Goal: Task Accomplishment & Management: Complete application form

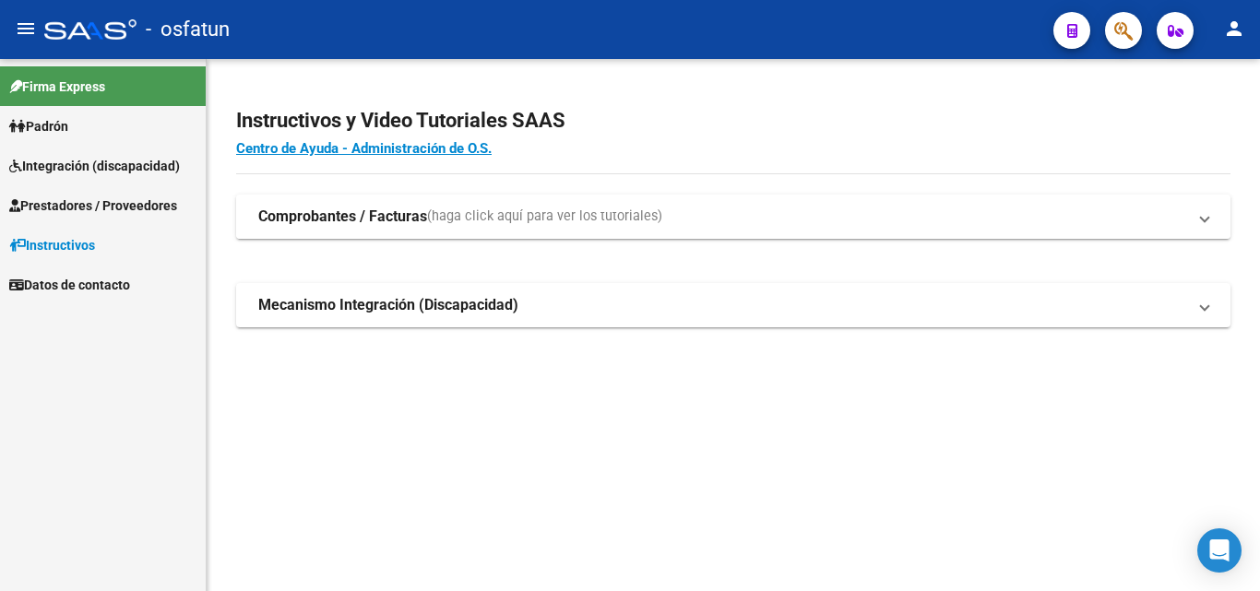
click at [344, 226] on strong "Comprobantes / Facturas" at bounding box center [342, 217] width 169 height 20
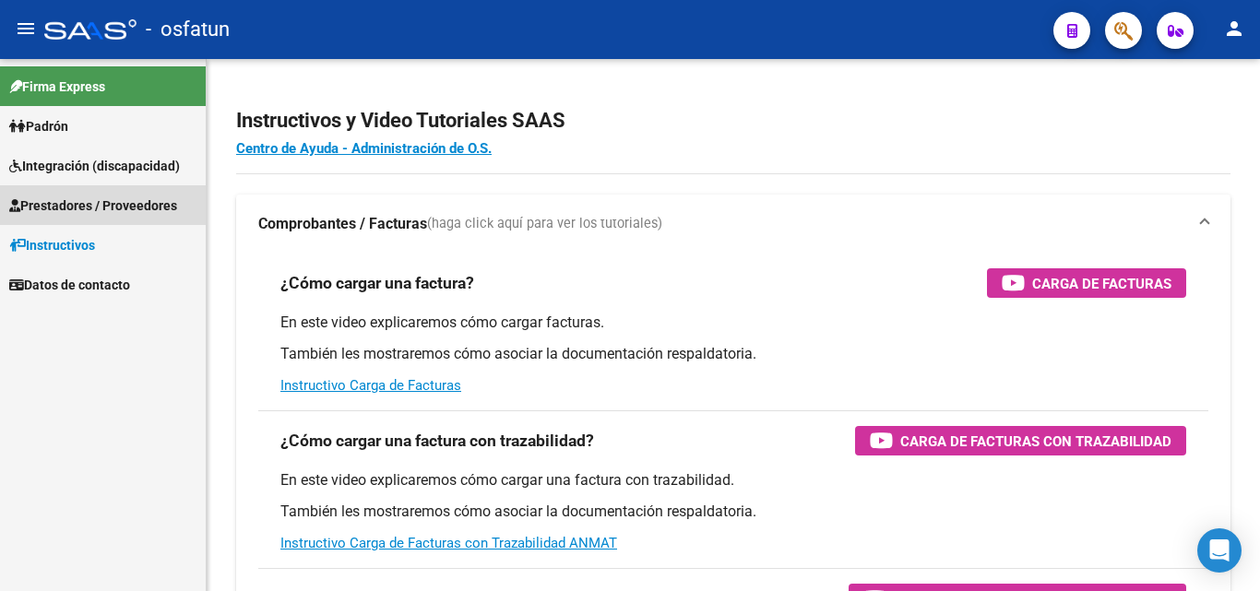
click at [108, 213] on span "Prestadores / Proveedores" at bounding box center [93, 206] width 168 height 20
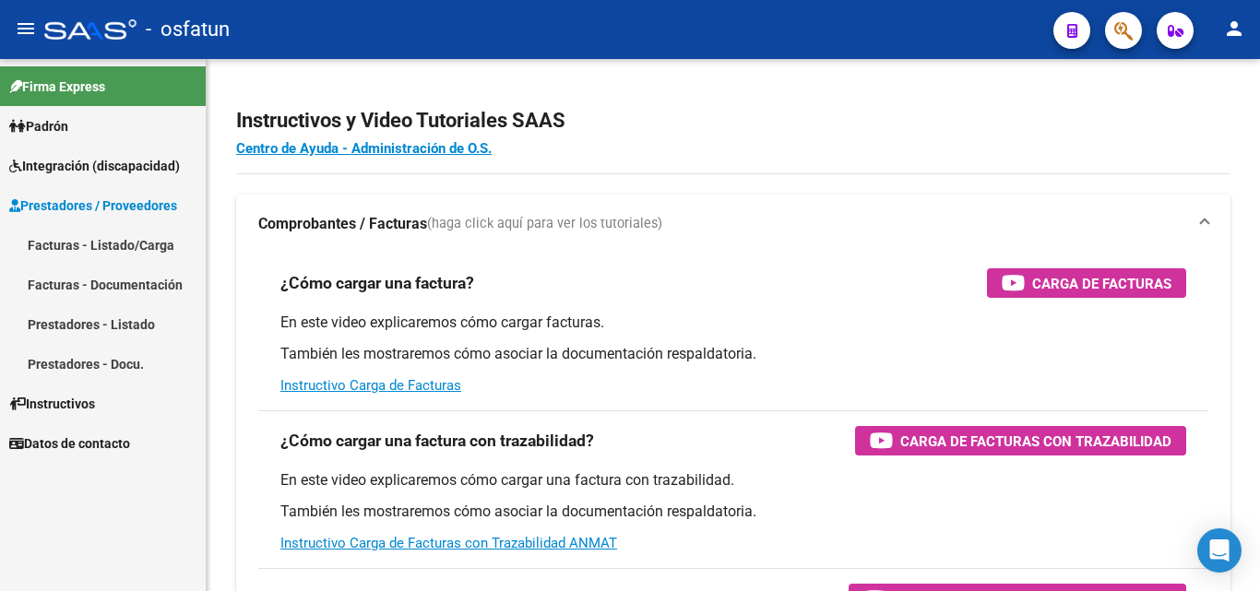
click at [106, 247] on link "Facturas - Listado/Carga" at bounding box center [103, 245] width 206 height 40
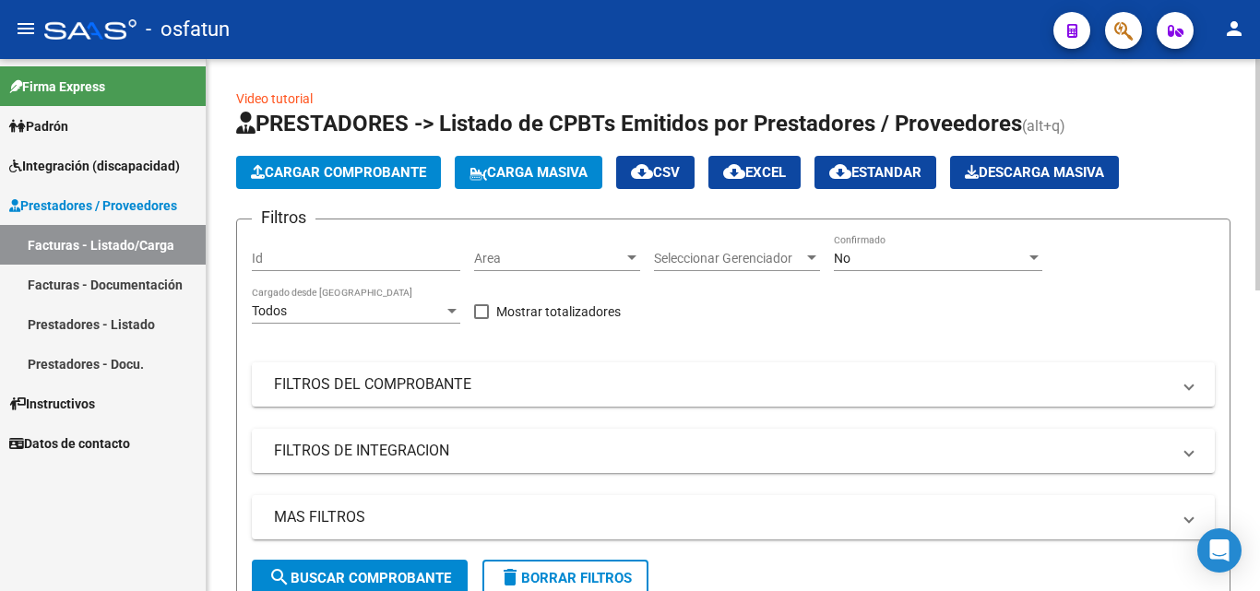
click at [338, 172] on span "Cargar Comprobante" at bounding box center [338, 172] width 175 height 17
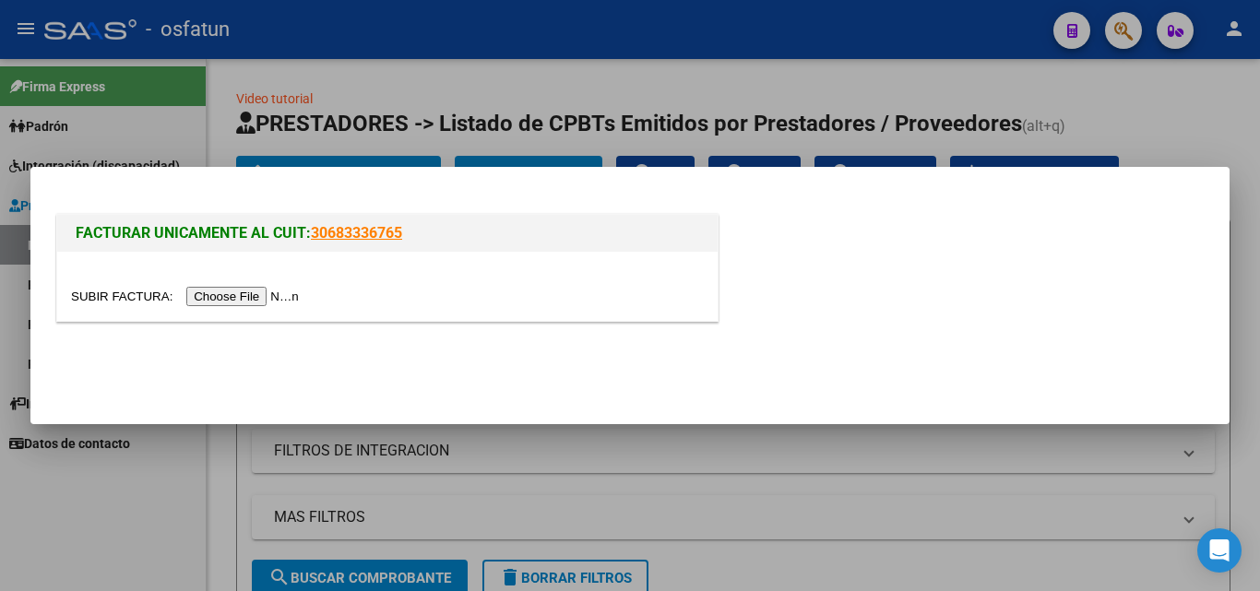
click at [248, 299] on input "file" at bounding box center [187, 296] width 233 height 19
click at [271, 301] on input "file" at bounding box center [187, 296] width 233 height 19
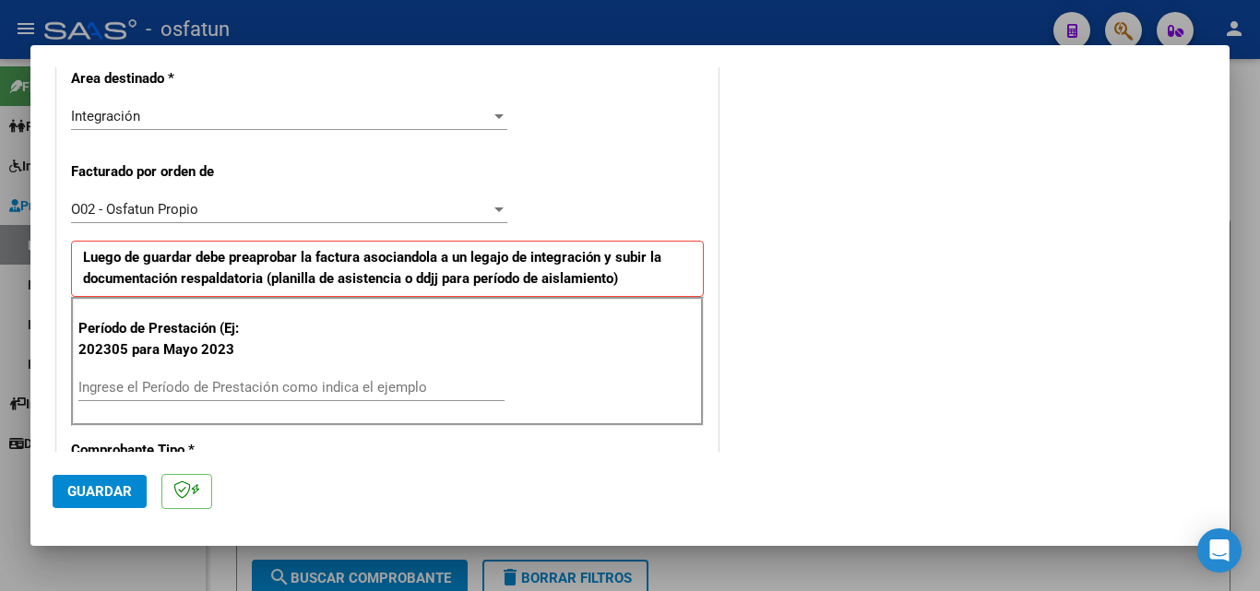
scroll to position [554, 0]
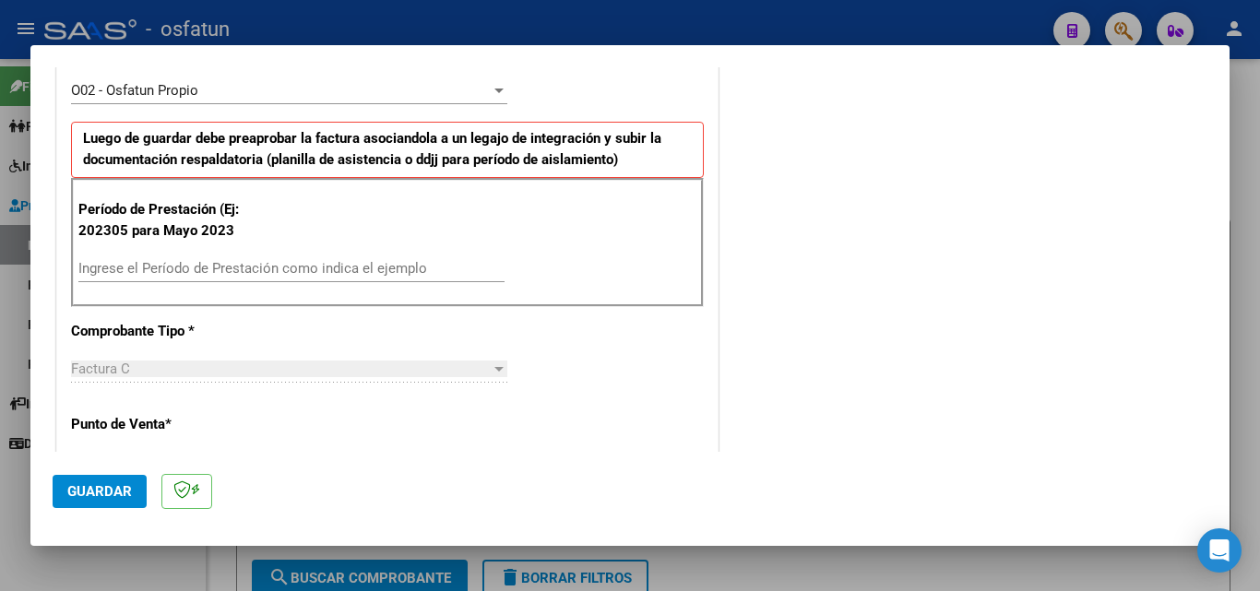
click at [233, 270] on input "Ingrese el Período de Prestación como indica el ejemplo" at bounding box center [291, 268] width 426 height 17
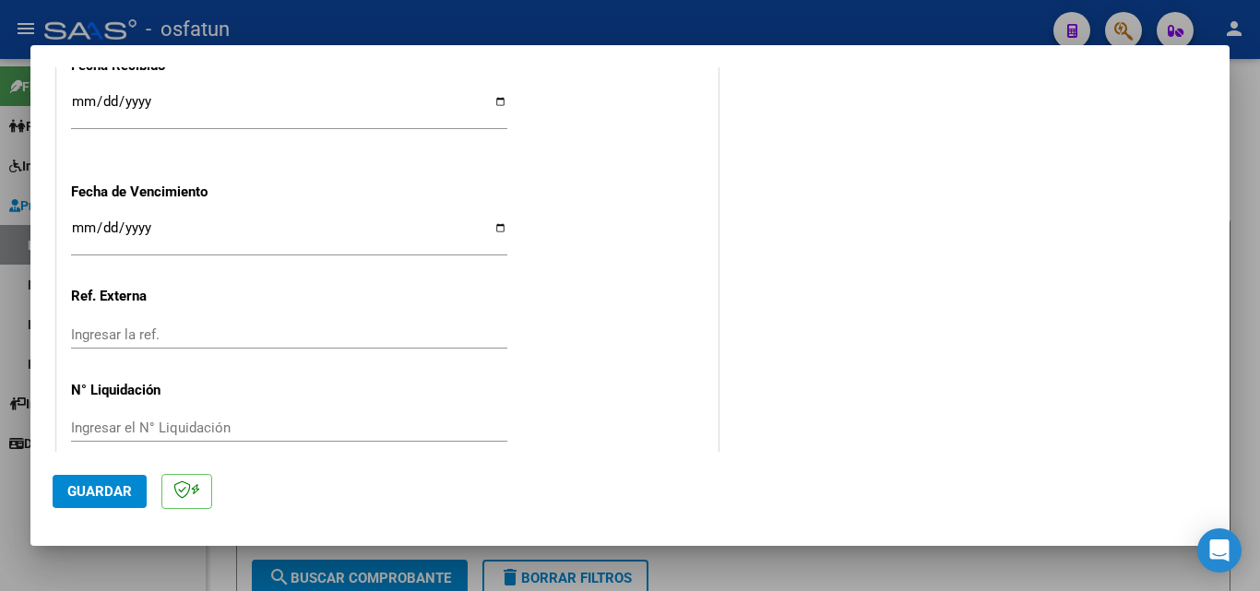
scroll to position [1437, 0]
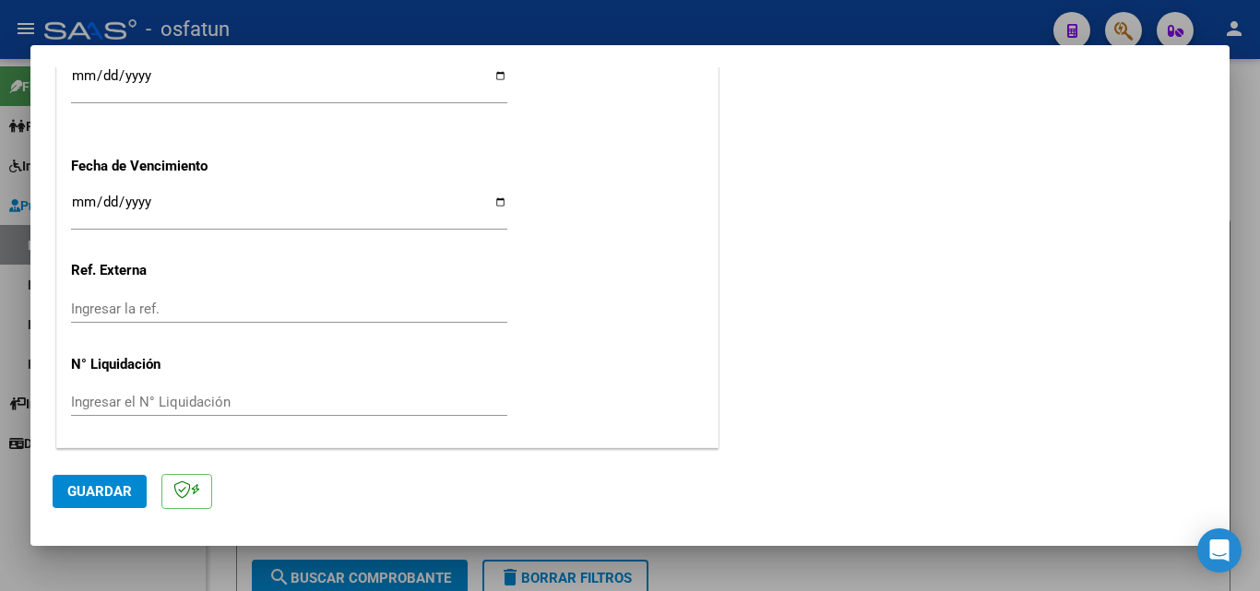
type input "202505"
click at [84, 206] on input "Ingresar la fecha" at bounding box center [289, 210] width 436 height 30
type input "[DATE]"
click at [108, 490] on span "Guardar" at bounding box center [99, 491] width 65 height 17
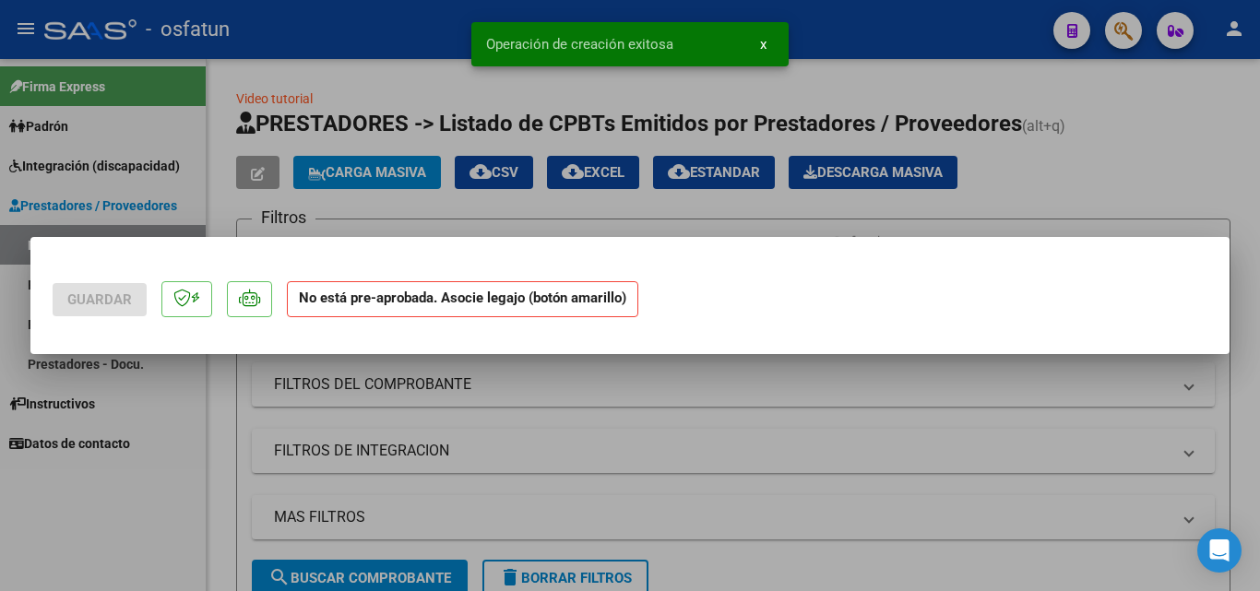
scroll to position [0, 0]
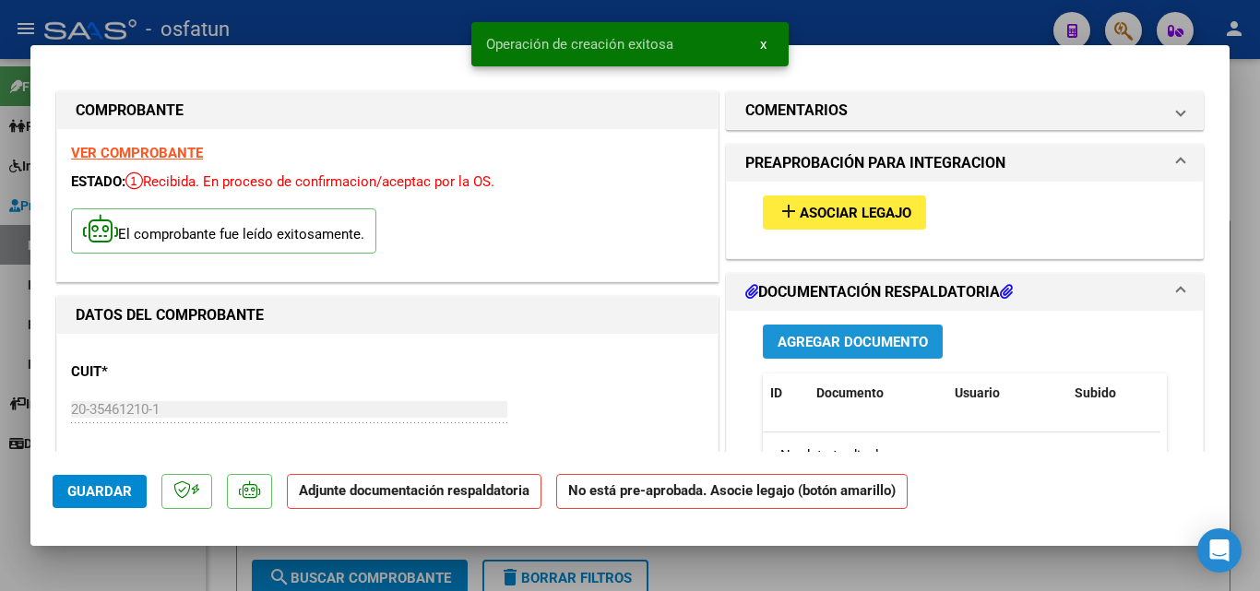
click at [858, 336] on span "Agregar Documento" at bounding box center [853, 342] width 150 height 17
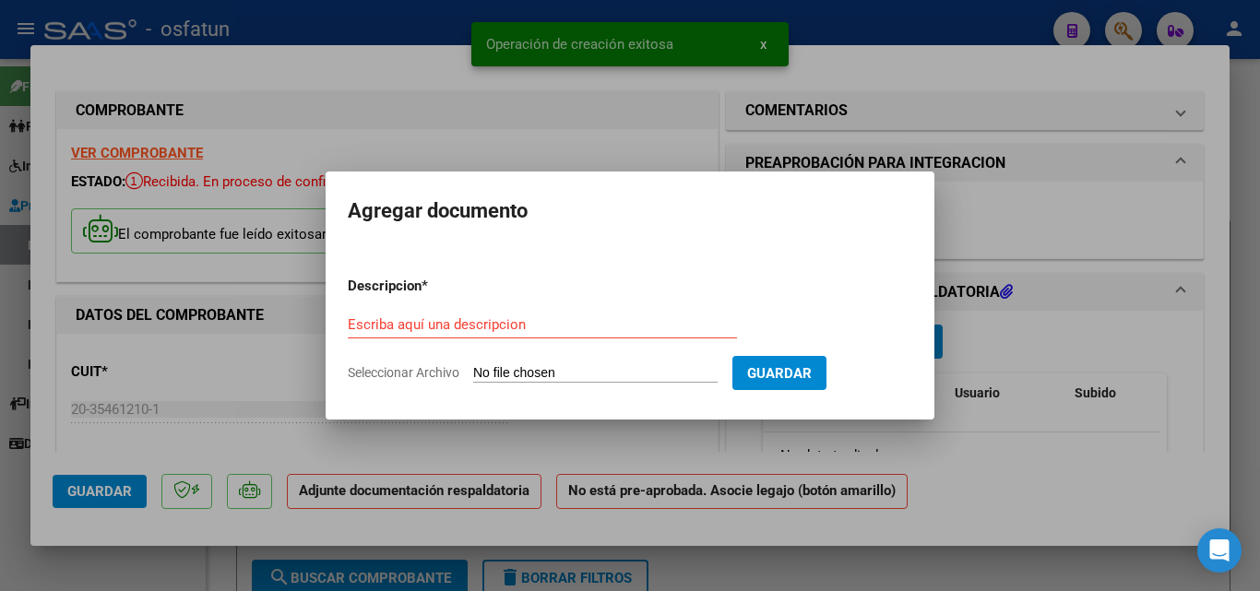
click at [427, 372] on span "Seleccionar Archivo" at bounding box center [404, 372] width 112 height 15
click at [473, 372] on input "Seleccionar Archivo" at bounding box center [595, 374] width 244 height 18
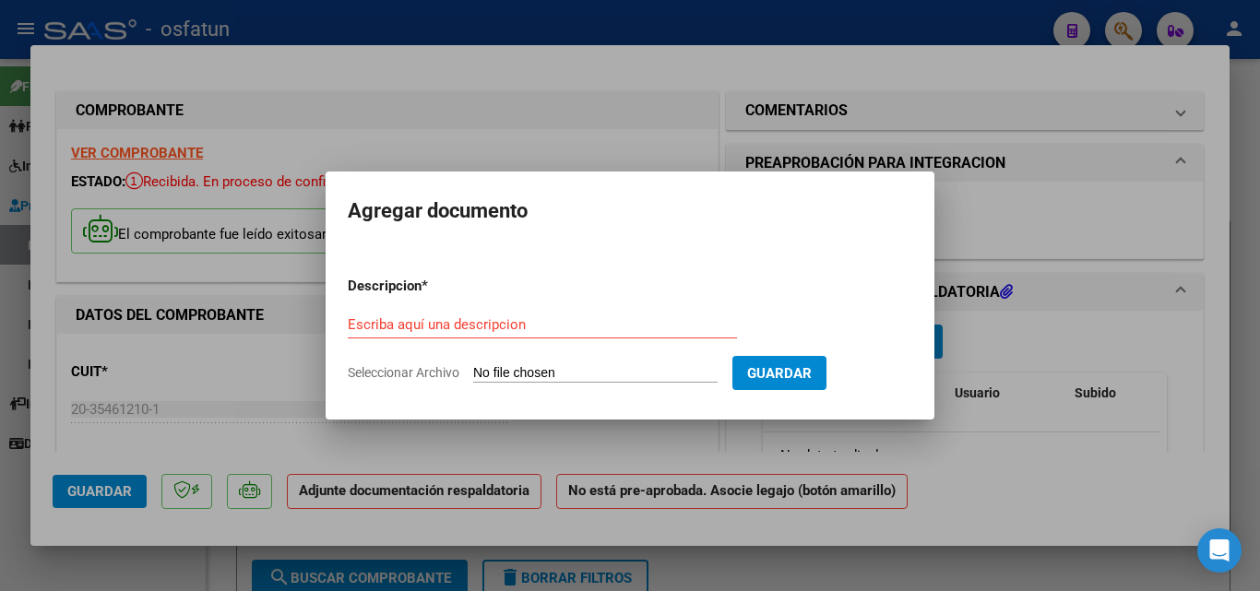
type input "C:\fakepath\[PERSON_NAME][DATE] [PERSON_NAME].pdf"
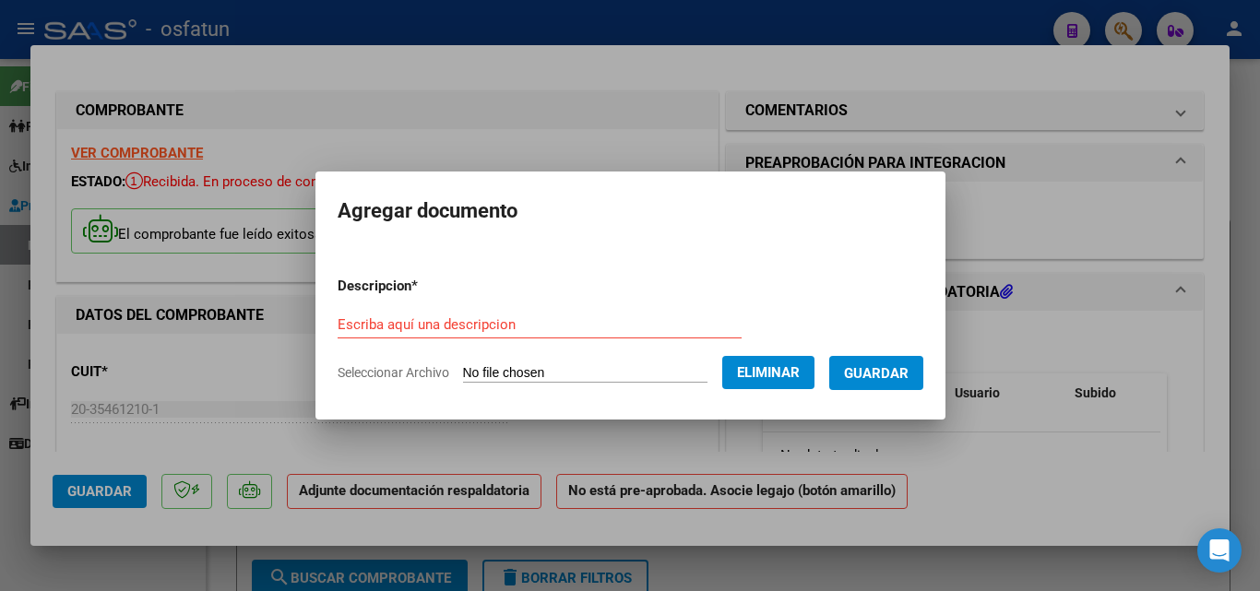
click at [580, 343] on div "Escriba aquí una descripcion" at bounding box center [540, 333] width 404 height 45
click at [589, 327] on input "Escriba aquí una descripcion" at bounding box center [540, 324] width 404 height 17
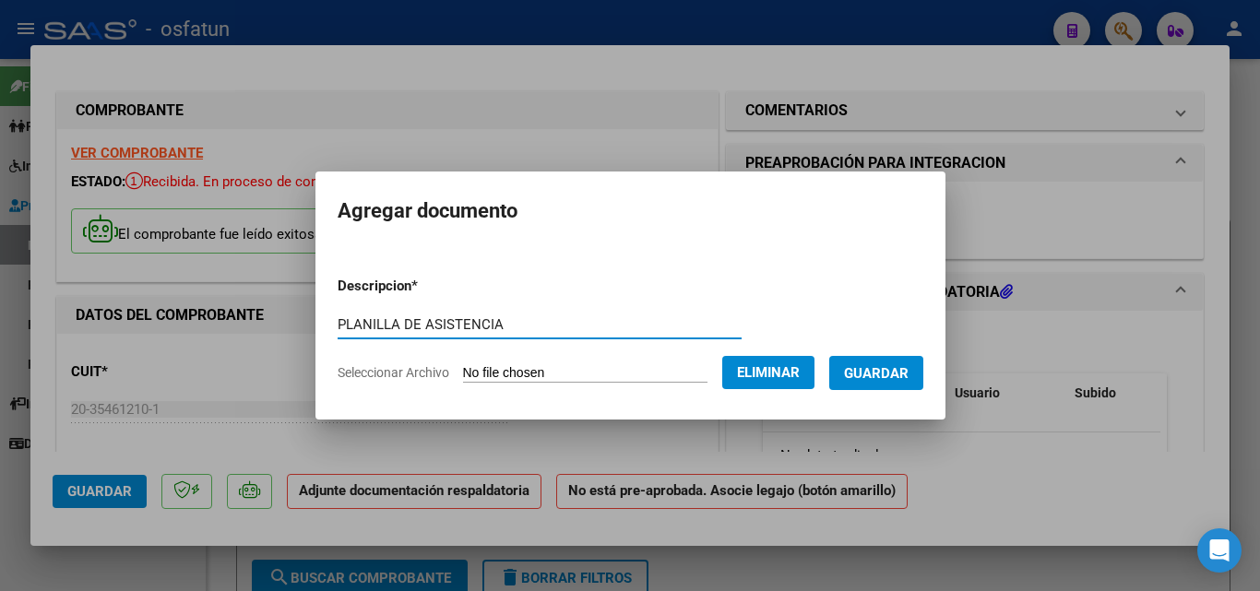
type input "PLANILLA DE ASISTENCIA"
click at [906, 371] on span "Guardar" at bounding box center [876, 373] width 65 height 17
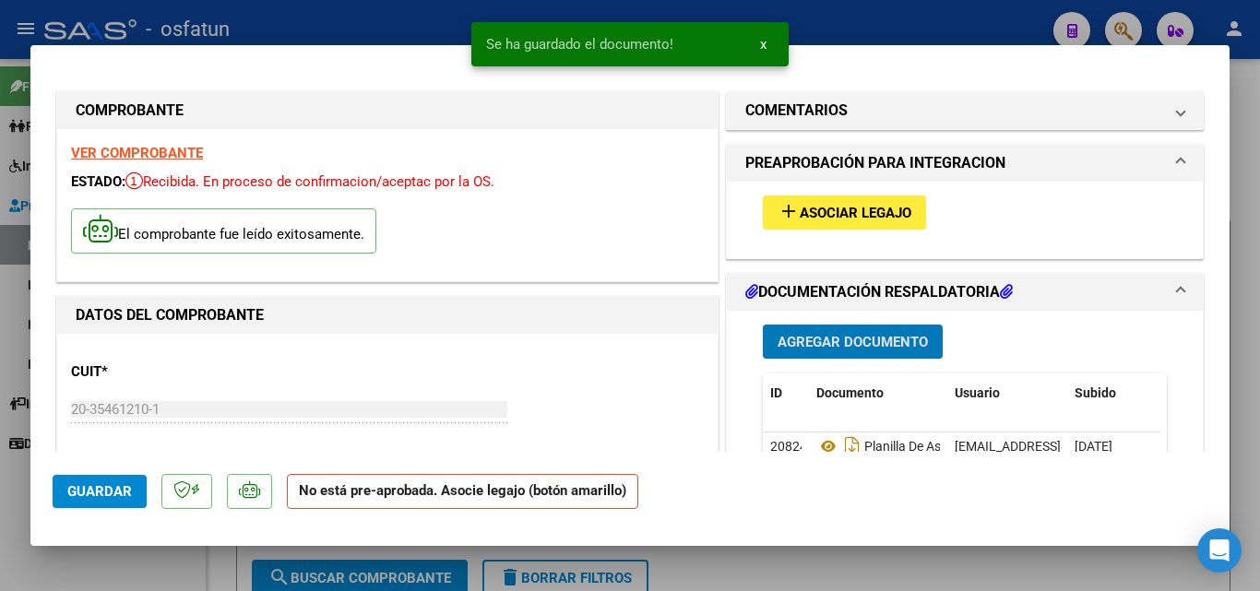
click at [829, 331] on button "Agregar Documento" at bounding box center [853, 342] width 180 height 34
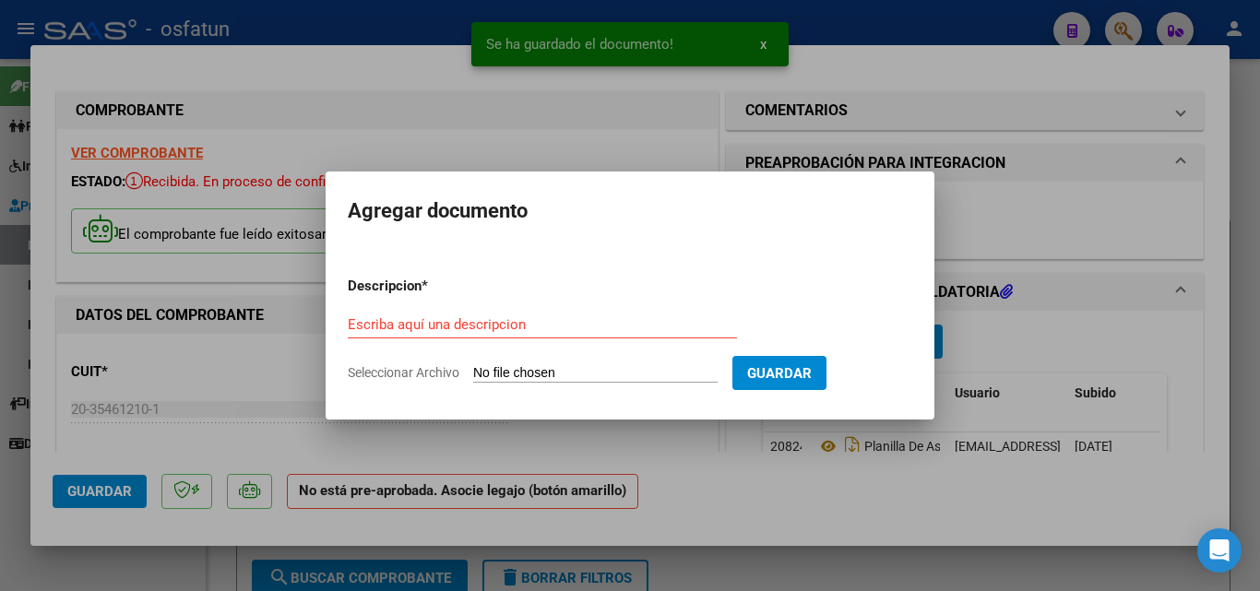
click at [428, 371] on span "Seleccionar Archivo" at bounding box center [404, 372] width 112 height 15
click at [473, 371] on input "Seleccionar Archivo" at bounding box center [595, 374] width 244 height 18
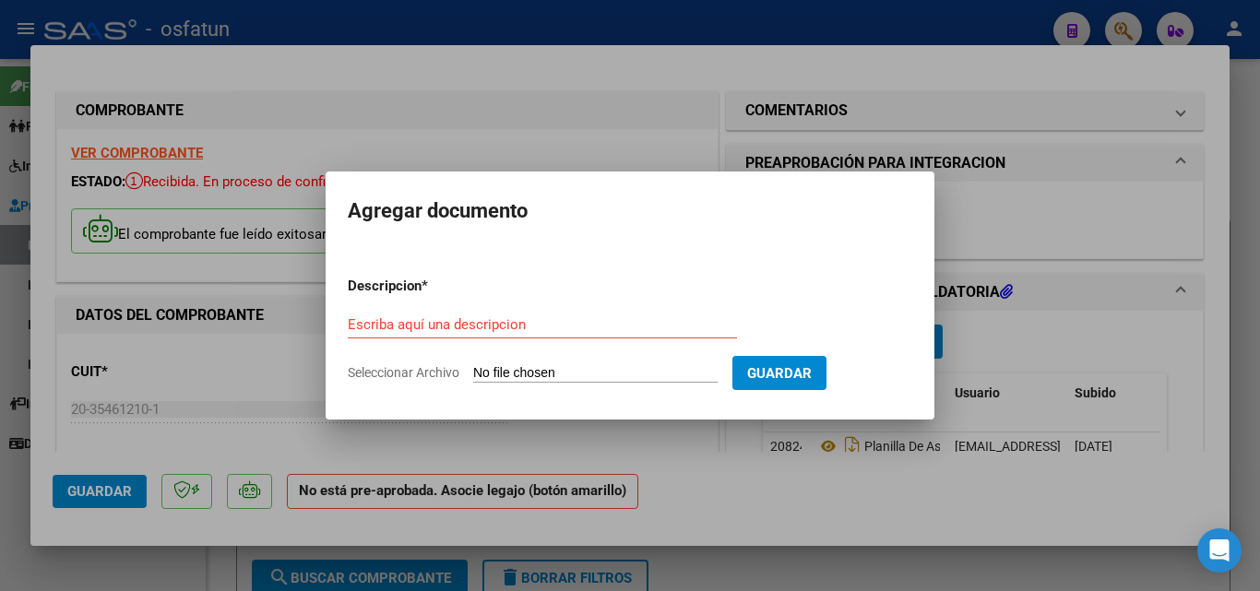
type input "C:\fakepath\order_3338529.pdf"
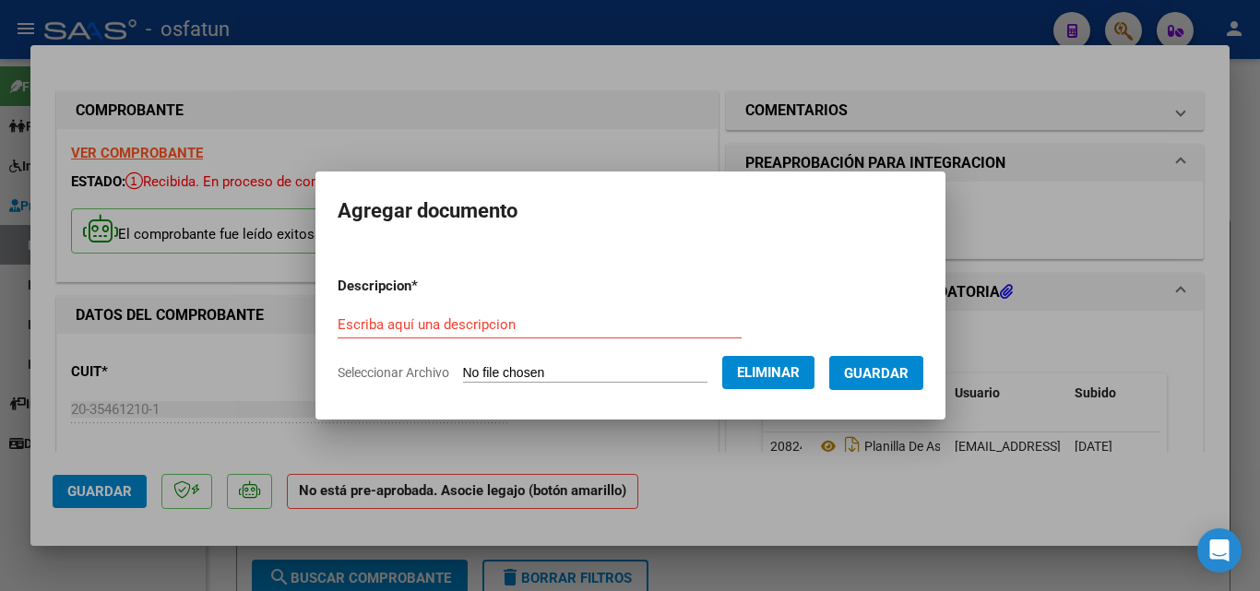
click at [544, 333] on div "Escriba aquí una descripcion" at bounding box center [540, 325] width 404 height 28
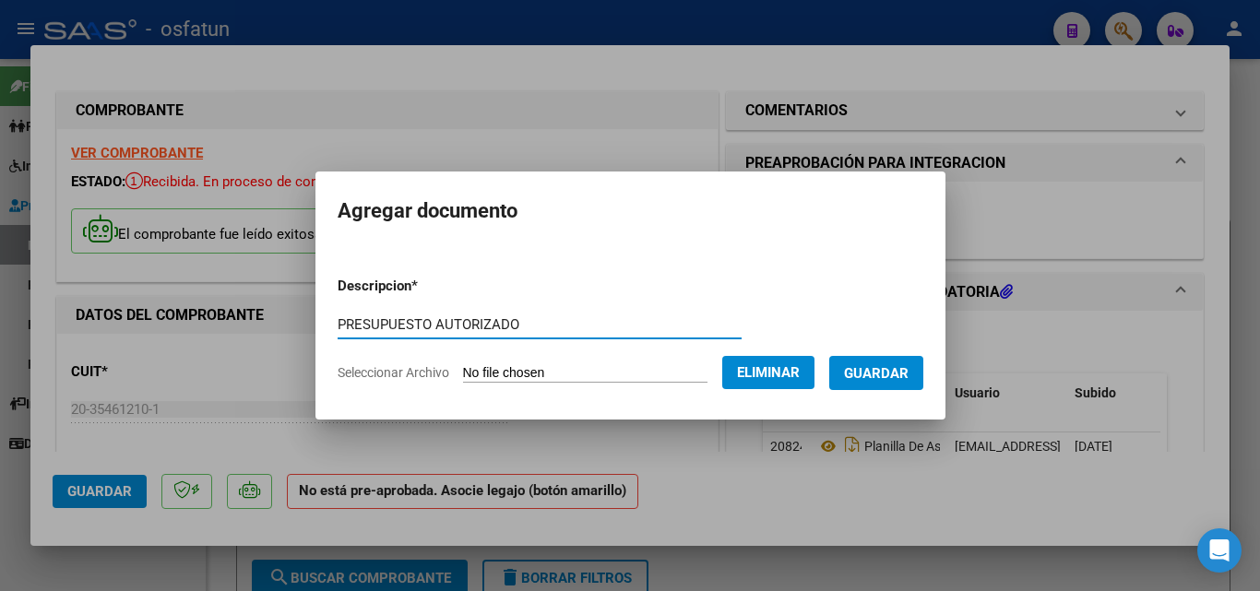
type input "PRESUPUESTO AUTORIZADO"
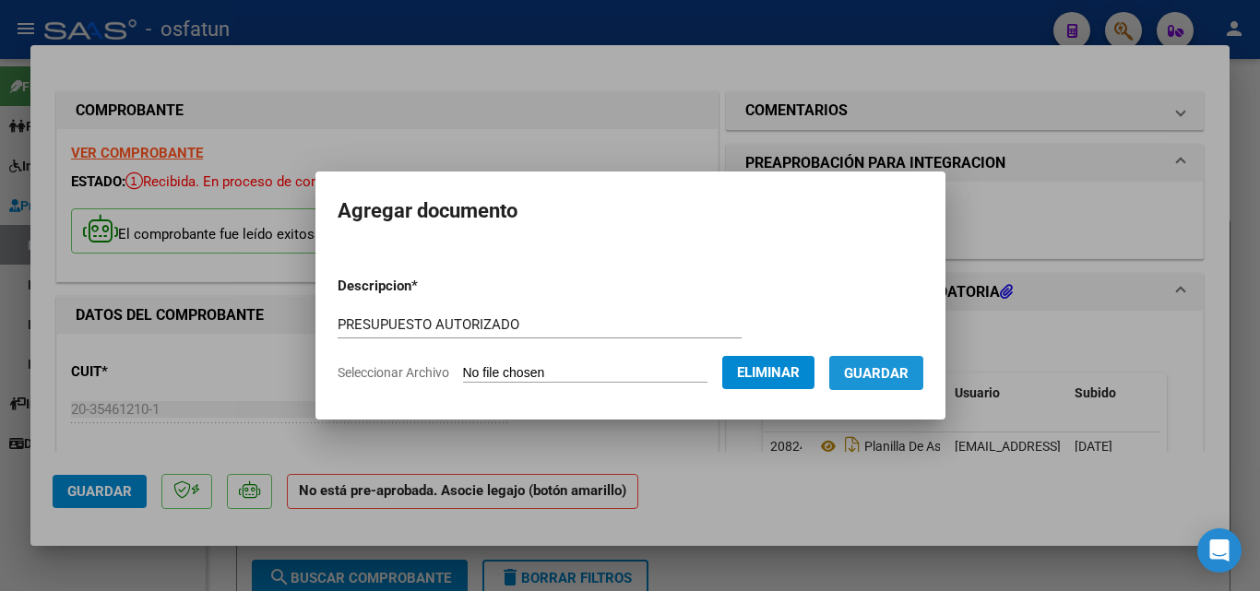
click at [919, 383] on button "Guardar" at bounding box center [876, 373] width 94 height 34
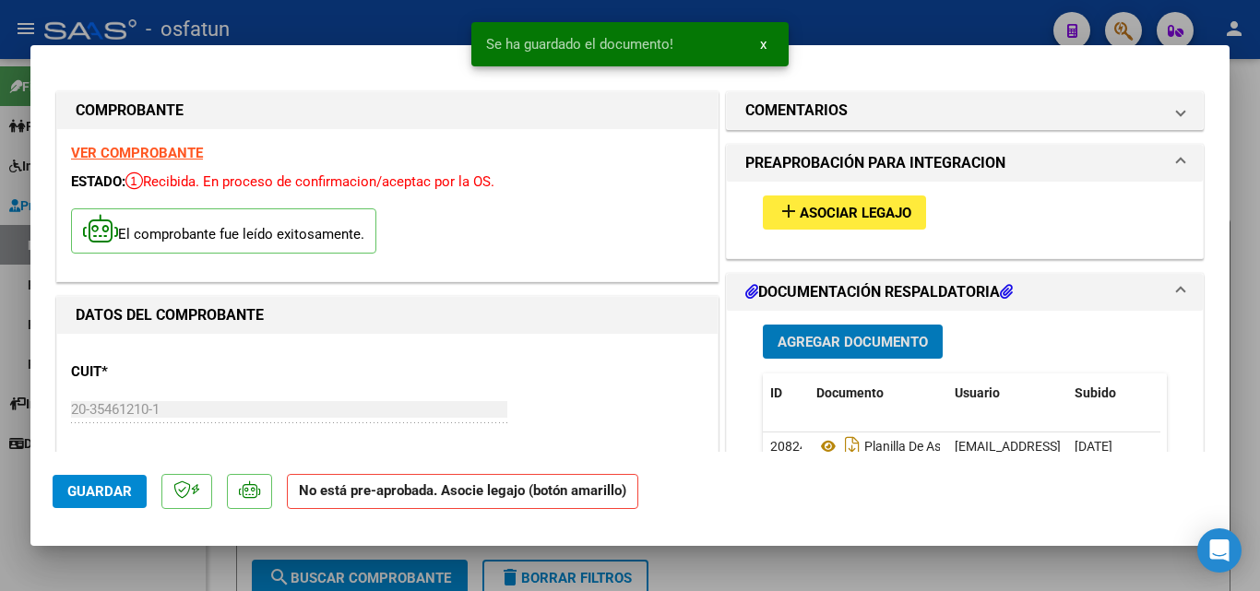
click at [800, 333] on span "Agregar Documento" at bounding box center [853, 341] width 150 height 17
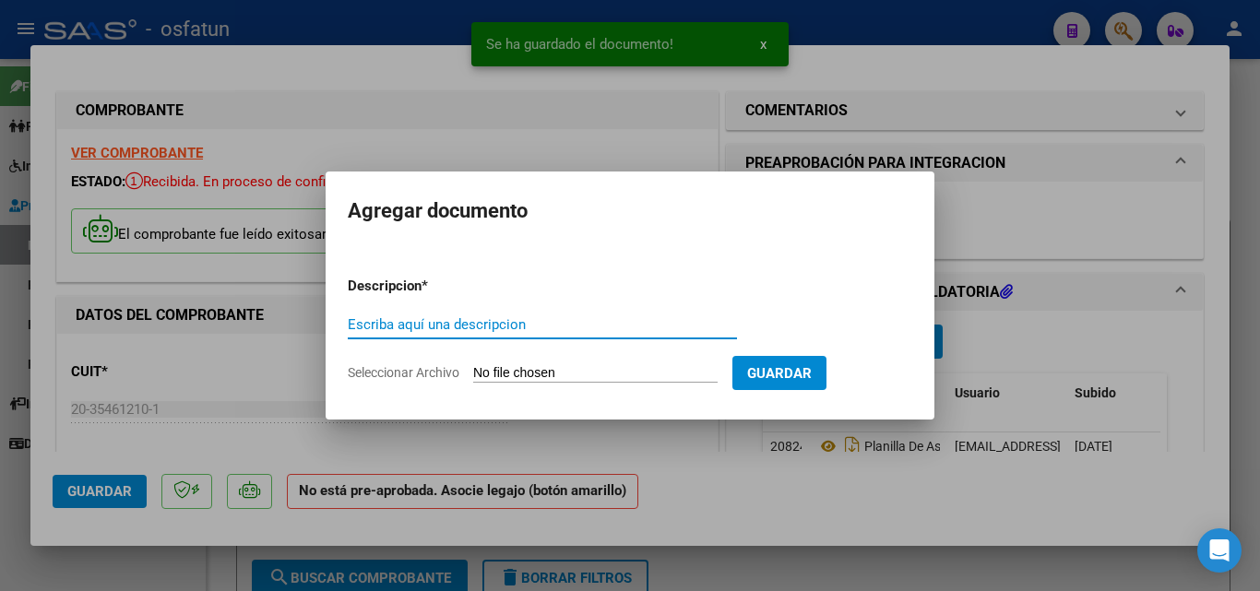
click at [430, 372] on span "Seleccionar Archivo" at bounding box center [404, 372] width 112 height 15
click at [473, 372] on input "Seleccionar Archivo" at bounding box center [595, 374] width 244 height 18
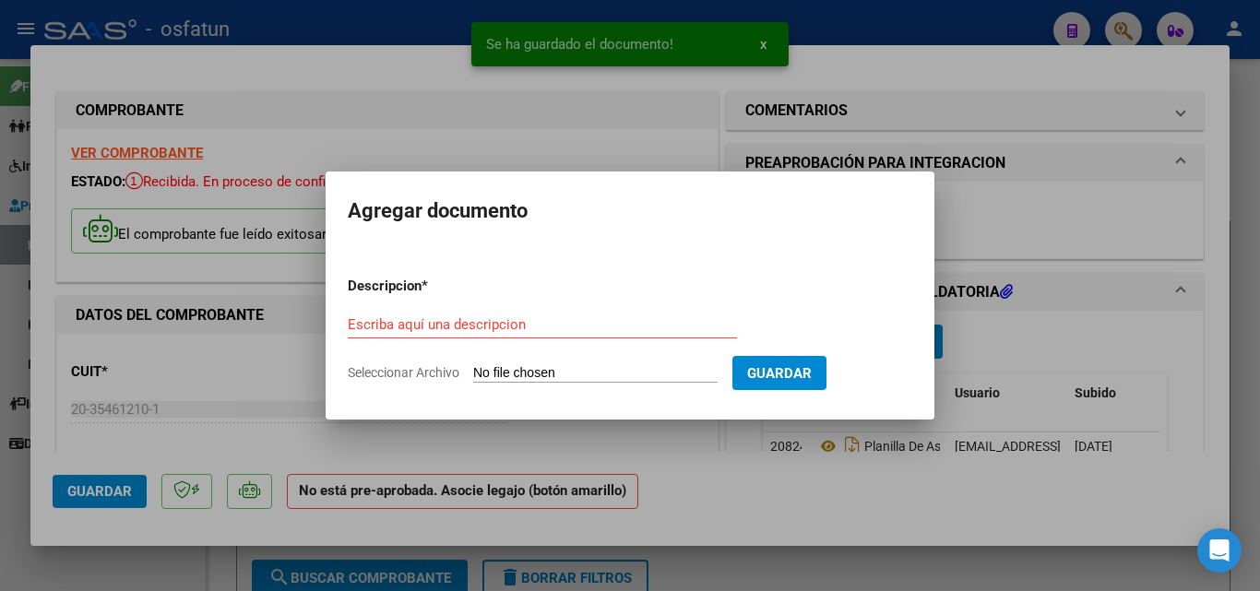
type input "C:\fakepath\[PERSON_NAME][DATE] [PERSON_NAME].pdf"
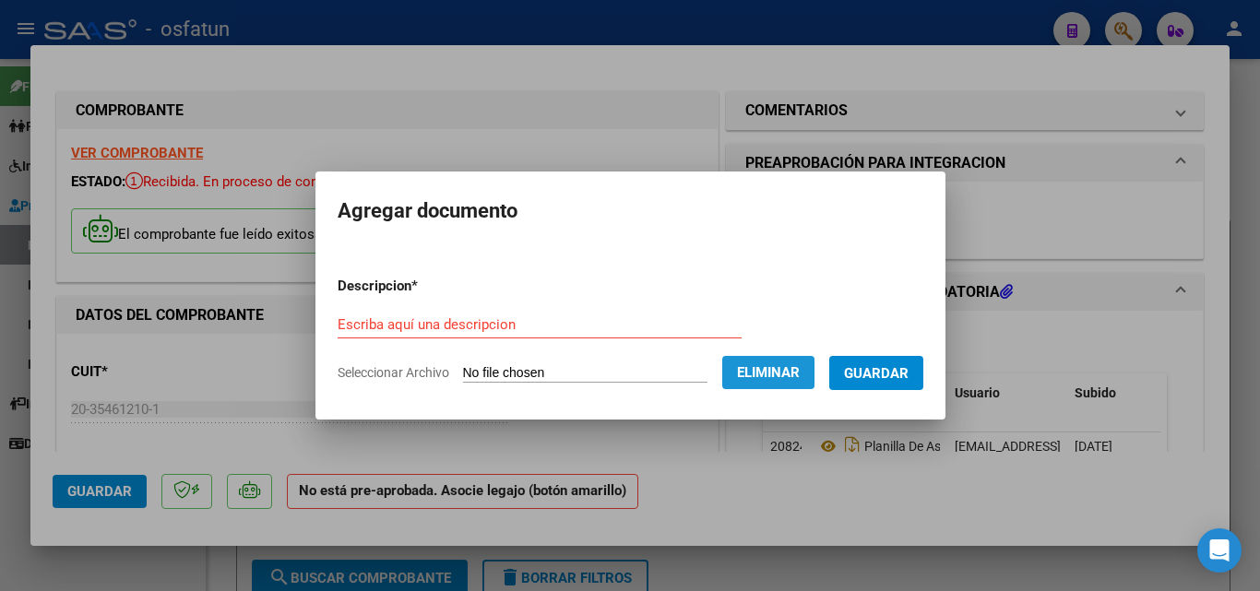
drag, startPoint x: 787, startPoint y: 377, endPoint x: 773, endPoint y: 373, distance: 14.6
click at [787, 376] on span "Eliminar" at bounding box center [768, 372] width 63 height 17
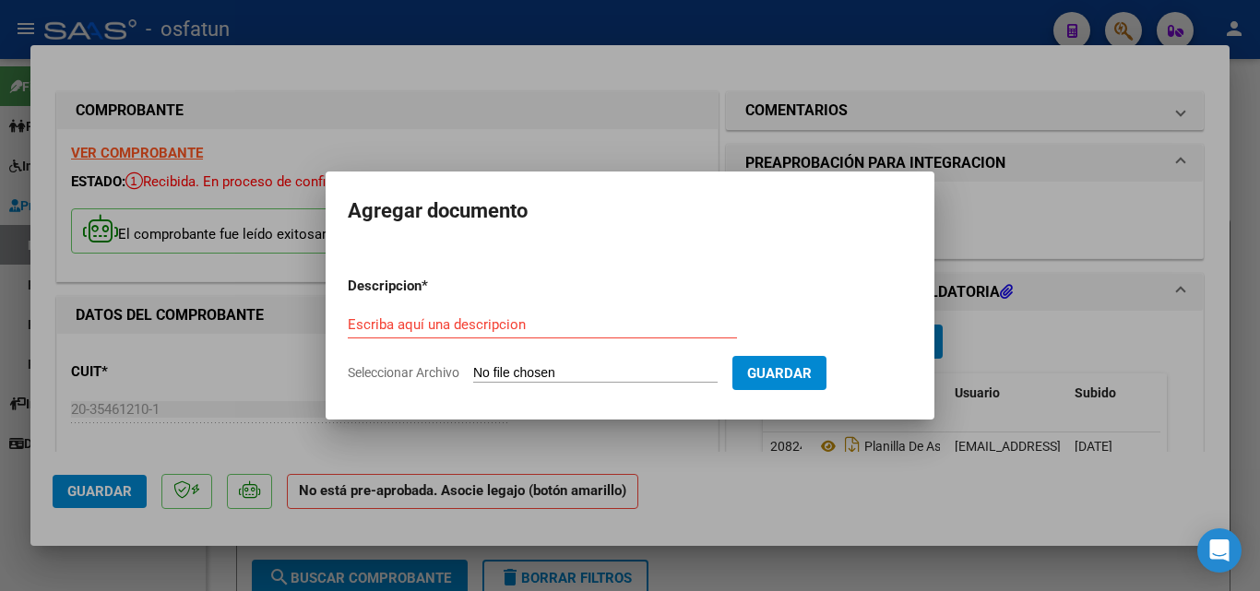
click at [388, 373] on span "Seleccionar Archivo" at bounding box center [404, 372] width 112 height 15
click at [473, 373] on input "Seleccionar Archivo" at bounding box center [595, 374] width 244 height 18
type input "C:\fakepath\CAR [DATE] [PERSON_NAME].pdf"
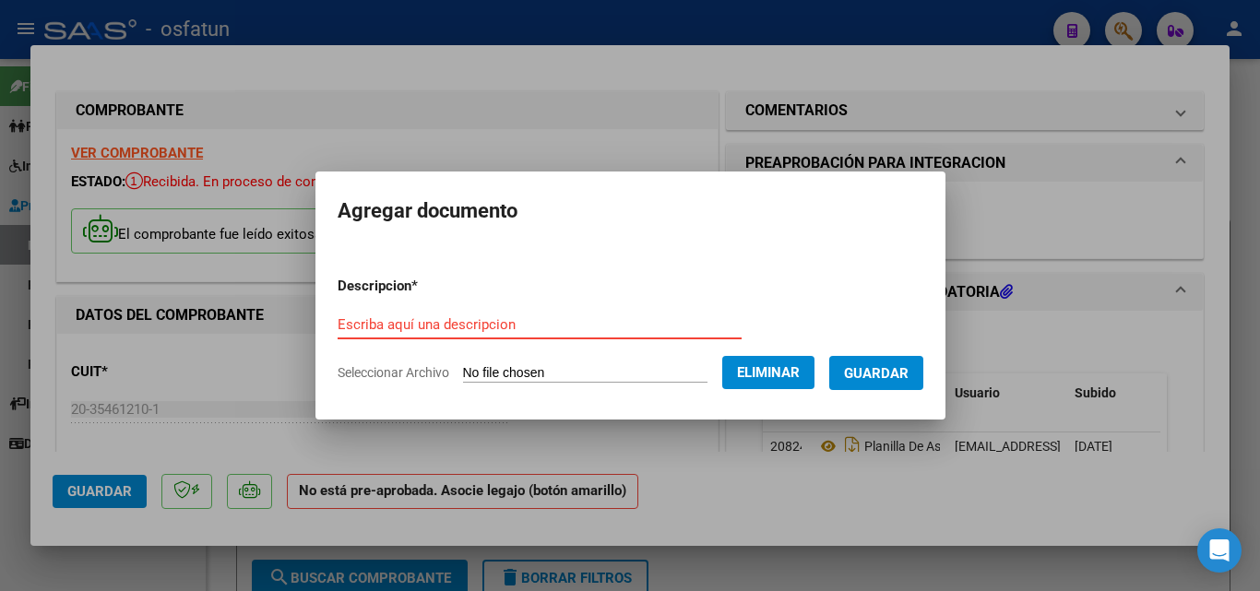
click at [599, 324] on input "Escriba aquí una descripcion" at bounding box center [540, 324] width 404 height 17
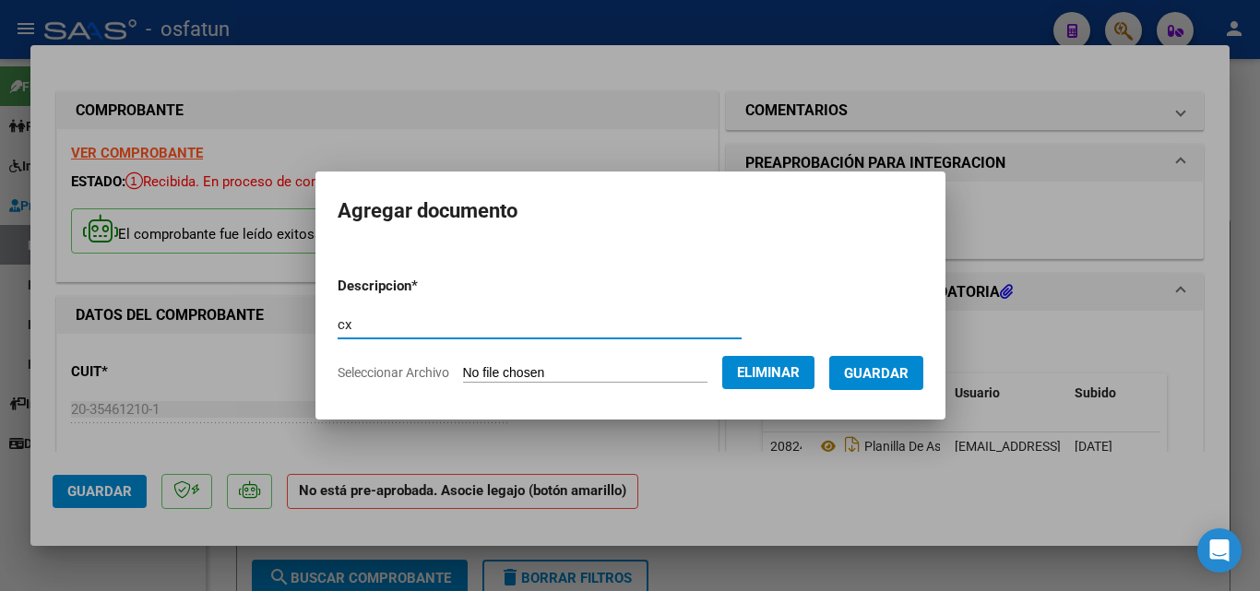
type input "c"
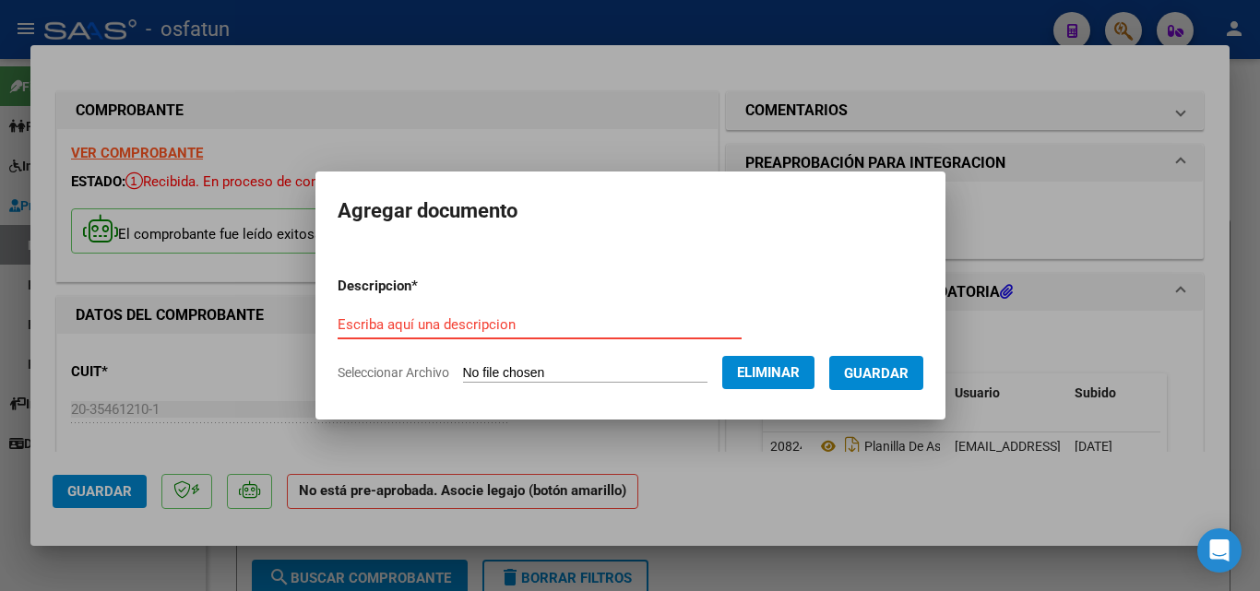
type input "A"
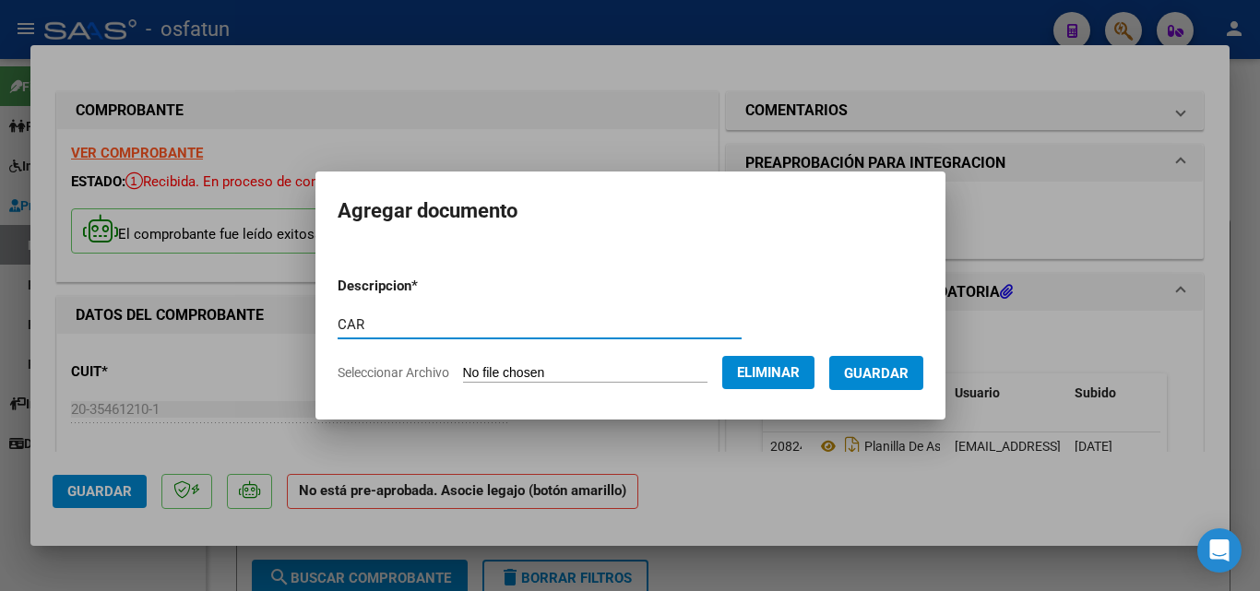
type input "CAR"
click at [924, 370] on button "Guardar" at bounding box center [876, 373] width 94 height 34
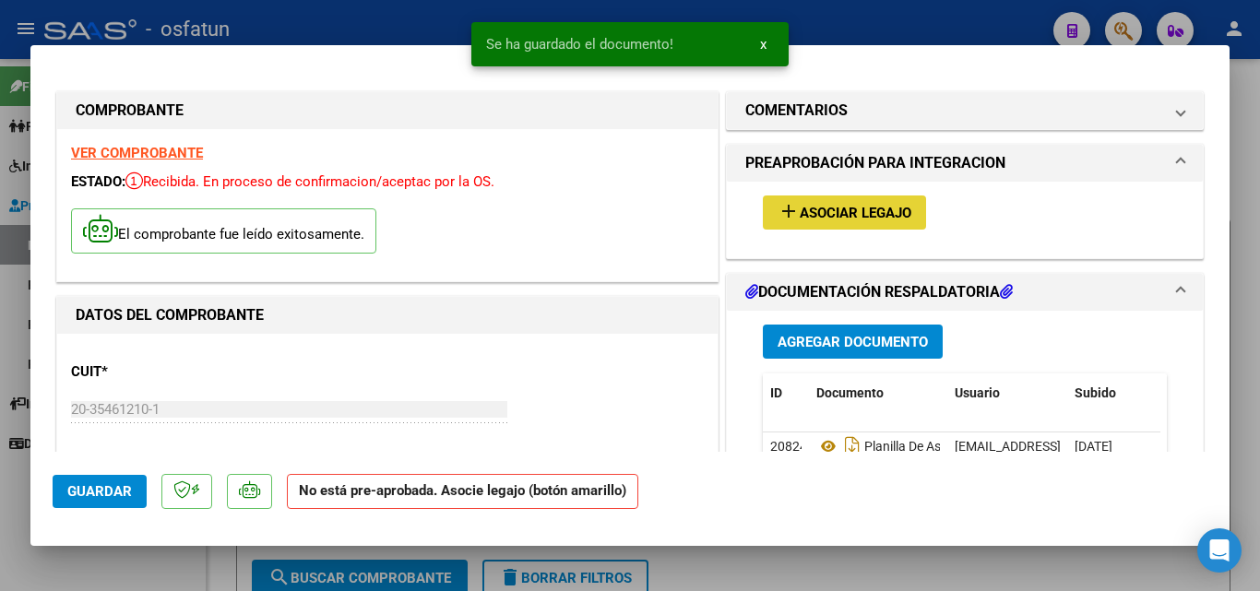
click at [896, 205] on span "Asociar Legajo" at bounding box center [856, 213] width 112 height 17
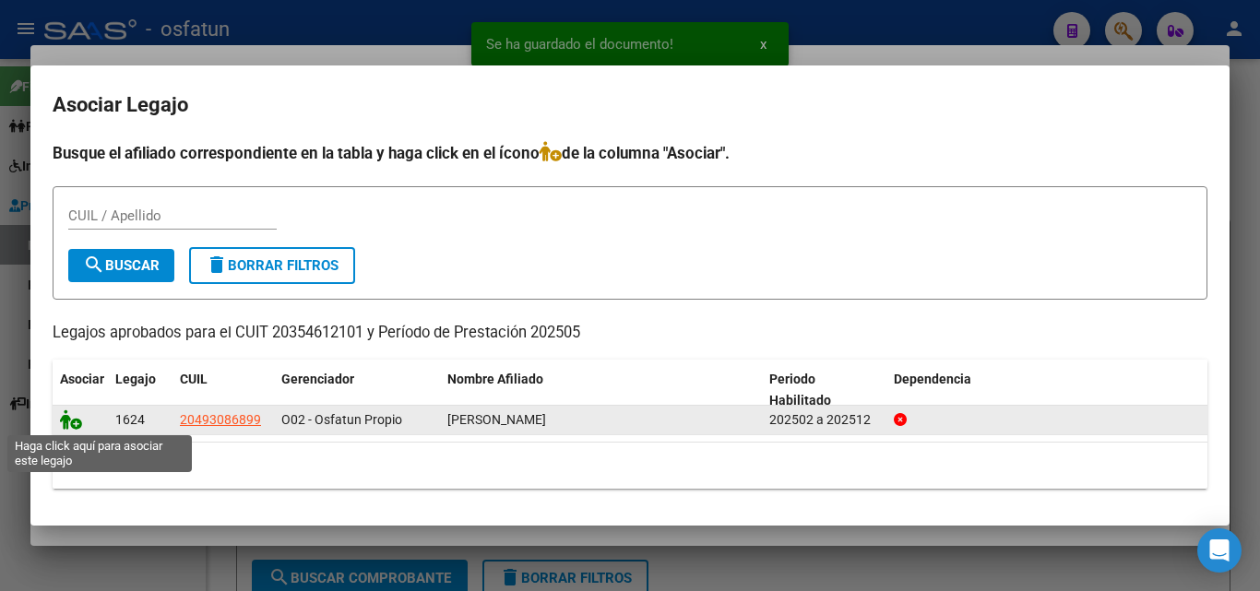
click at [66, 425] on icon at bounding box center [71, 420] width 22 height 20
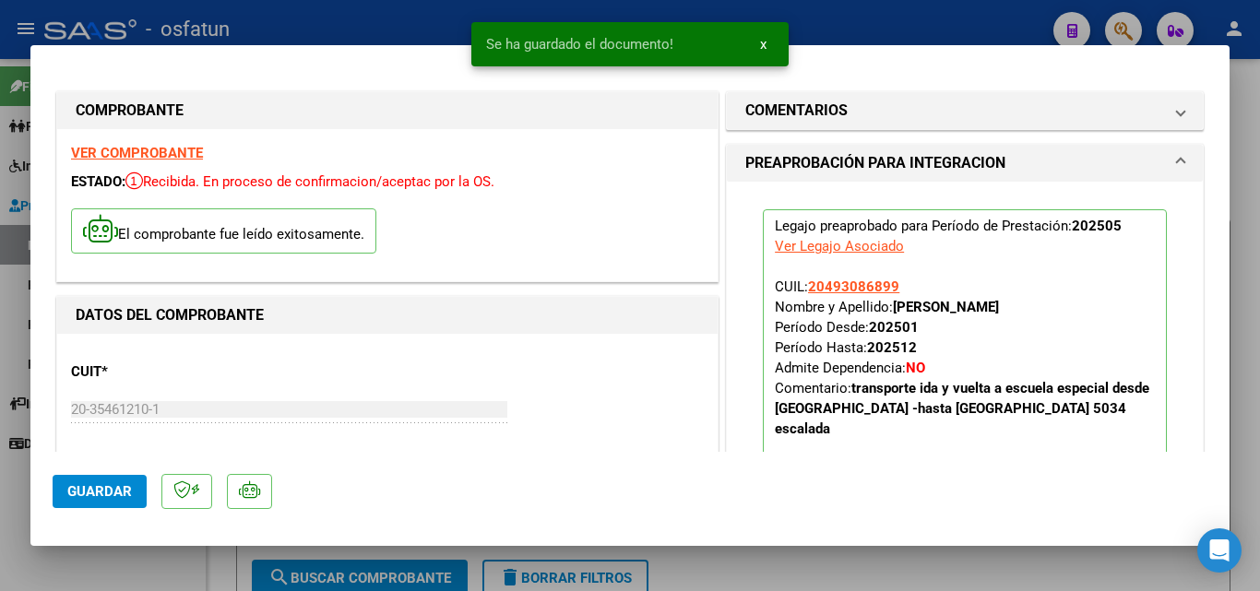
click at [113, 492] on span "Guardar" at bounding box center [99, 491] width 65 height 17
click at [169, 582] on div at bounding box center [630, 295] width 1260 height 591
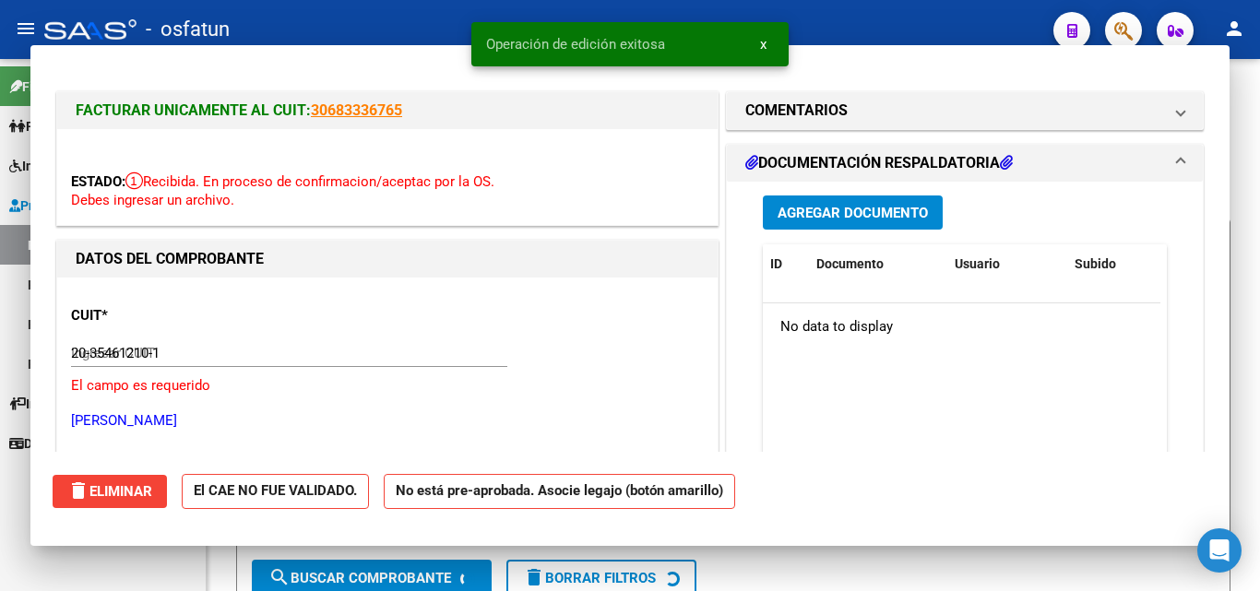
type input "$ 0,00"
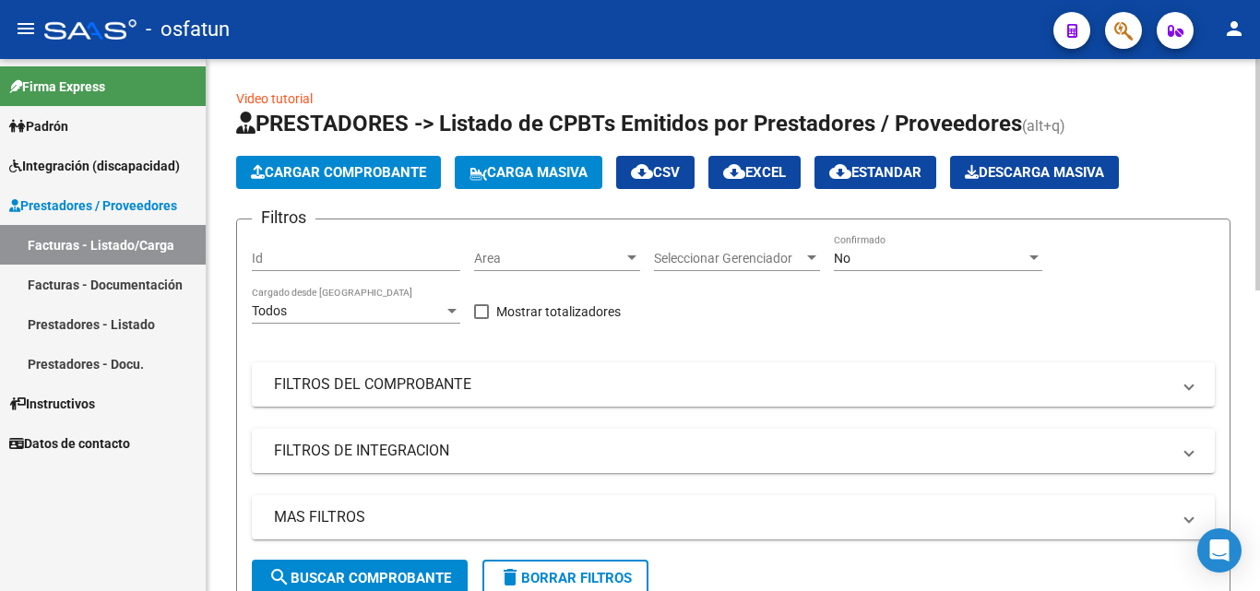
click at [339, 164] on span "Cargar Comprobante" at bounding box center [338, 172] width 175 height 17
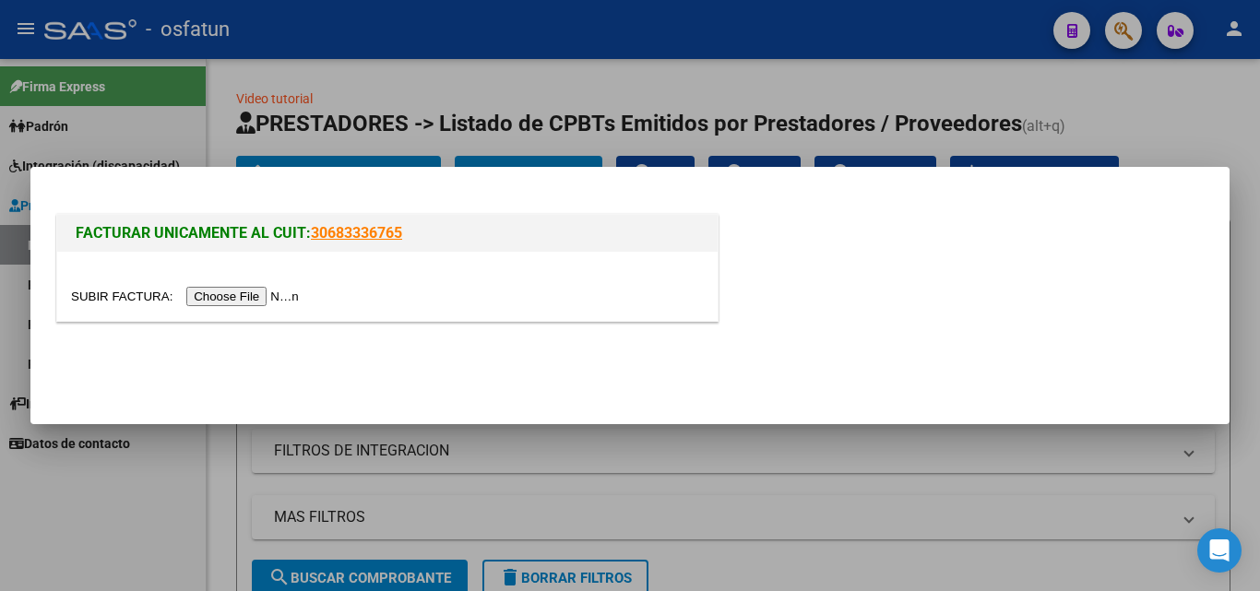
click at [284, 295] on input "file" at bounding box center [187, 296] width 233 height 19
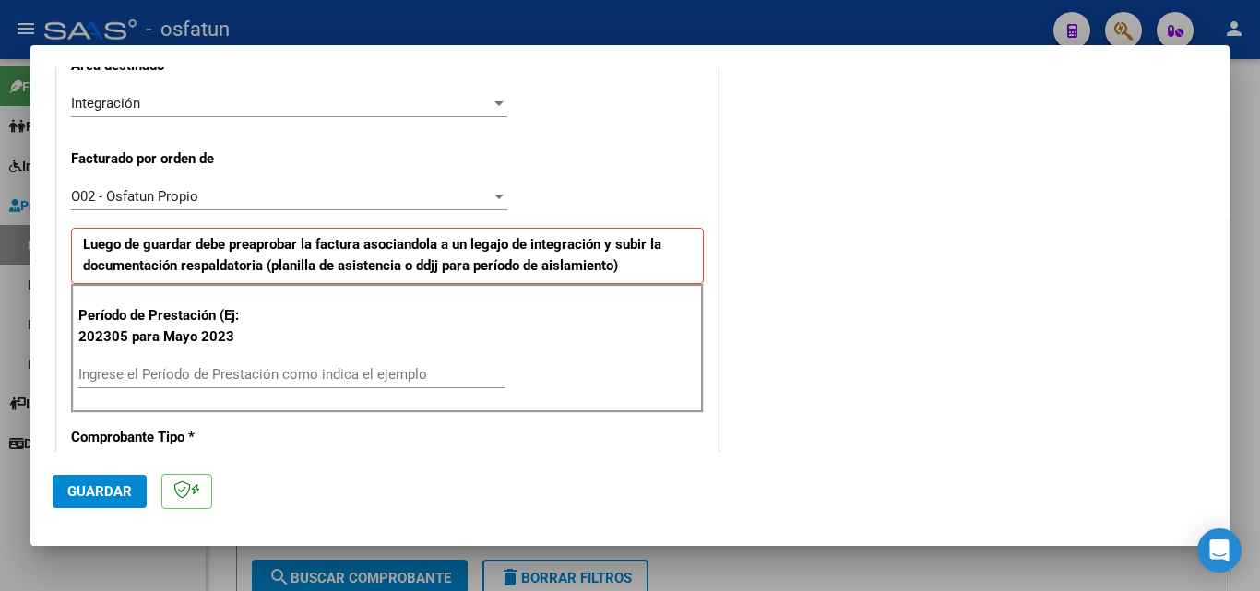
scroll to position [554, 0]
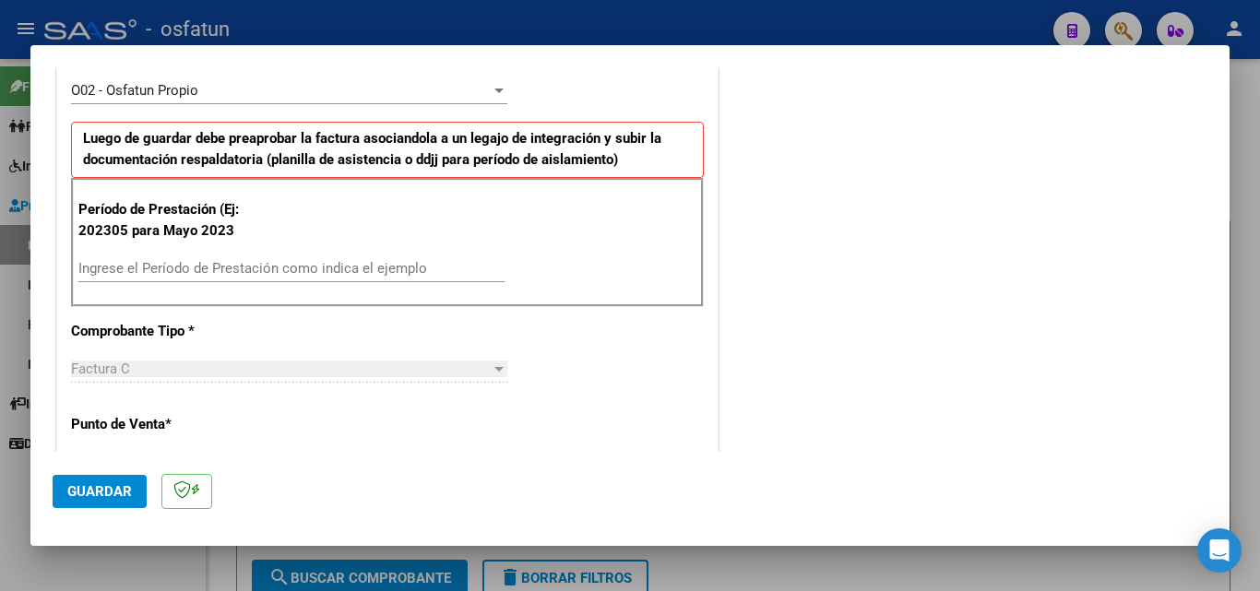
click at [219, 255] on div "Ingrese el Período de Prestación como indica el ejemplo" at bounding box center [291, 269] width 426 height 28
click at [210, 269] on input "Ingrese el Período de Prestación como indica el ejemplo" at bounding box center [291, 268] width 426 height 17
type input "202507"
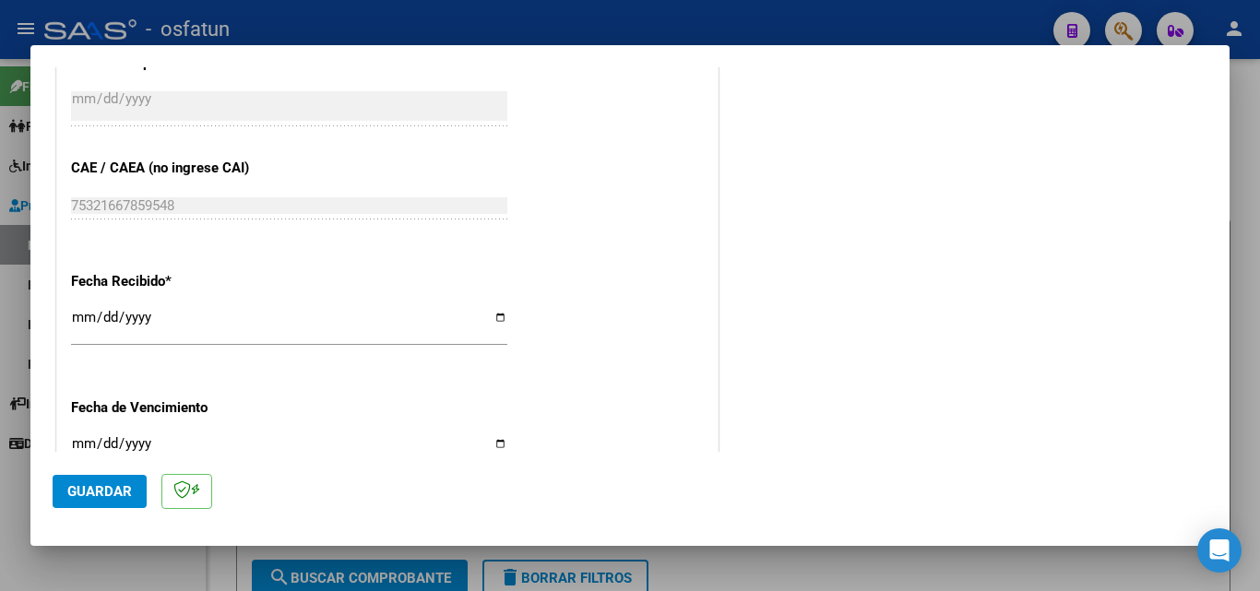
scroll to position [1292, 0]
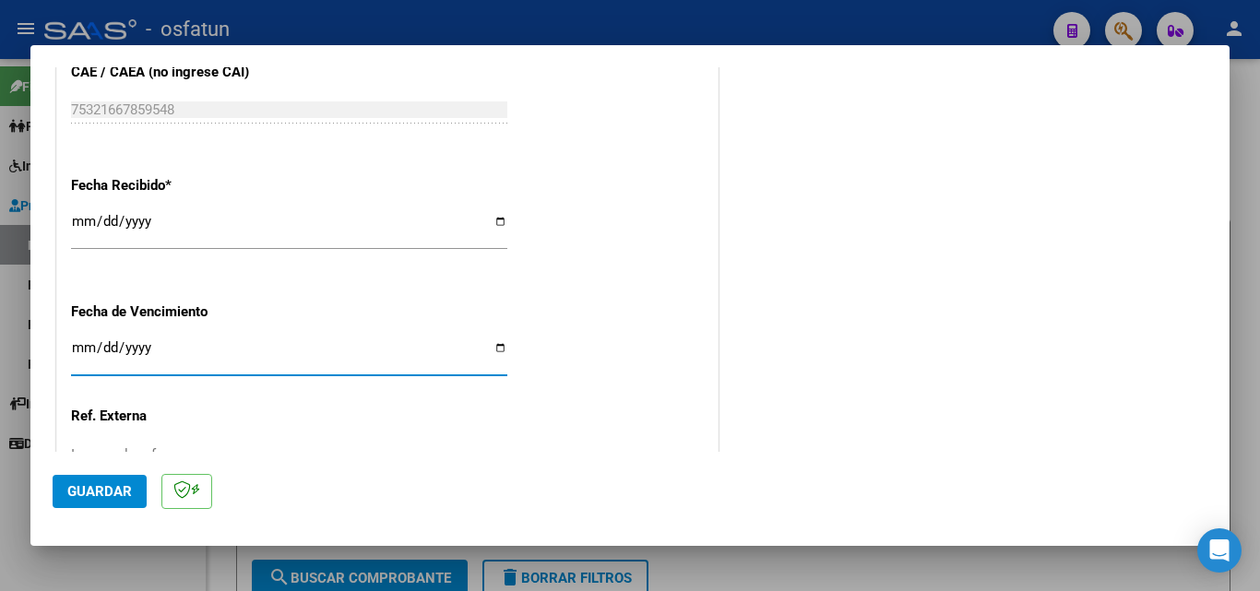
click at [75, 349] on input "Ingresar la fecha" at bounding box center [289, 355] width 436 height 30
type input "[DATE]"
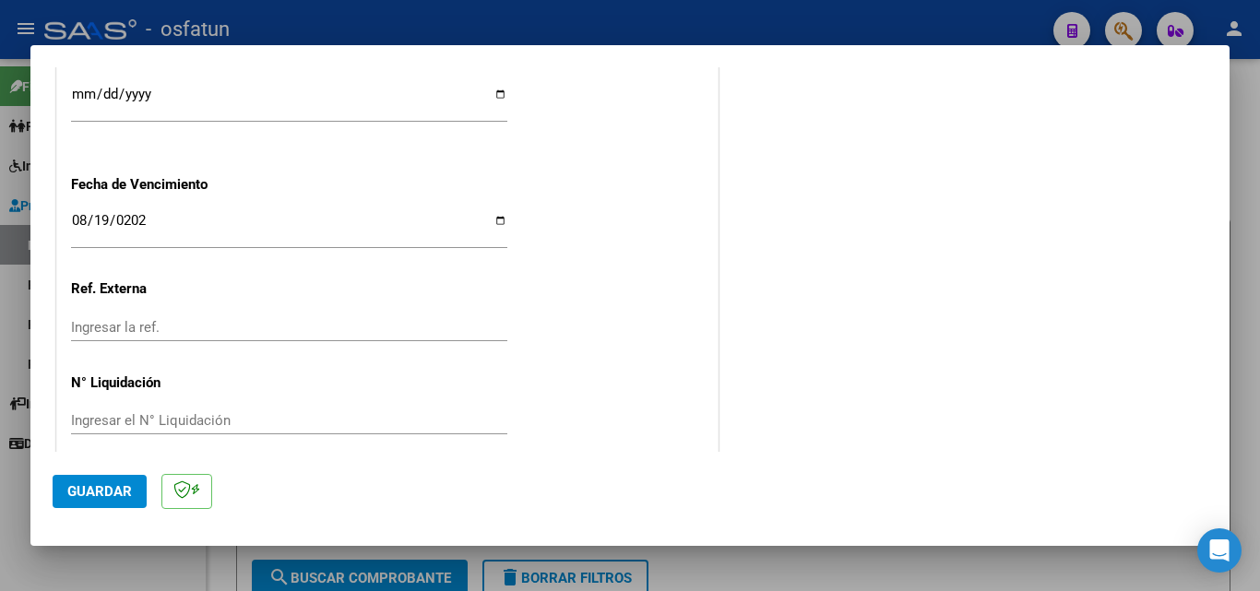
scroll to position [1437, 0]
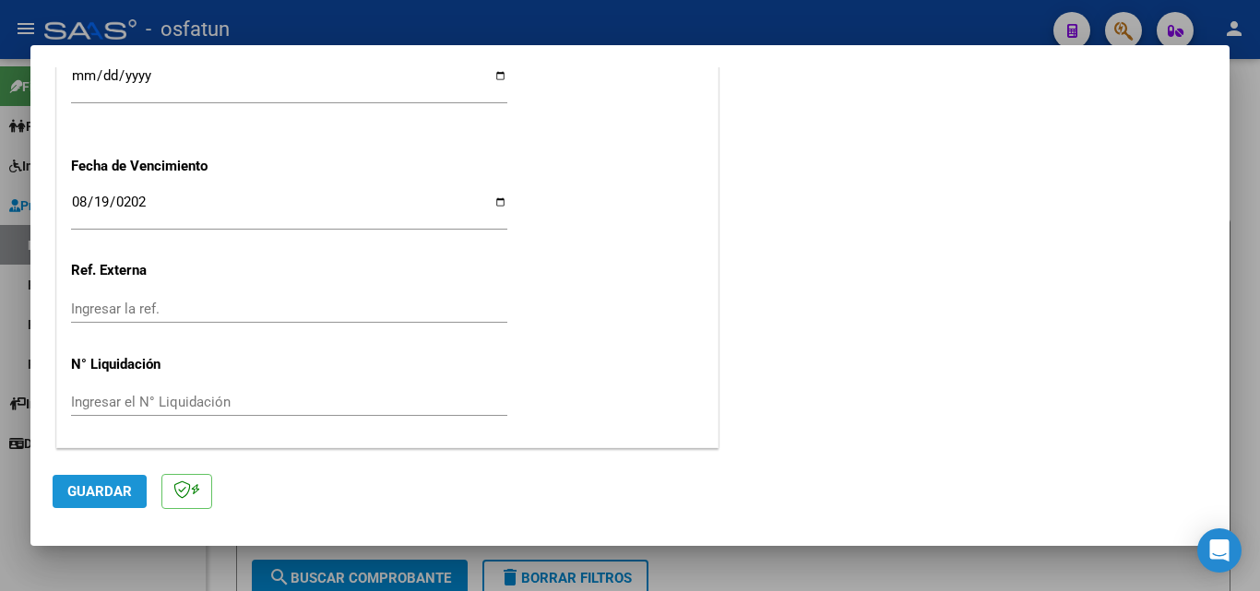
click at [82, 492] on span "Guardar" at bounding box center [99, 491] width 65 height 17
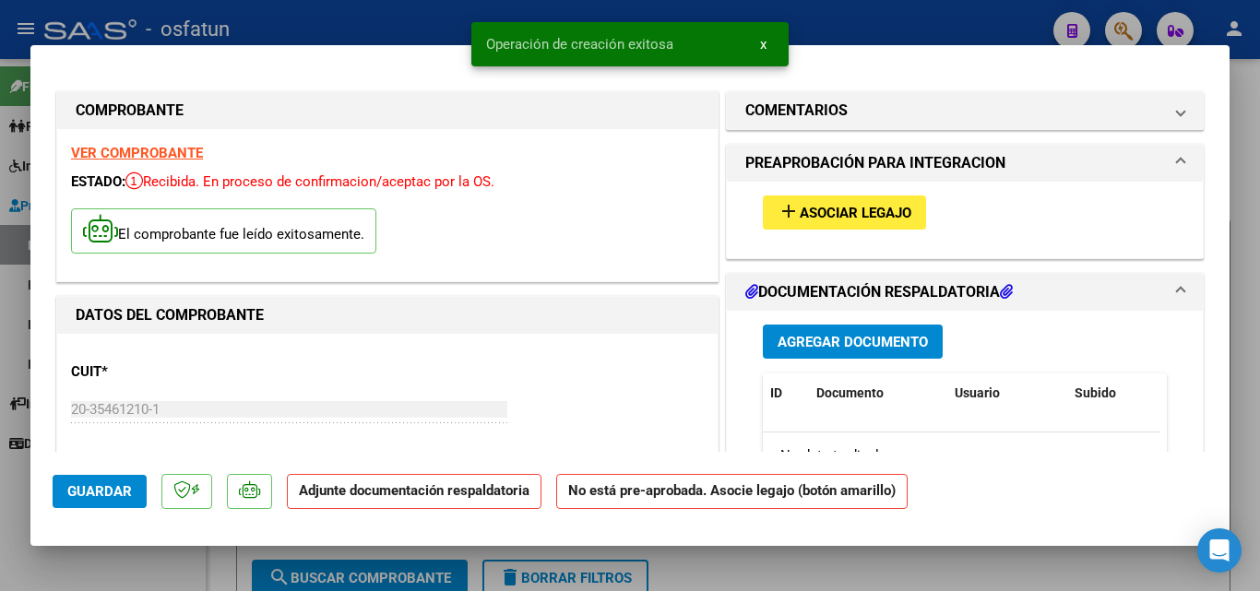
click at [824, 340] on span "Agregar Documento" at bounding box center [853, 342] width 150 height 17
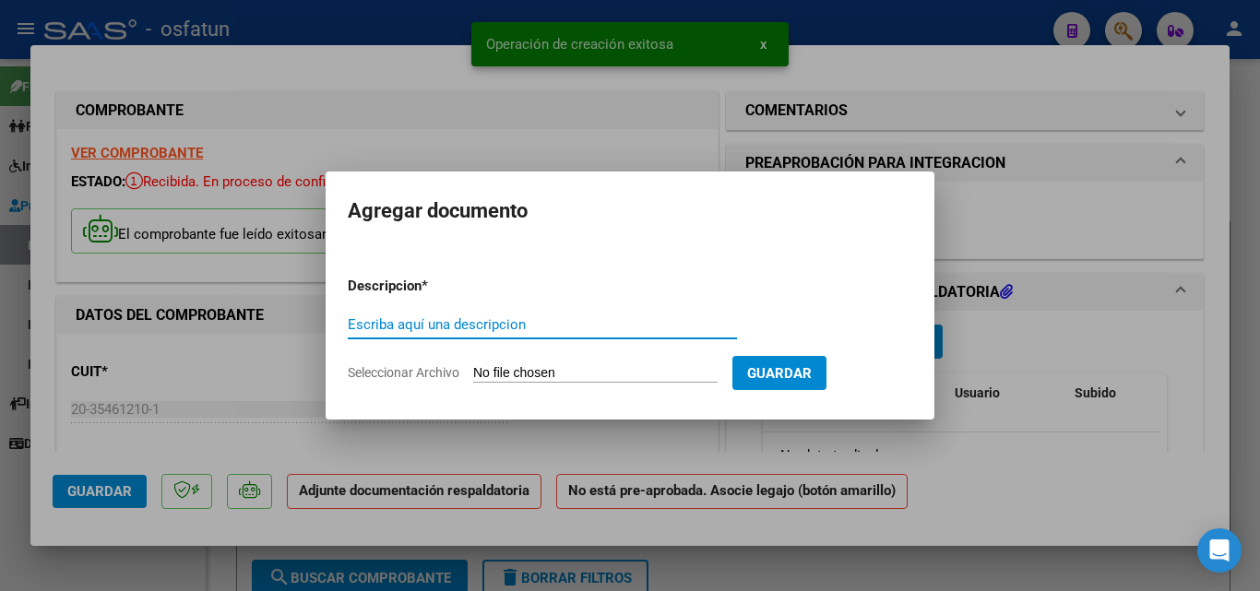
click at [436, 374] on span "Seleccionar Archivo" at bounding box center [404, 372] width 112 height 15
click at [473, 374] on input "Seleccionar Archivo" at bounding box center [595, 374] width 244 height 18
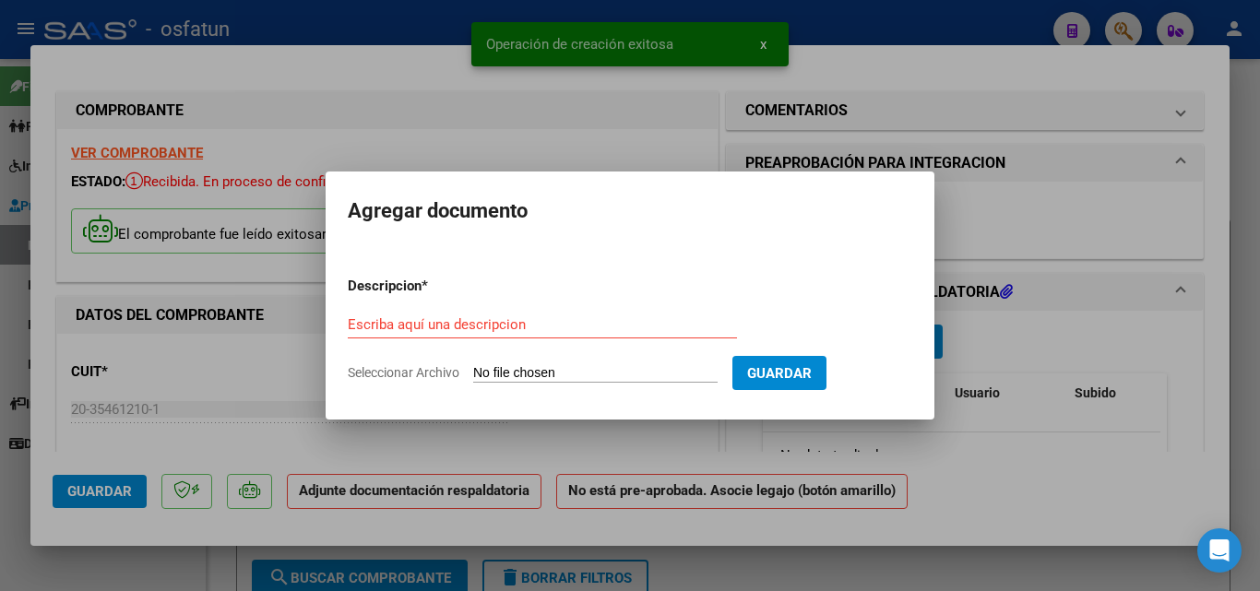
type input "C:\fakepath\asis [DATE] Florido .pdf"
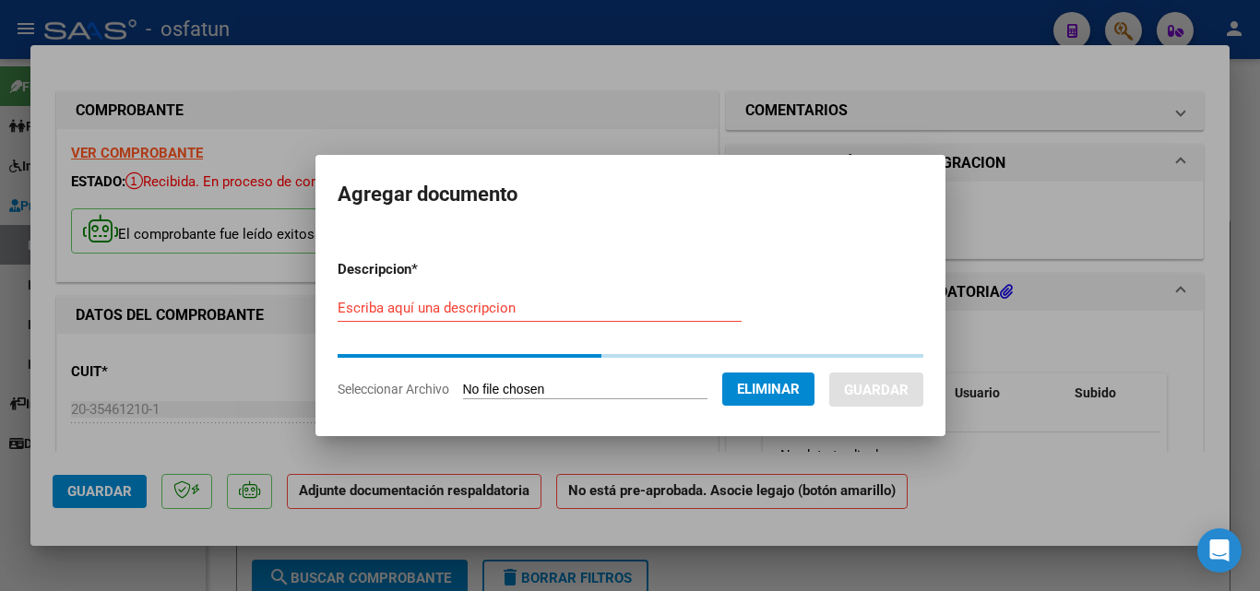
click at [500, 310] on div "Escriba aquí una descripcion" at bounding box center [540, 308] width 404 height 28
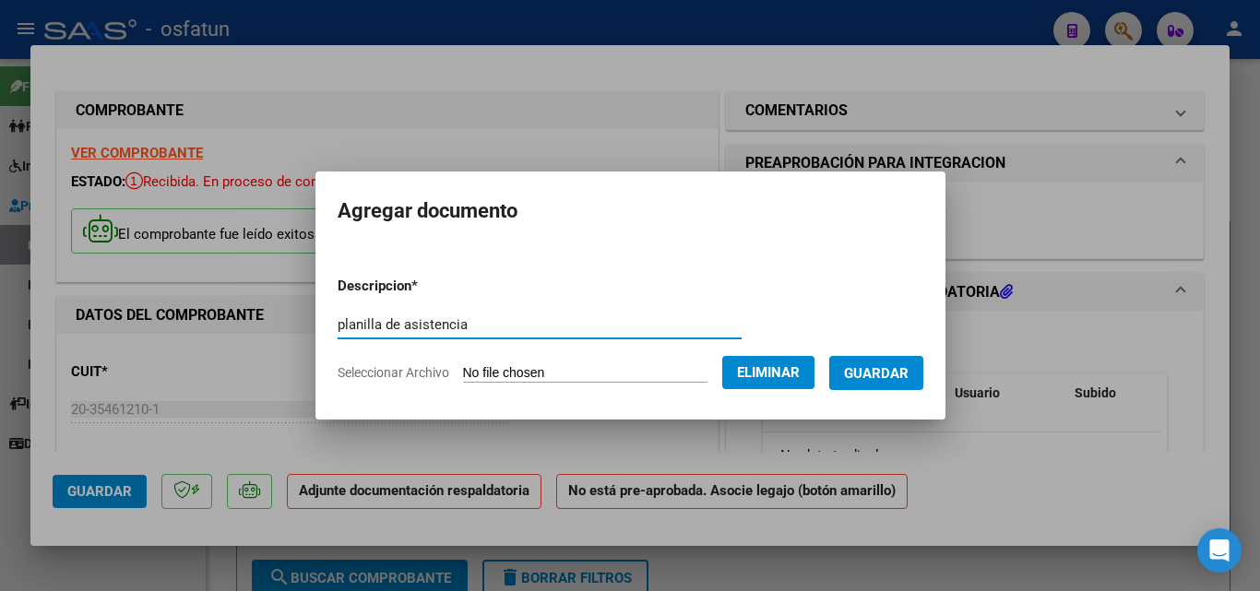
type input "planilla de asistencia"
click at [901, 375] on span "Guardar" at bounding box center [876, 373] width 65 height 17
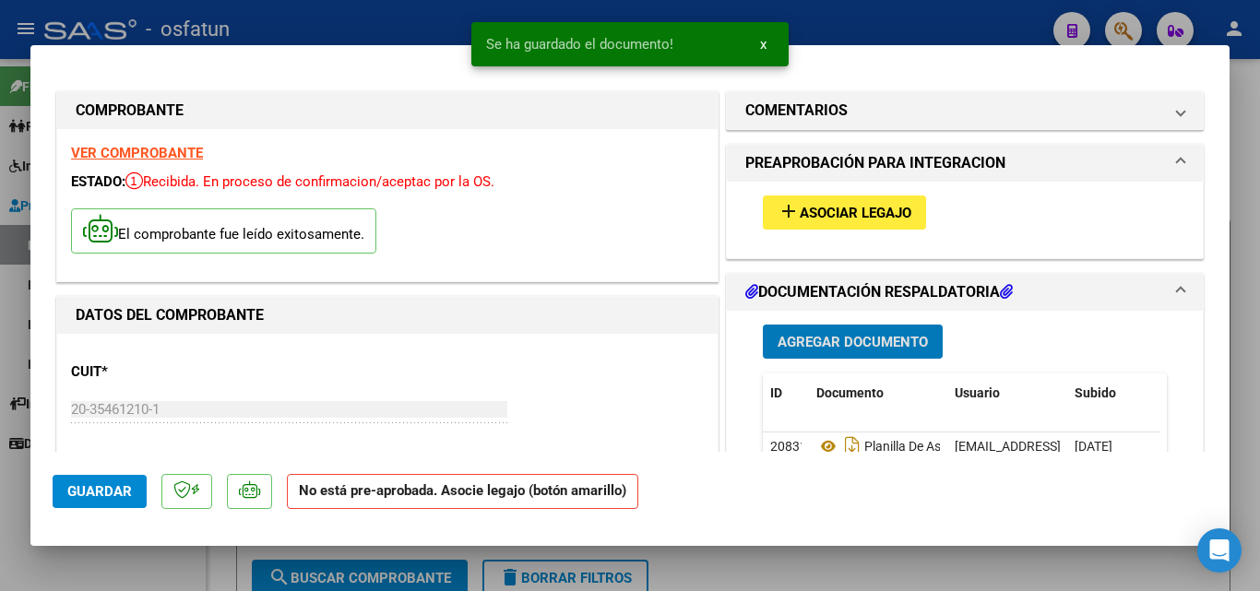
click at [856, 343] on span "Agregar Documento" at bounding box center [853, 342] width 150 height 17
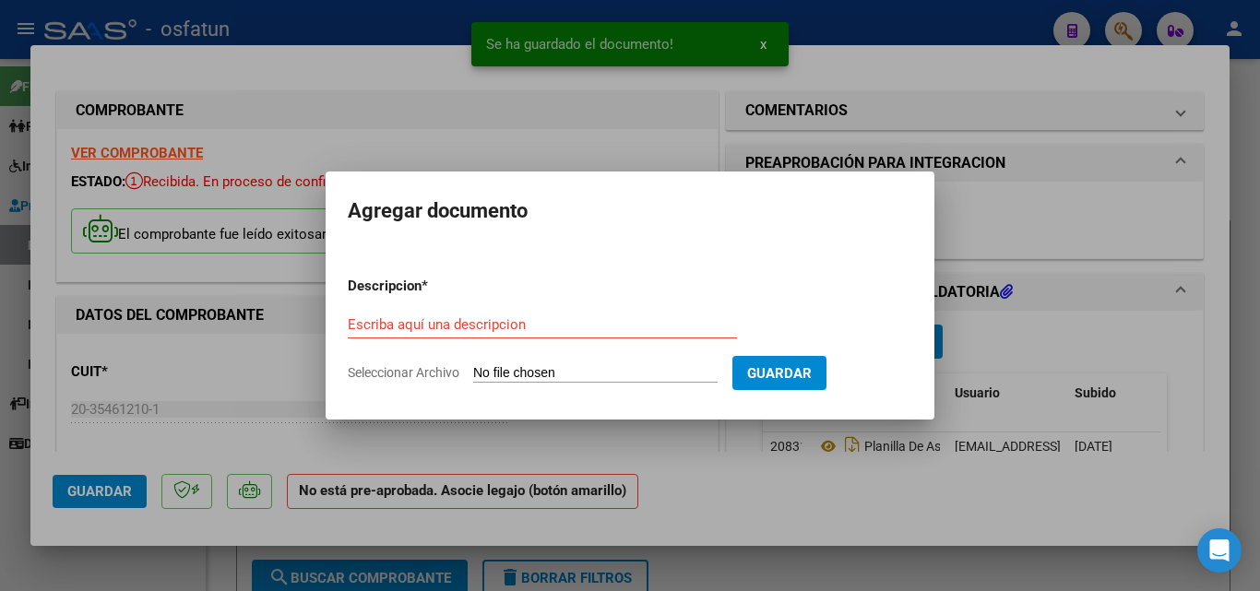
click at [370, 377] on span "Seleccionar Archivo" at bounding box center [404, 372] width 112 height 15
click at [473, 377] on input "Seleccionar Archivo" at bounding box center [595, 374] width 244 height 18
type input "C:\fakepath\order_3289758 (1).pdf"
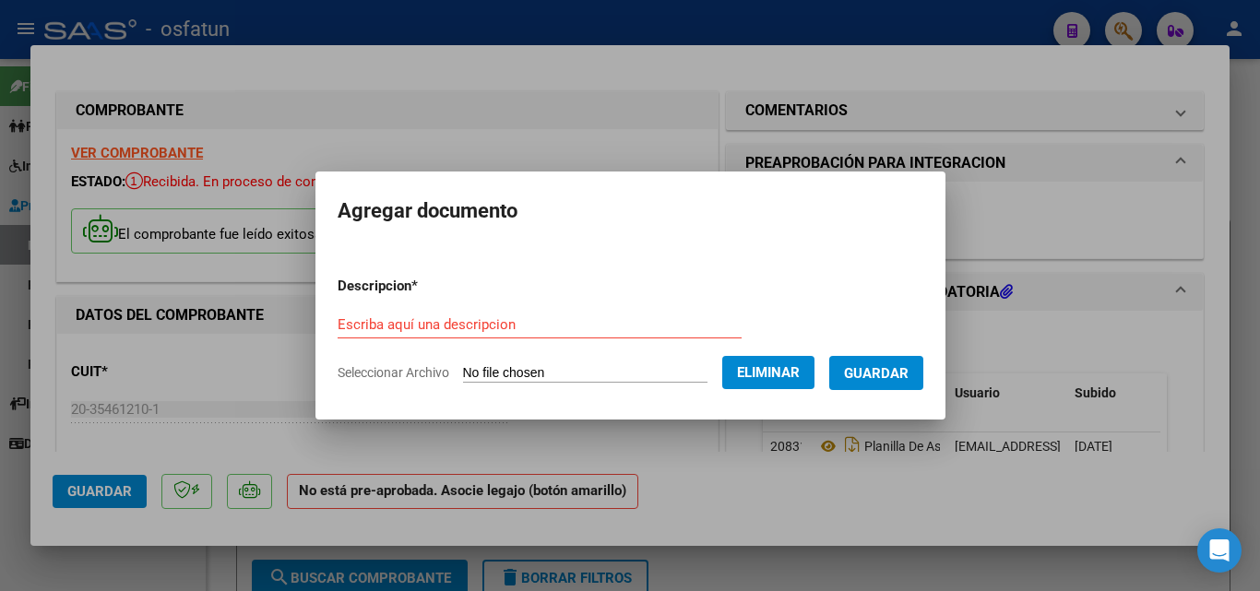
click at [495, 324] on input "Escriba aquí una descripcion" at bounding box center [540, 324] width 404 height 17
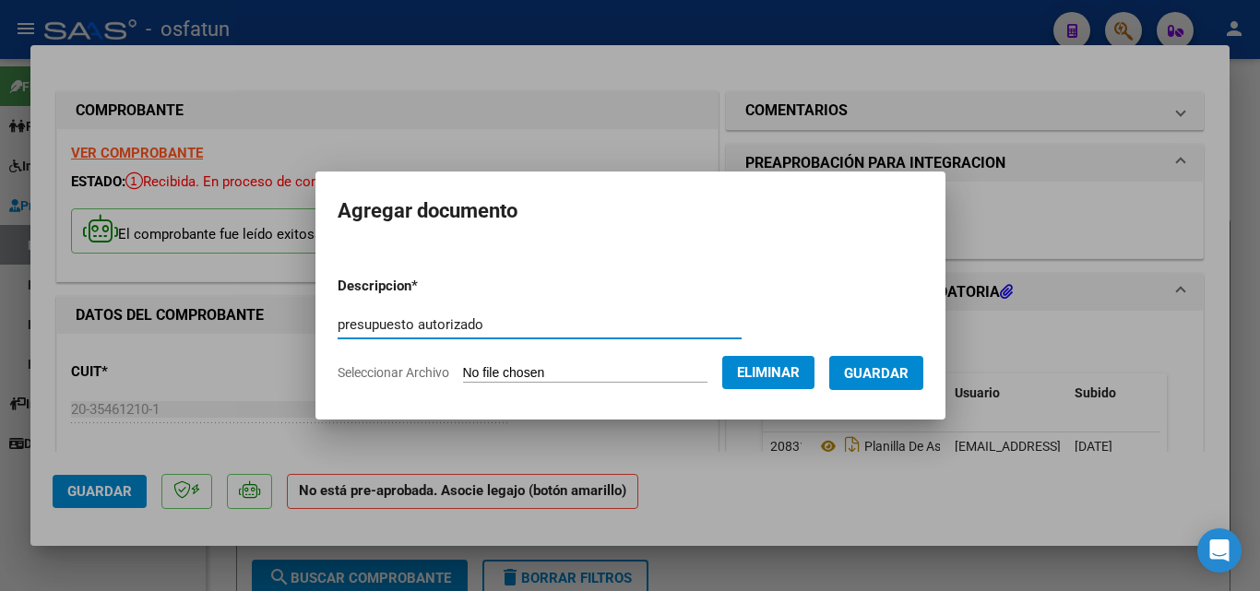
type input "presupuesto autorizado"
click at [900, 373] on span "Guardar" at bounding box center [876, 373] width 65 height 17
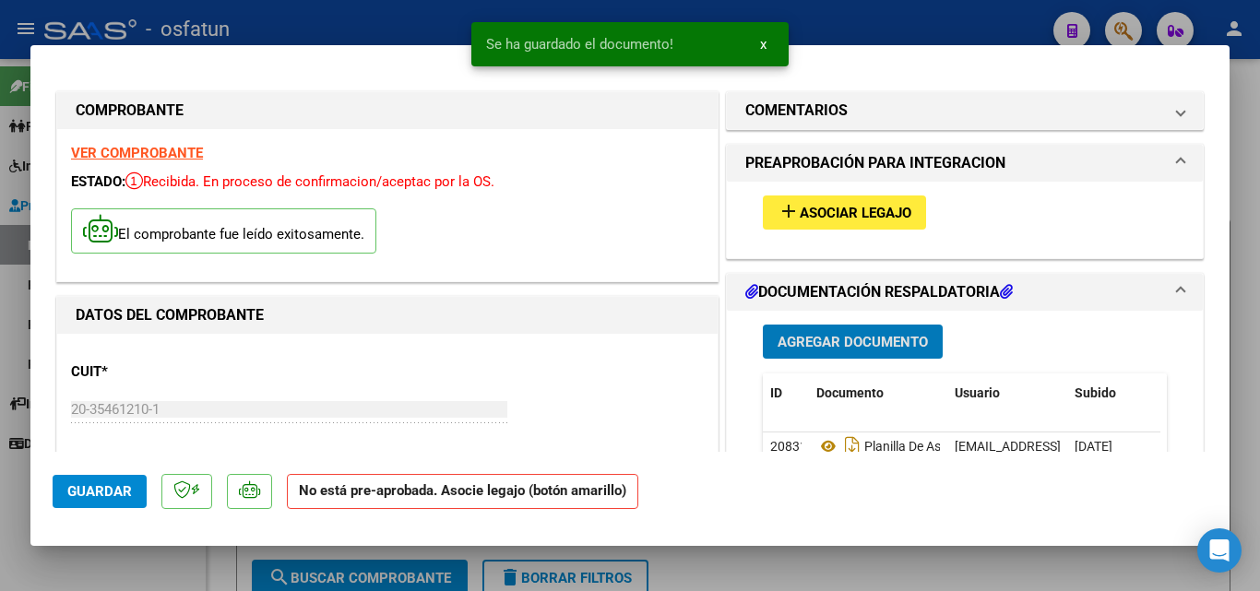
click at [870, 343] on span "Agregar Documento" at bounding box center [853, 342] width 150 height 17
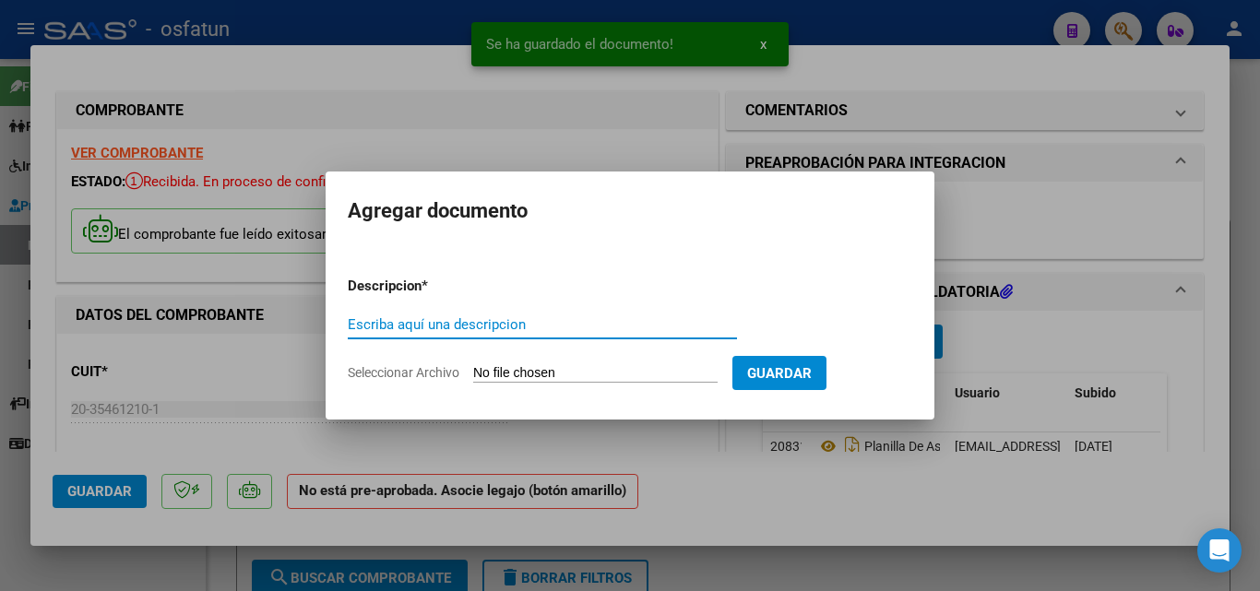
click at [415, 365] on span "Seleccionar Archivo" at bounding box center [404, 372] width 112 height 15
click at [473, 365] on input "Seleccionar Archivo" at bounding box center [595, 374] width 244 height 18
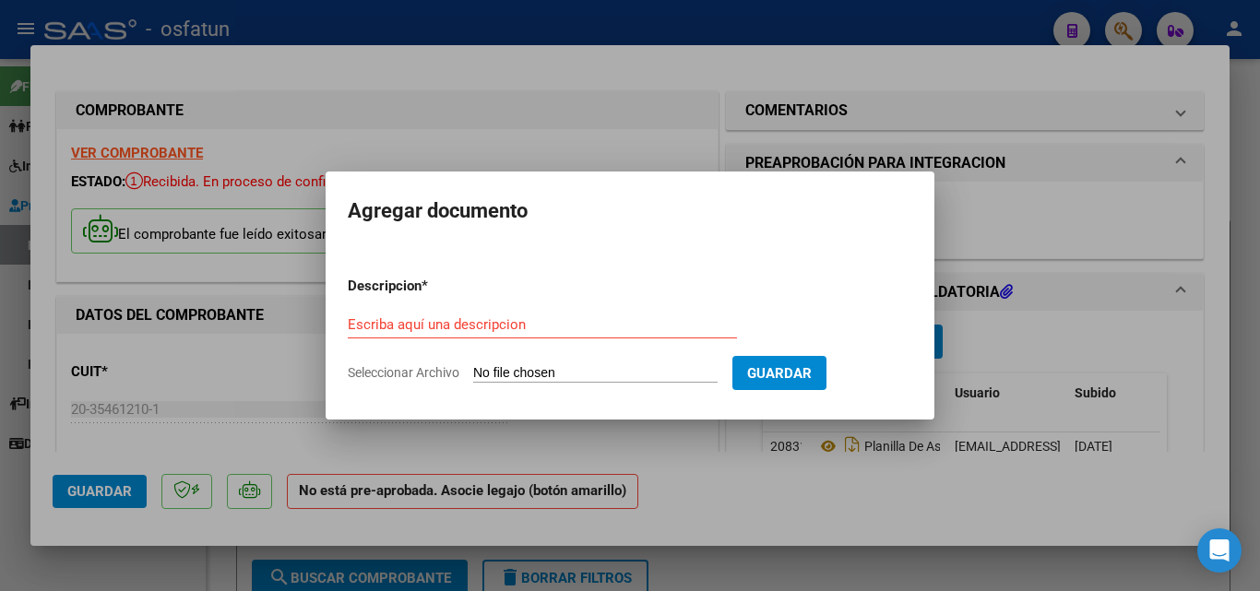
click at [991, 353] on div at bounding box center [630, 295] width 1260 height 591
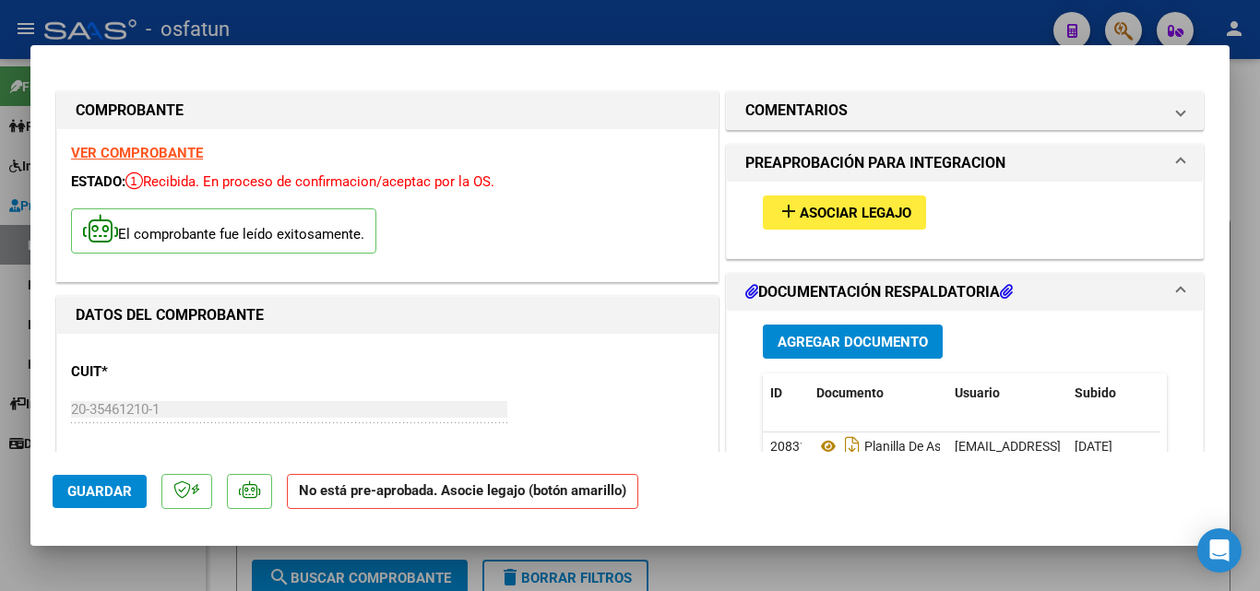
click at [841, 219] on span "Asociar Legajo" at bounding box center [856, 213] width 112 height 17
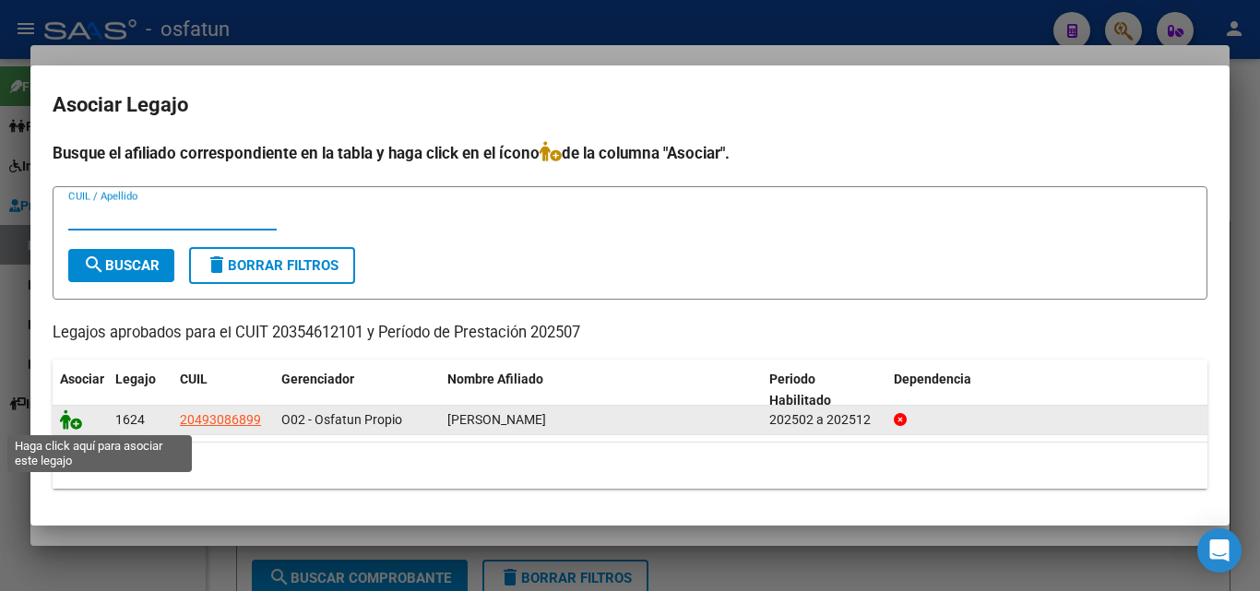
click at [67, 423] on icon at bounding box center [71, 420] width 22 height 20
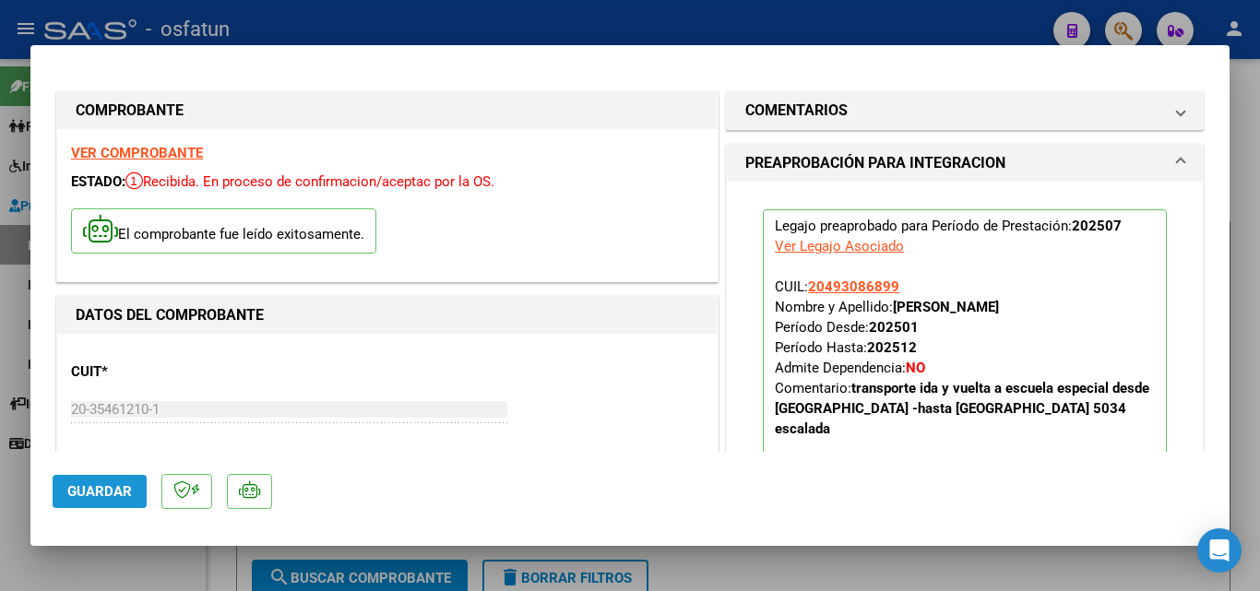
click at [112, 496] on span "Guardar" at bounding box center [99, 491] width 65 height 17
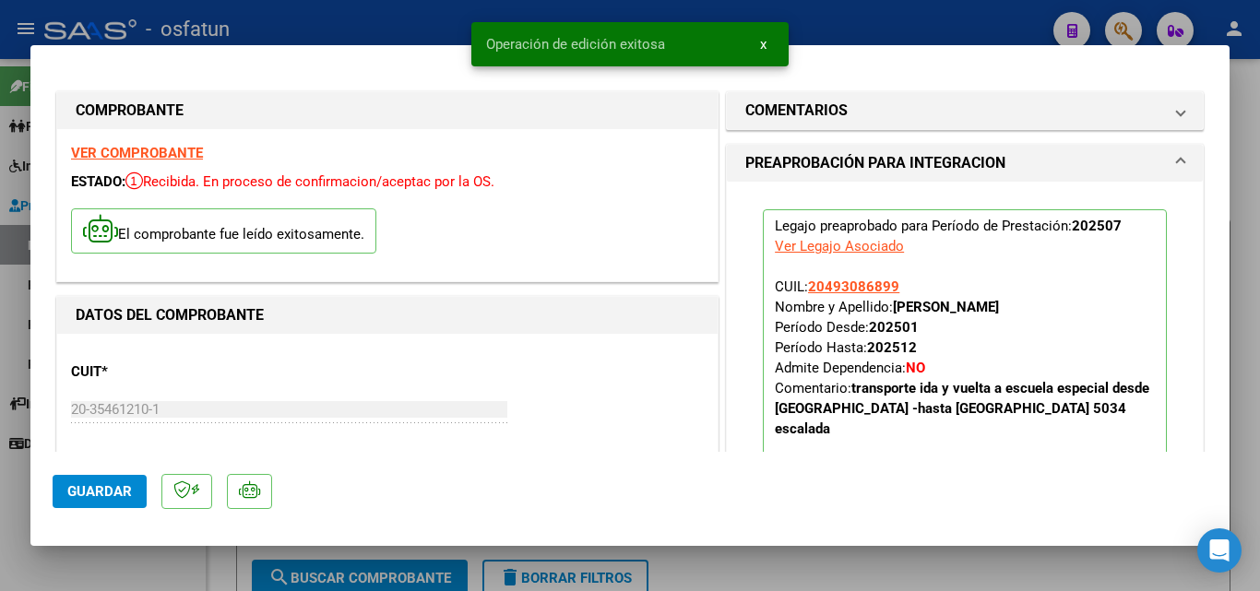
click at [112, 496] on span "Guardar" at bounding box center [99, 491] width 65 height 17
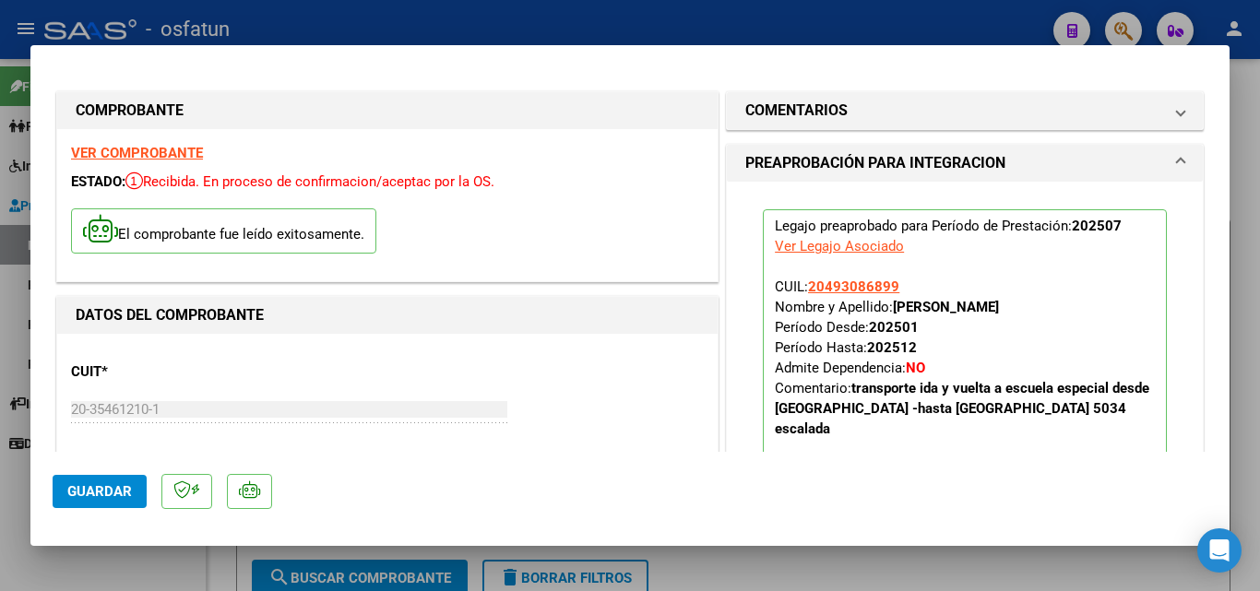
click at [130, 484] on button "Guardar" at bounding box center [100, 491] width 94 height 33
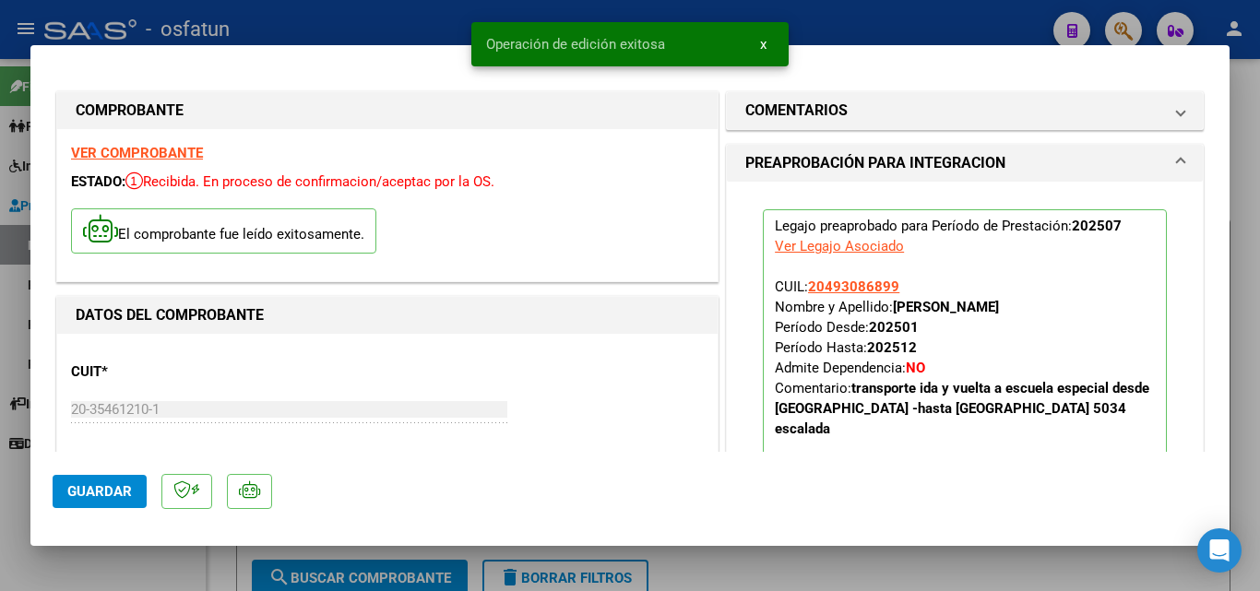
click at [159, 565] on div at bounding box center [630, 295] width 1260 height 591
type input "$ 0,00"
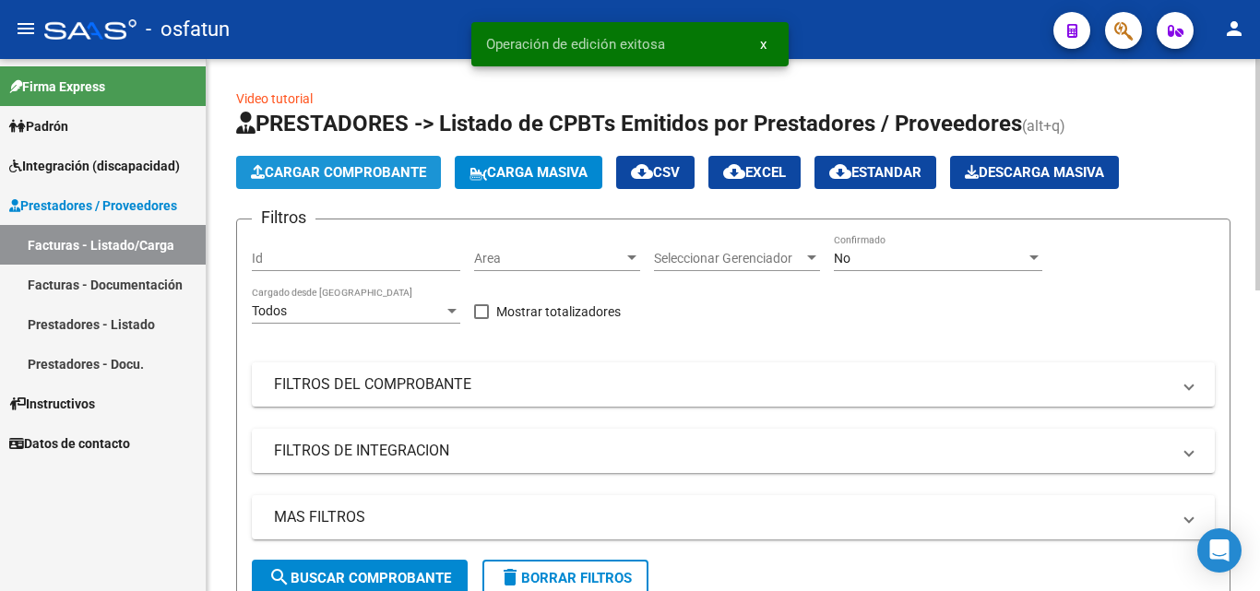
click at [333, 162] on button "Cargar Comprobante" at bounding box center [338, 172] width 205 height 33
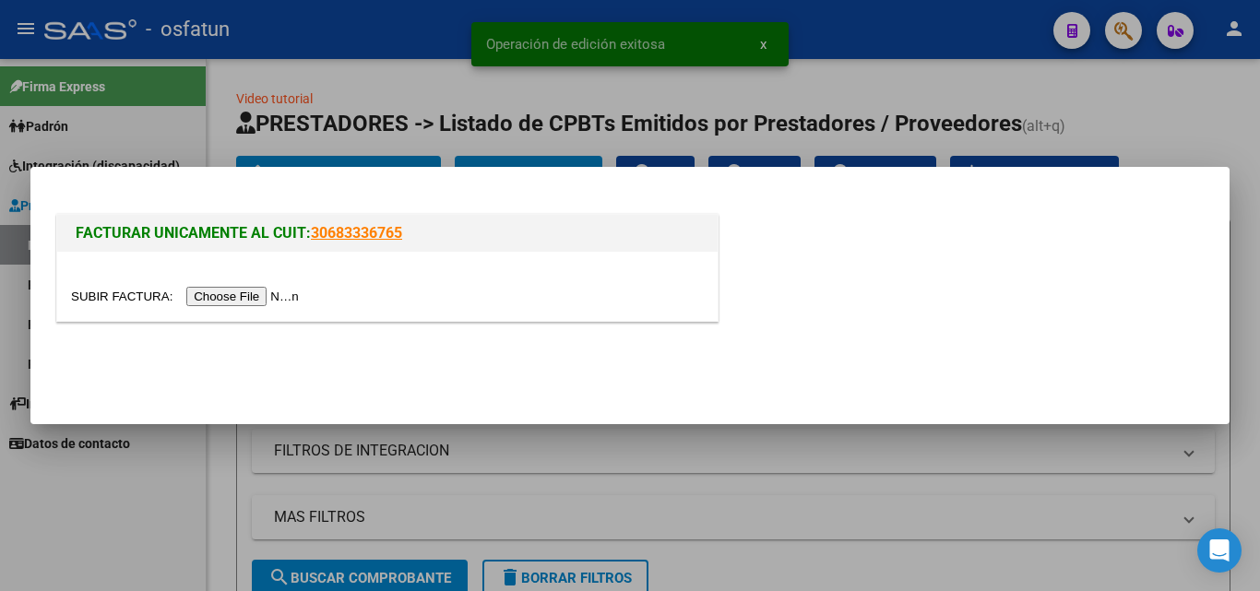
click at [256, 296] on input "file" at bounding box center [187, 296] width 233 height 19
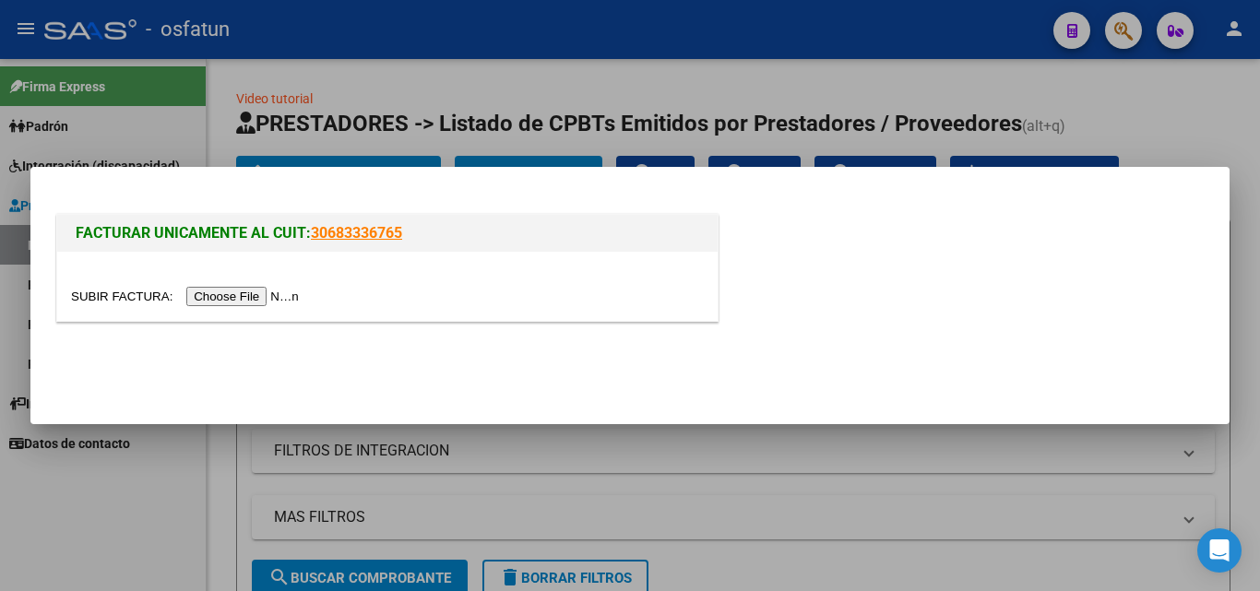
click at [236, 309] on div at bounding box center [387, 286] width 661 height 69
click at [236, 300] on input "file" at bounding box center [187, 296] width 233 height 19
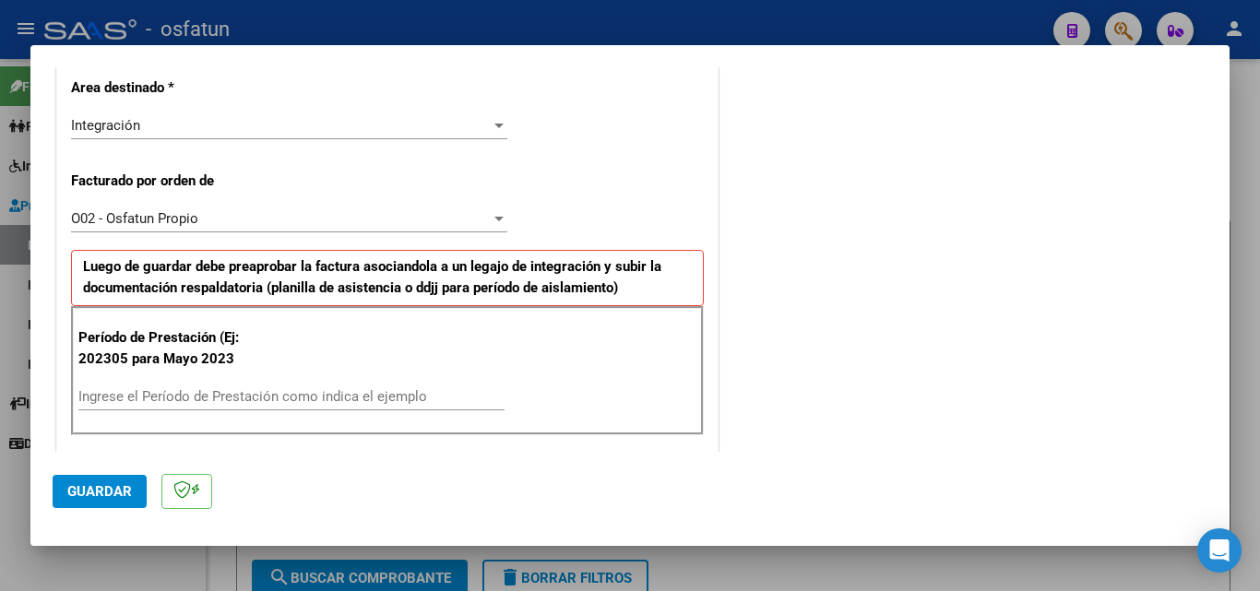
scroll to position [646, 0]
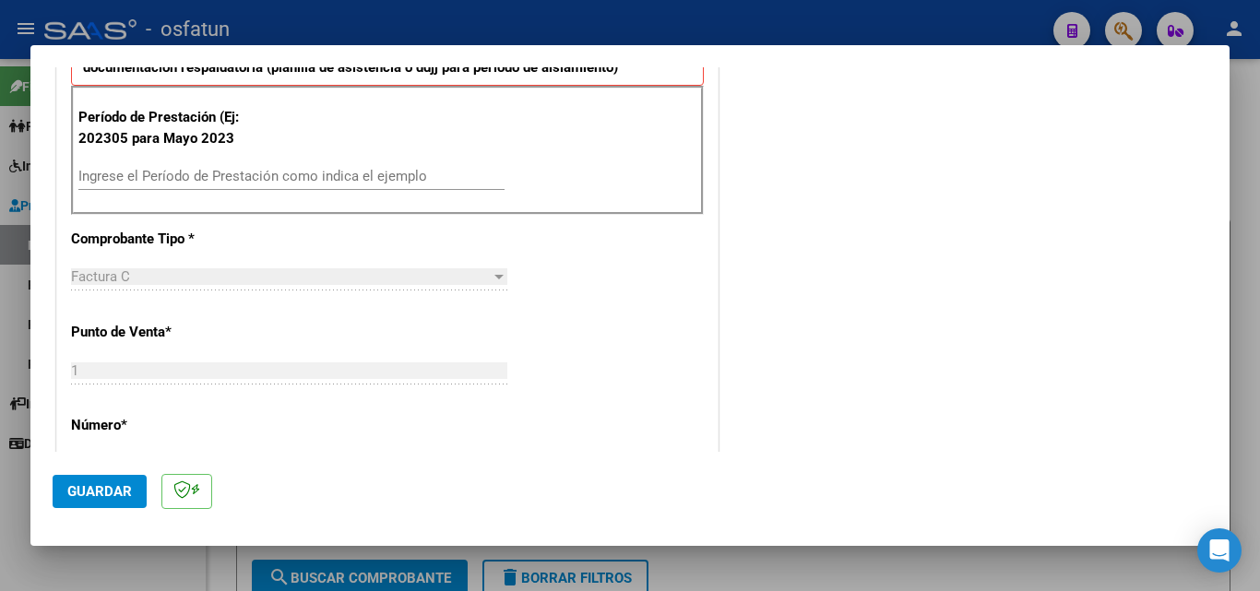
click at [240, 183] on input "Ingrese el Período de Prestación como indica el ejemplo" at bounding box center [291, 176] width 426 height 17
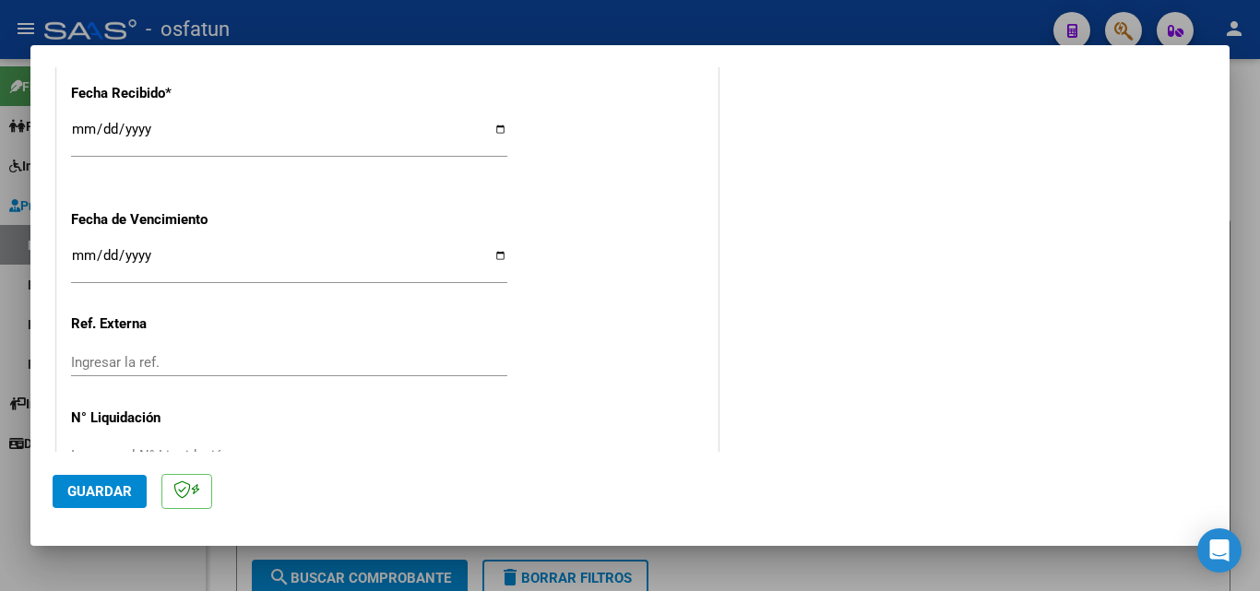
scroll to position [1437, 0]
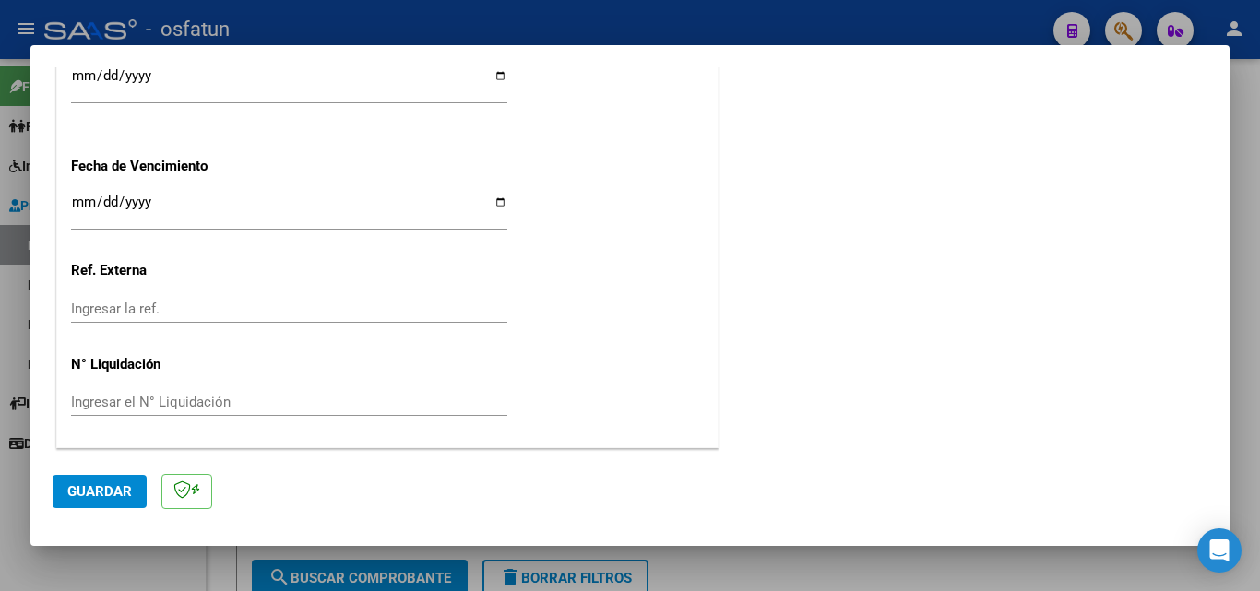
type input "202507"
click at [89, 203] on input "Ingresar la fecha" at bounding box center [289, 210] width 436 height 30
type input "[DATE]"
click at [112, 490] on span "Guardar" at bounding box center [99, 491] width 65 height 17
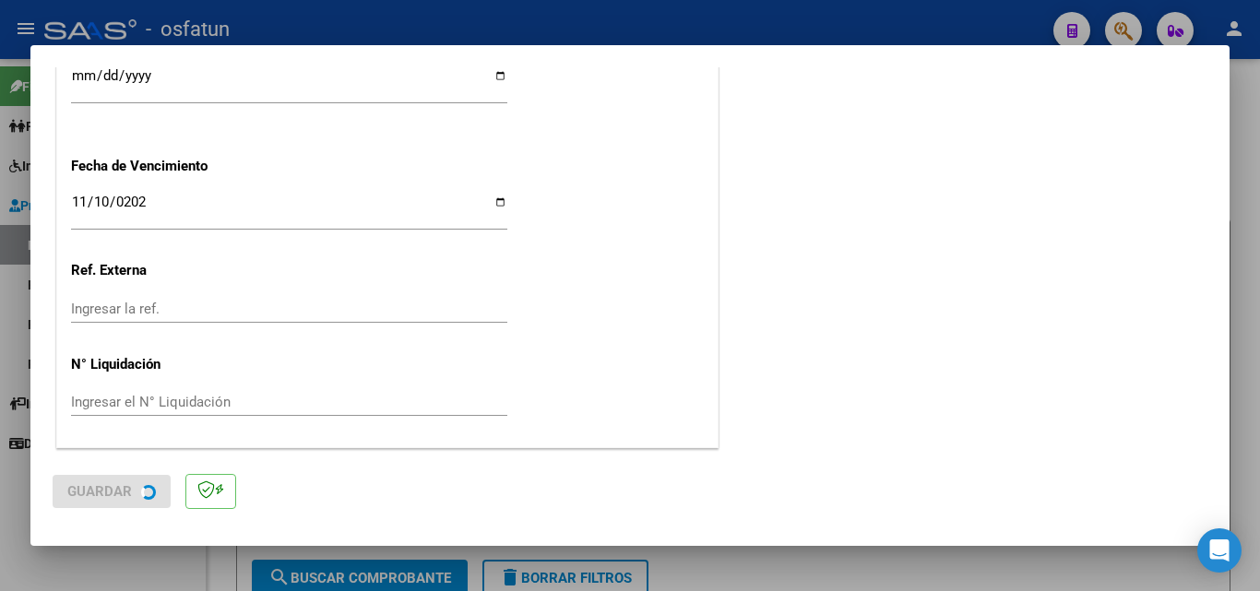
scroll to position [0, 0]
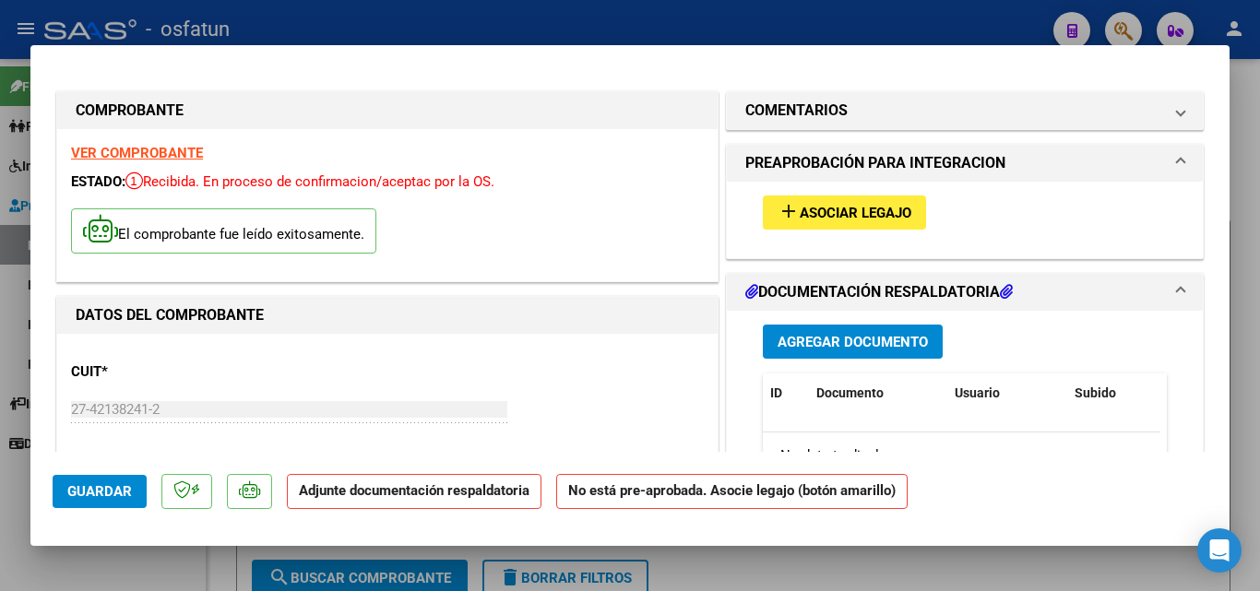
click at [829, 347] on span "Agregar Documento" at bounding box center [853, 342] width 150 height 17
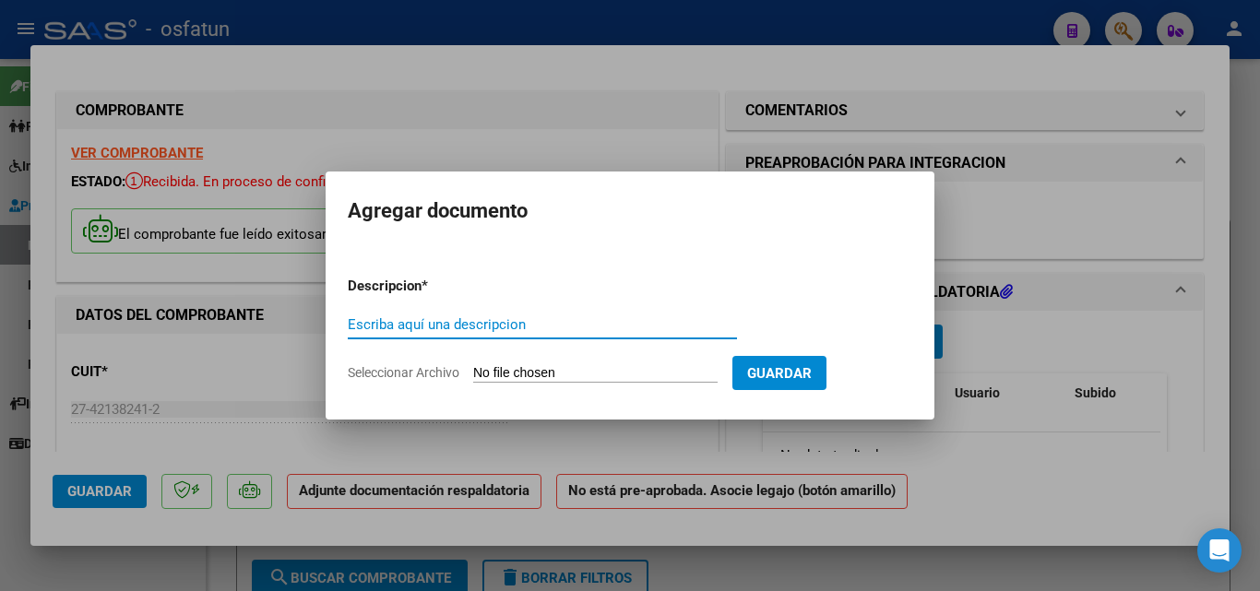
click at [423, 377] on span "Seleccionar Archivo" at bounding box center [404, 372] width 112 height 15
click at [473, 377] on input "Seleccionar Archivo" at bounding box center [595, 374] width 244 height 18
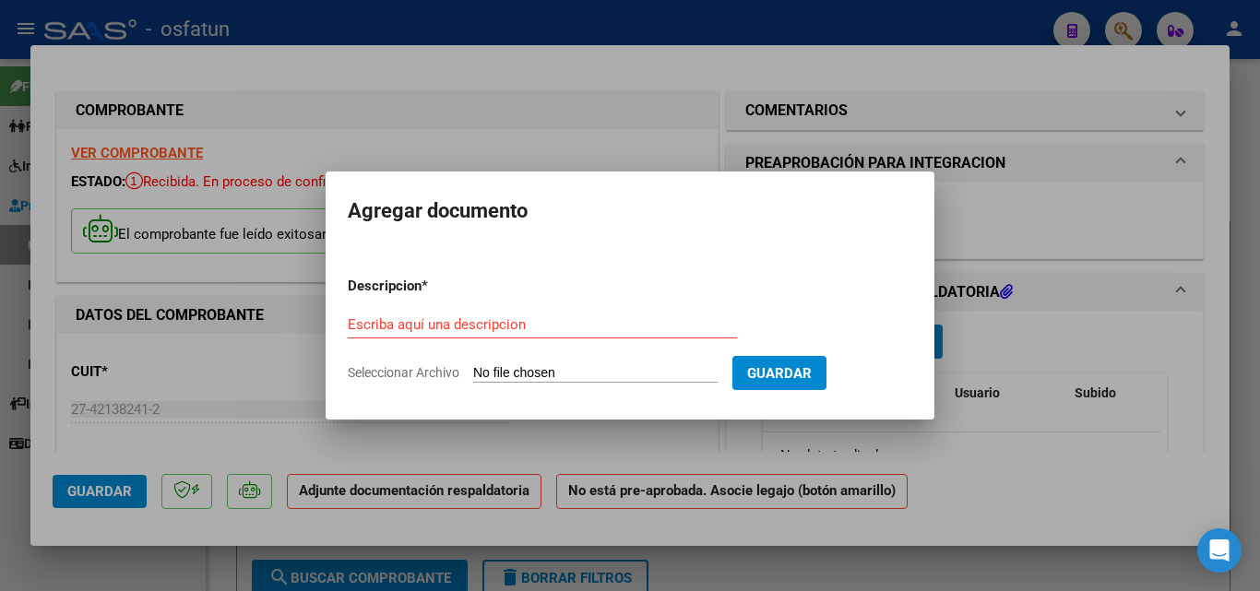
type input "C:\fakepath\CamScanner [DATE] 18.18.pdf"
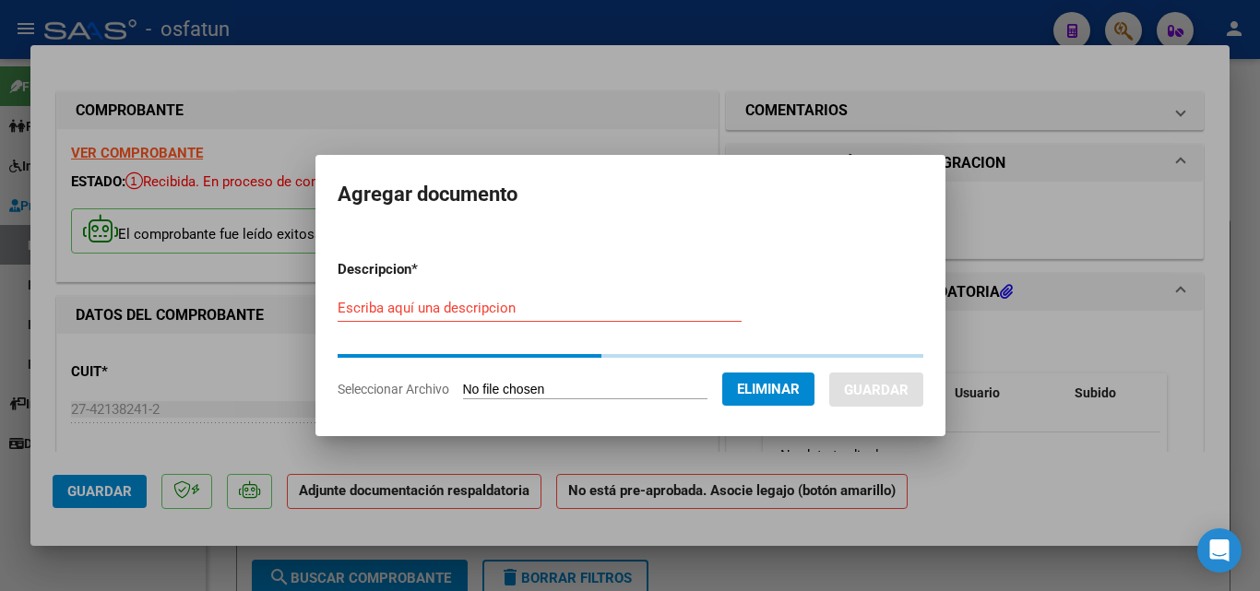
click at [491, 312] on input "Escriba aquí una descripcion" at bounding box center [540, 308] width 404 height 17
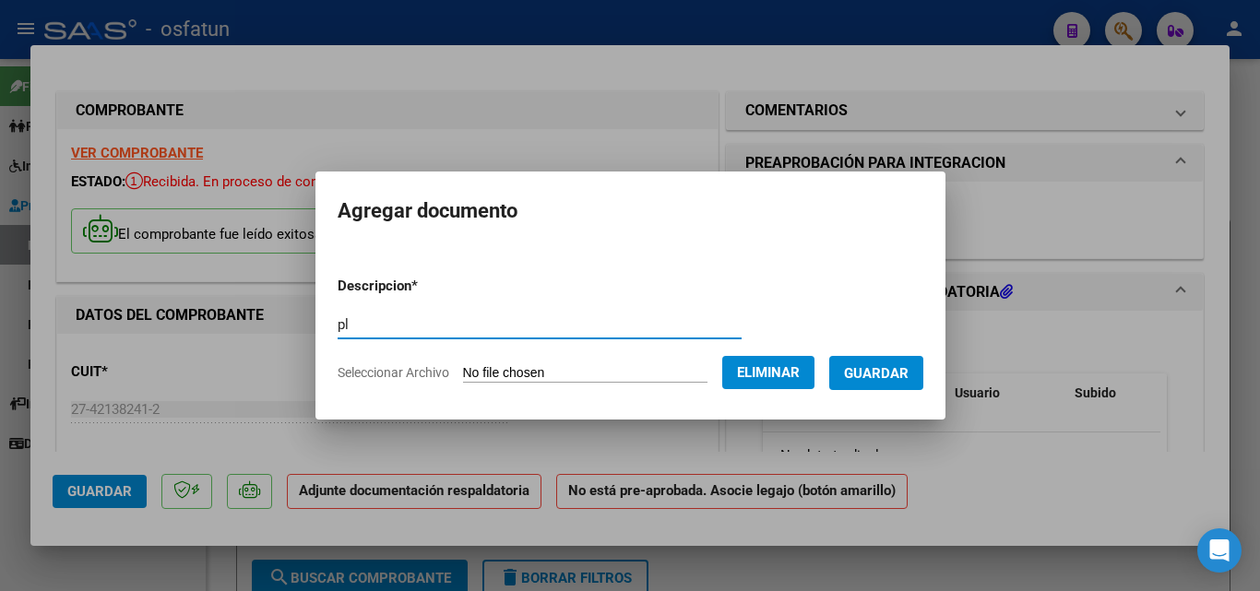
type input "p"
type input "PLANILLA DE ASISTENCIA"
click at [876, 369] on span "Guardar" at bounding box center [876, 373] width 65 height 17
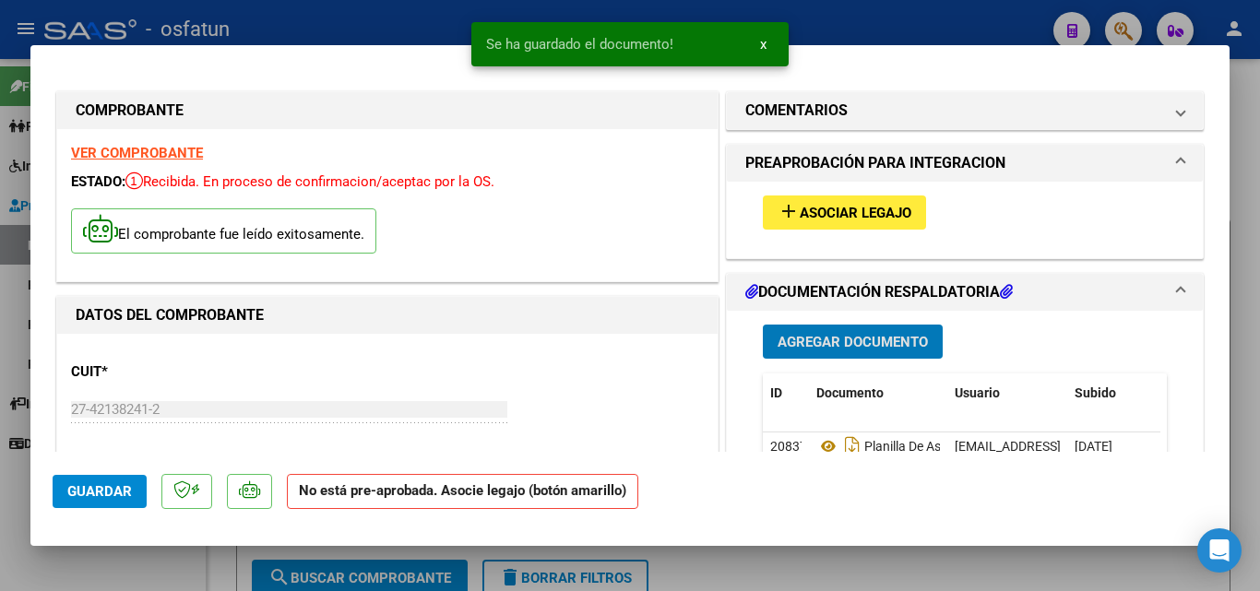
click at [815, 338] on span "Agregar Documento" at bounding box center [853, 342] width 150 height 17
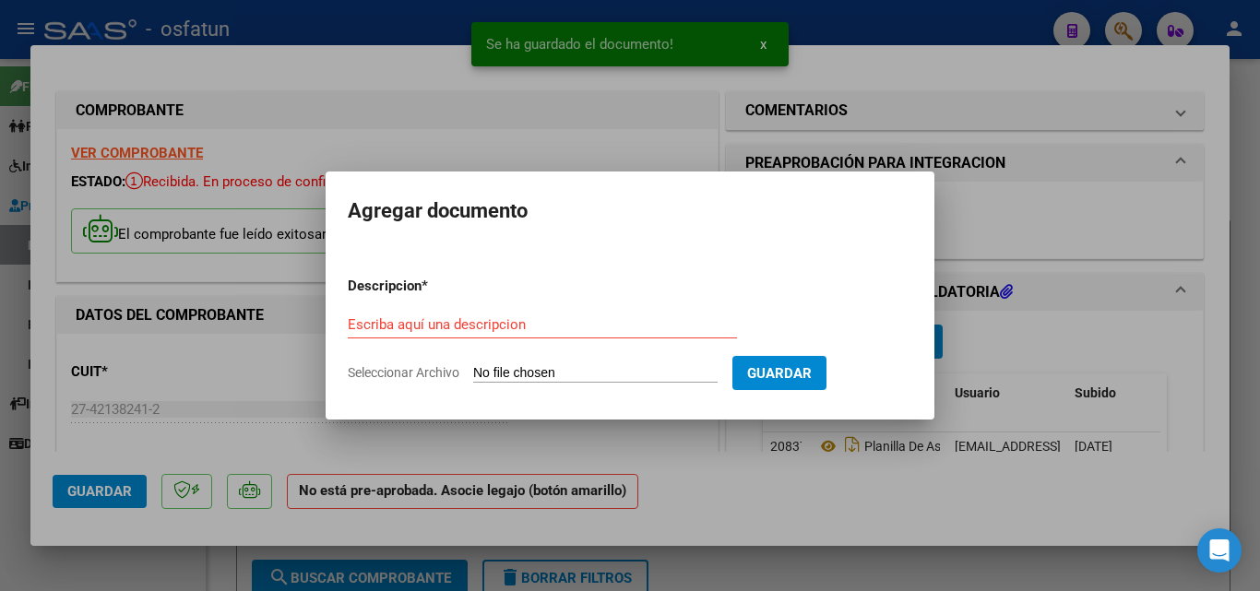
click at [450, 378] on span "Seleccionar Archivo" at bounding box center [404, 372] width 112 height 15
click at [473, 378] on input "Seleccionar Archivo" at bounding box center [595, 374] width 244 height 18
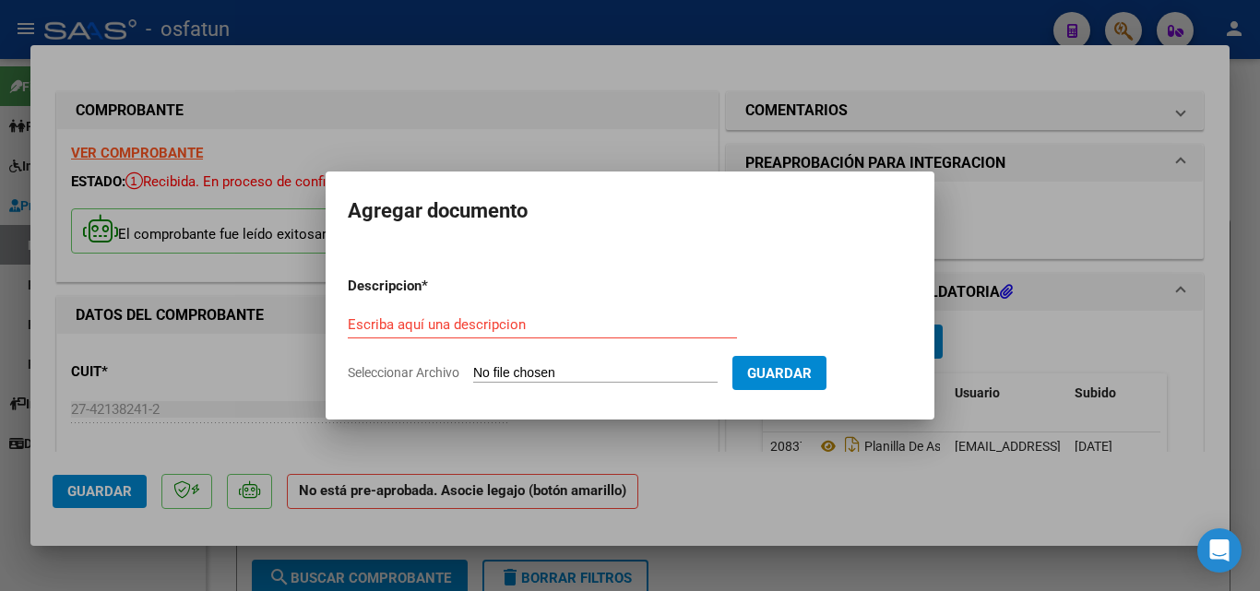
click at [414, 365] on span "Seleccionar Archivo" at bounding box center [404, 372] width 112 height 15
click at [473, 365] on input "Seleccionar Archivo" at bounding box center [595, 374] width 244 height 18
type input "C:\fakepath\Autorización Saavedra .pdf"
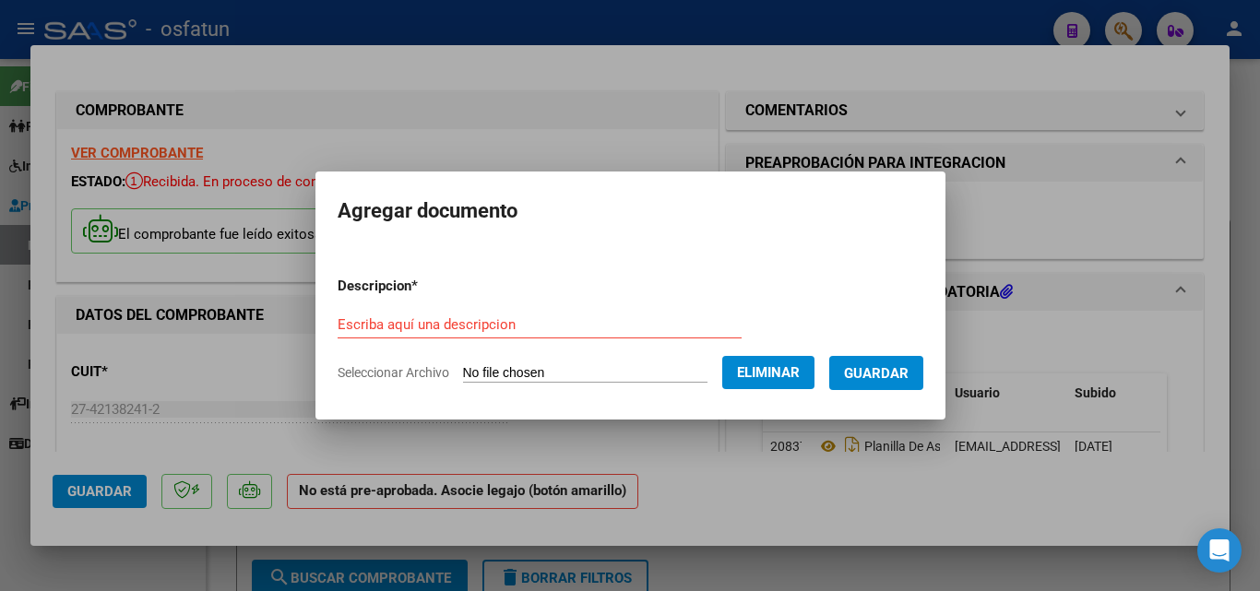
click at [488, 328] on input "Escriba aquí una descripcion" at bounding box center [540, 324] width 404 height 17
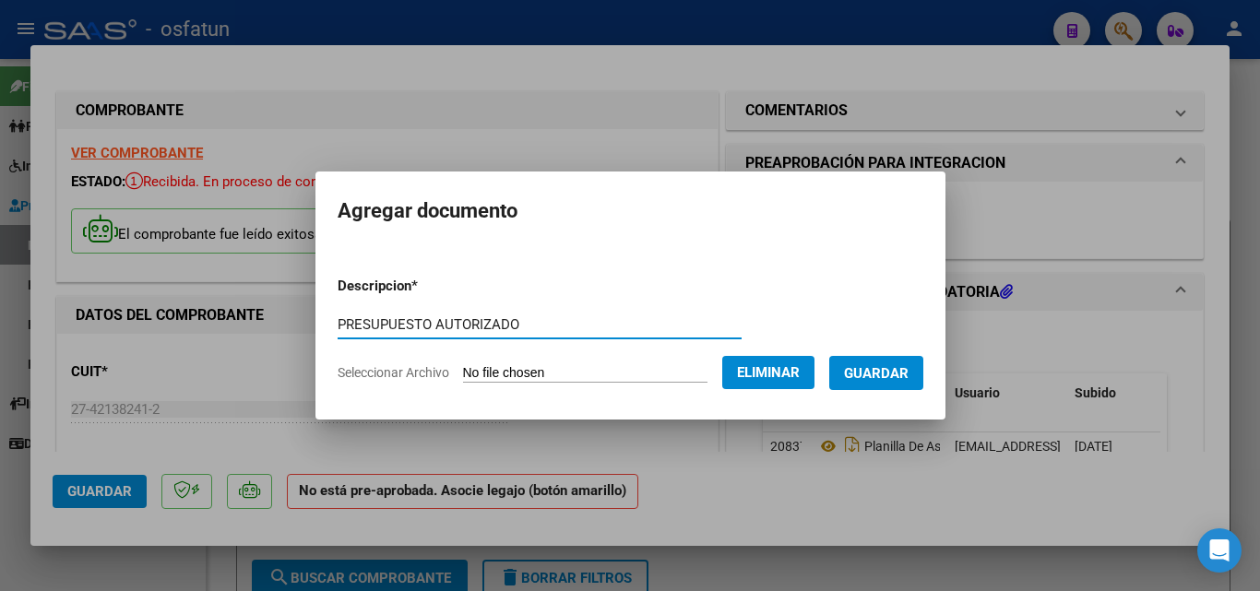
type input "PRESUPUESTO AUTORIZADO"
click at [898, 377] on span "Guardar" at bounding box center [876, 373] width 65 height 17
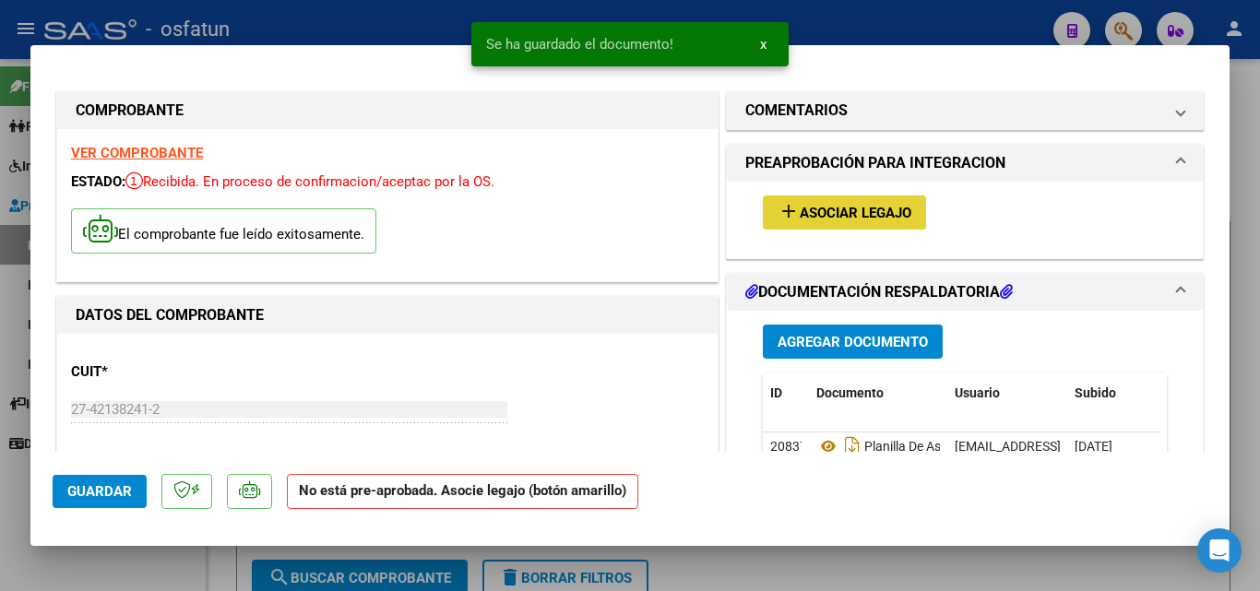
click at [816, 202] on button "add Asociar Legajo" at bounding box center [844, 213] width 163 height 34
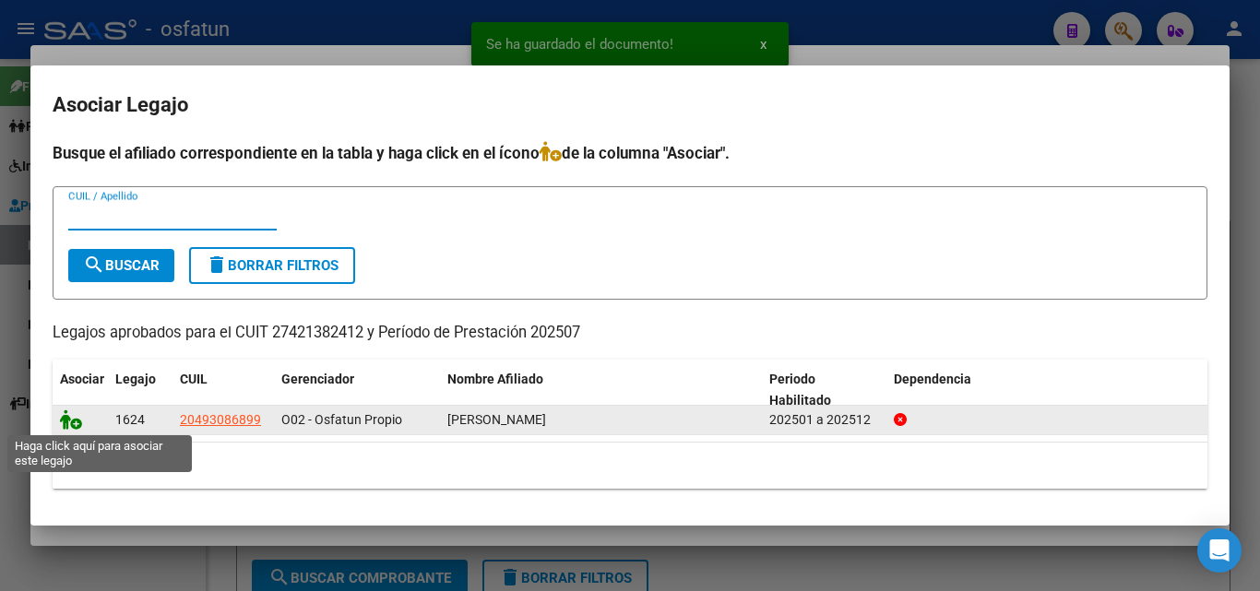
click at [66, 421] on icon at bounding box center [71, 420] width 22 height 20
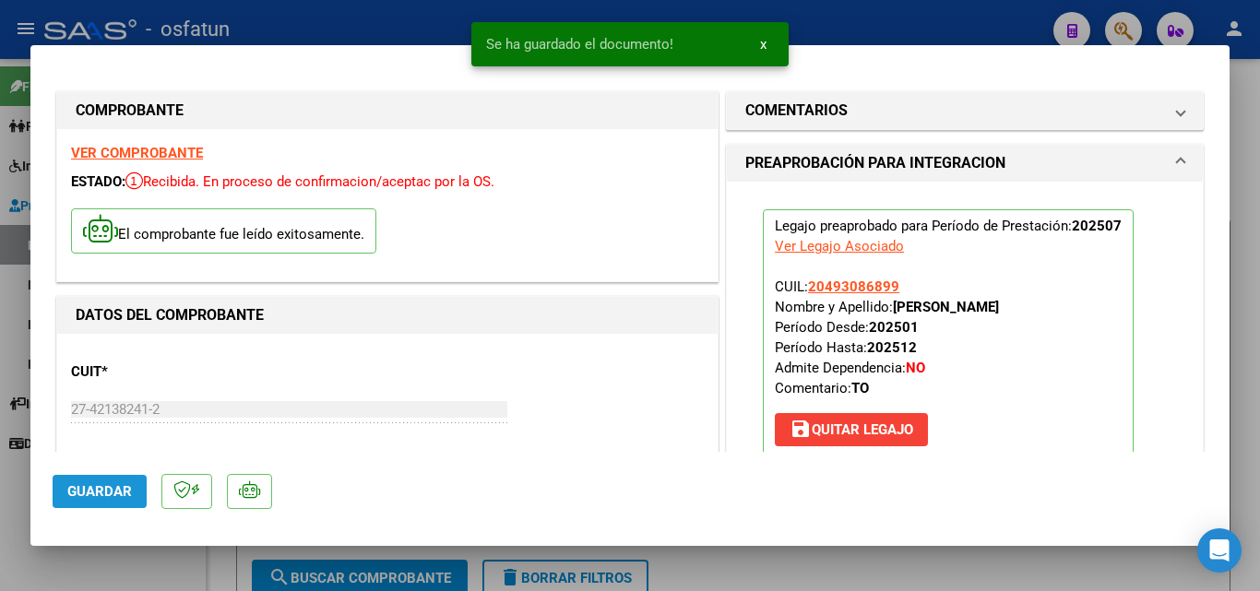
click at [118, 492] on span "Guardar" at bounding box center [99, 491] width 65 height 17
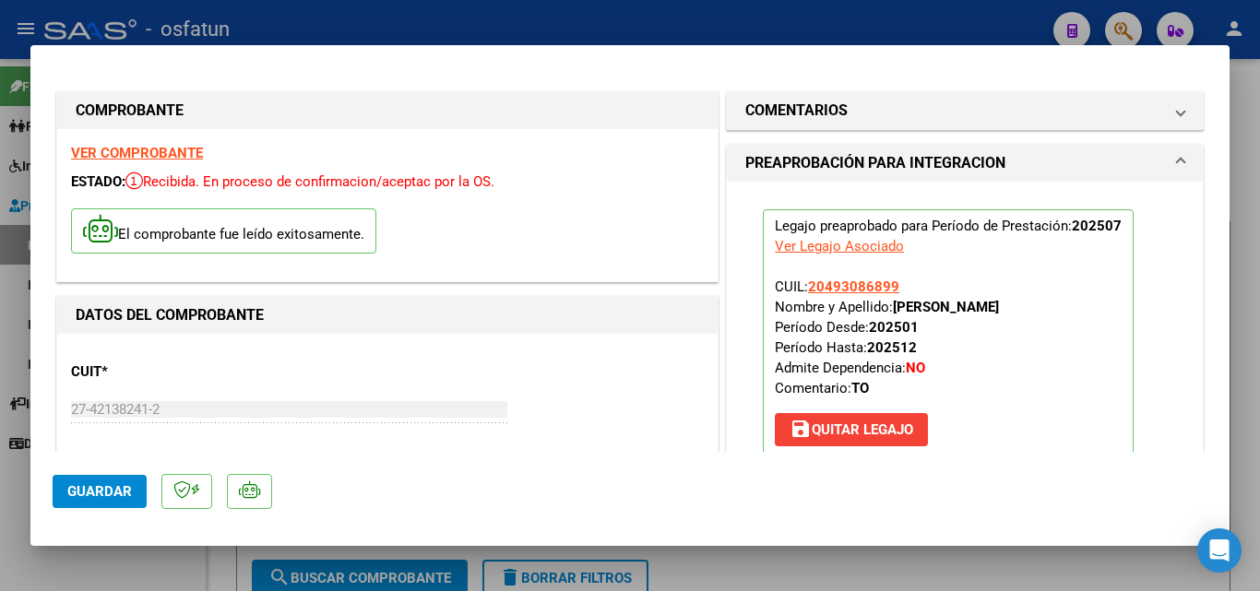
click at [98, 495] on span "Guardar" at bounding box center [99, 491] width 65 height 17
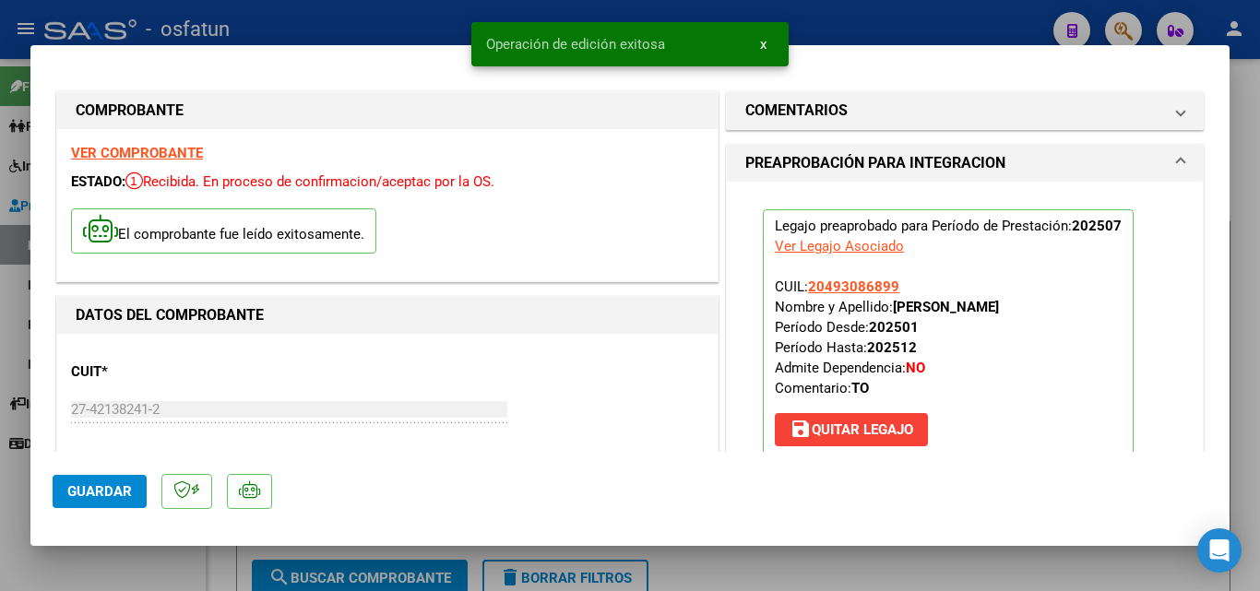
click at [216, 566] on div at bounding box center [630, 295] width 1260 height 591
type input "$ 0,00"
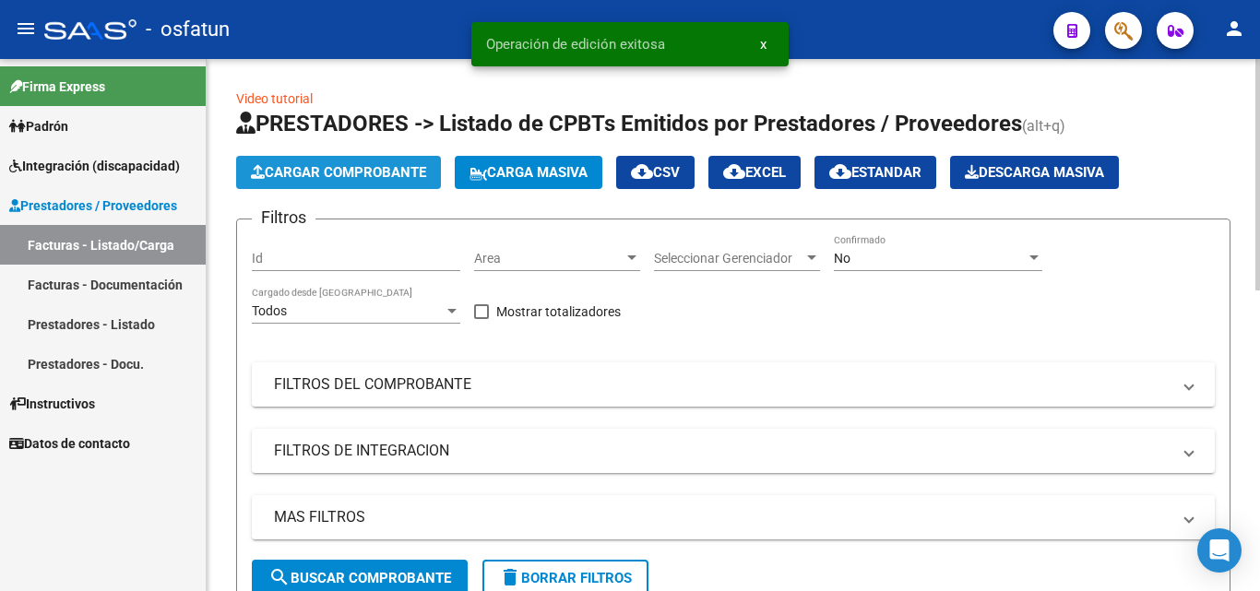
click at [303, 163] on button "Cargar Comprobante" at bounding box center [338, 172] width 205 height 33
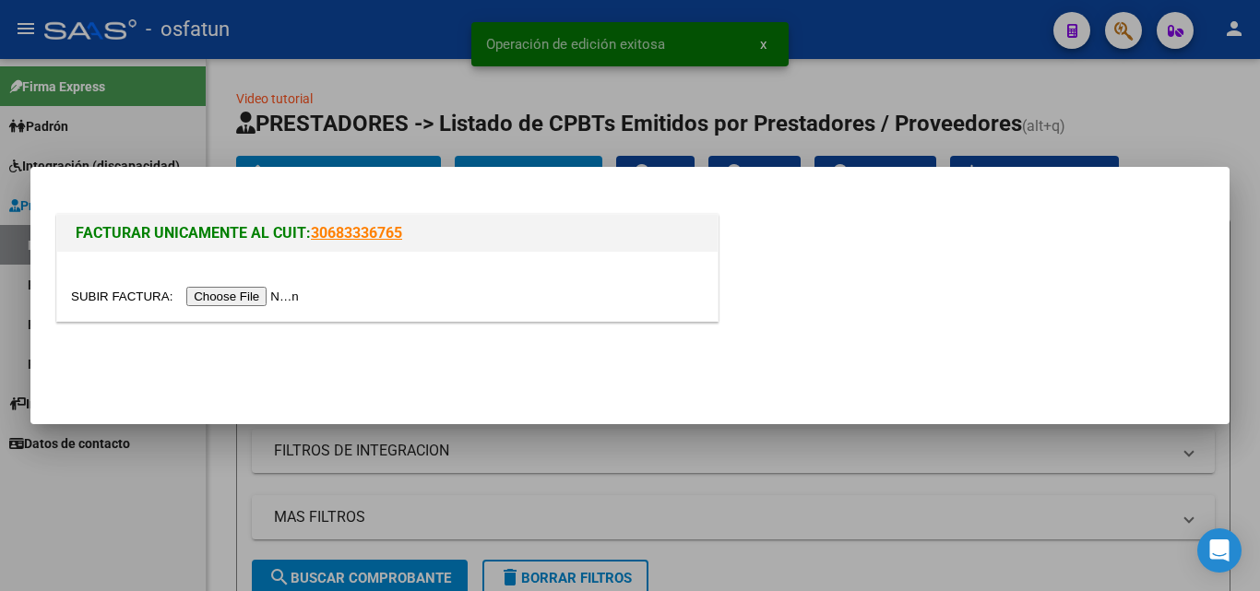
click at [250, 296] on input "file" at bounding box center [187, 296] width 233 height 19
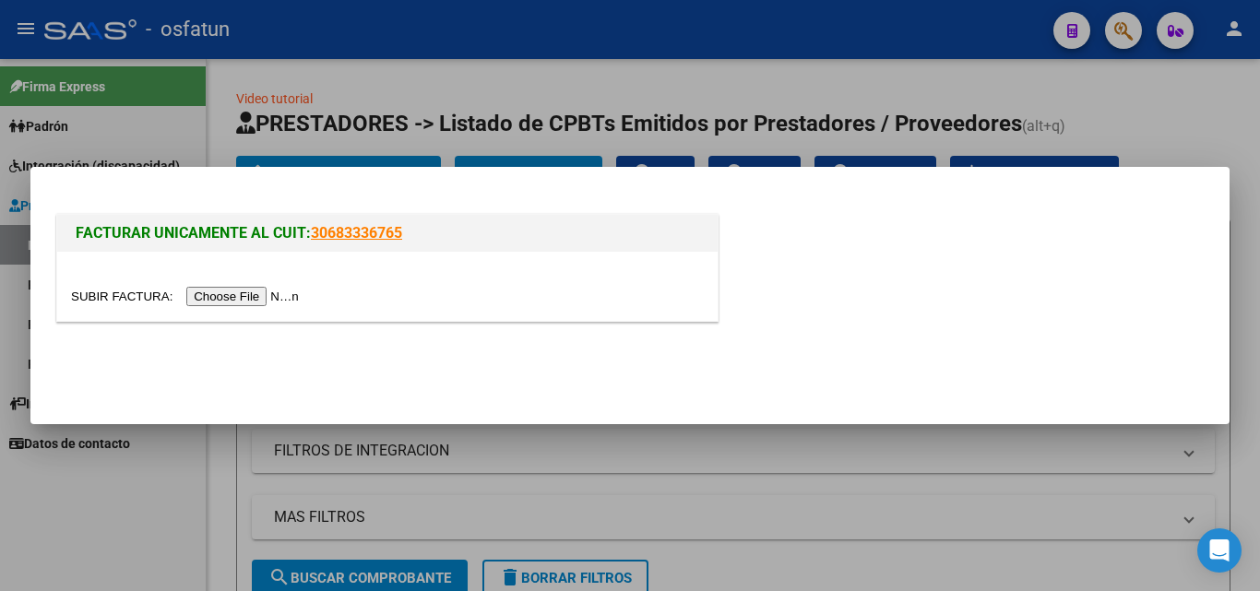
click at [248, 297] on input "file" at bounding box center [187, 296] width 233 height 19
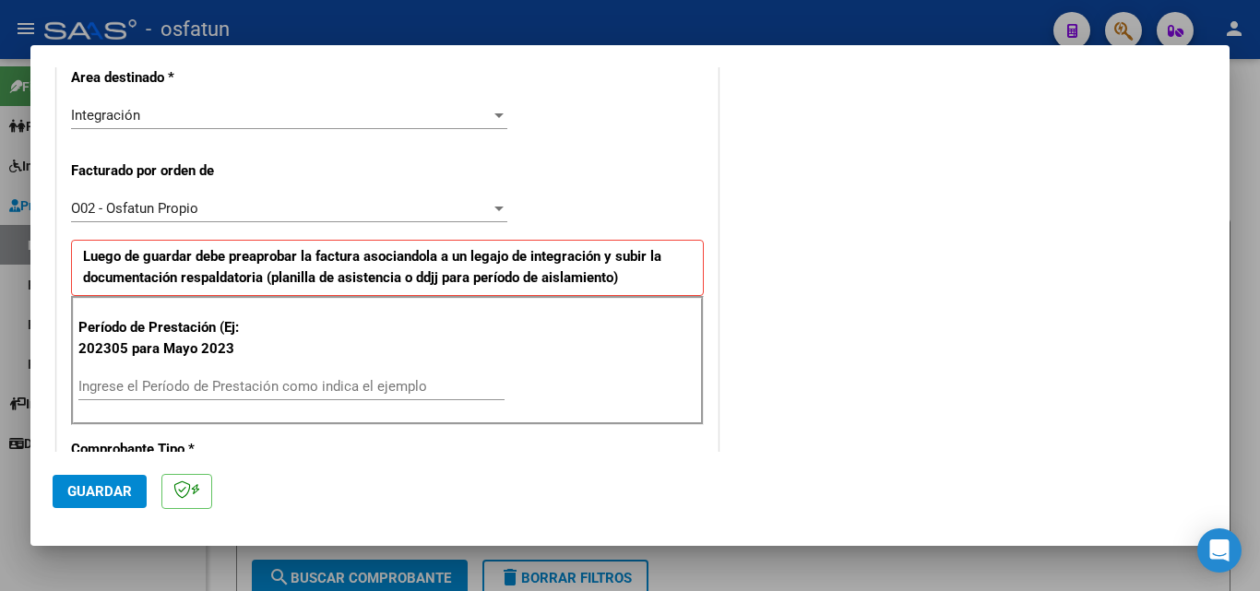
scroll to position [461, 0]
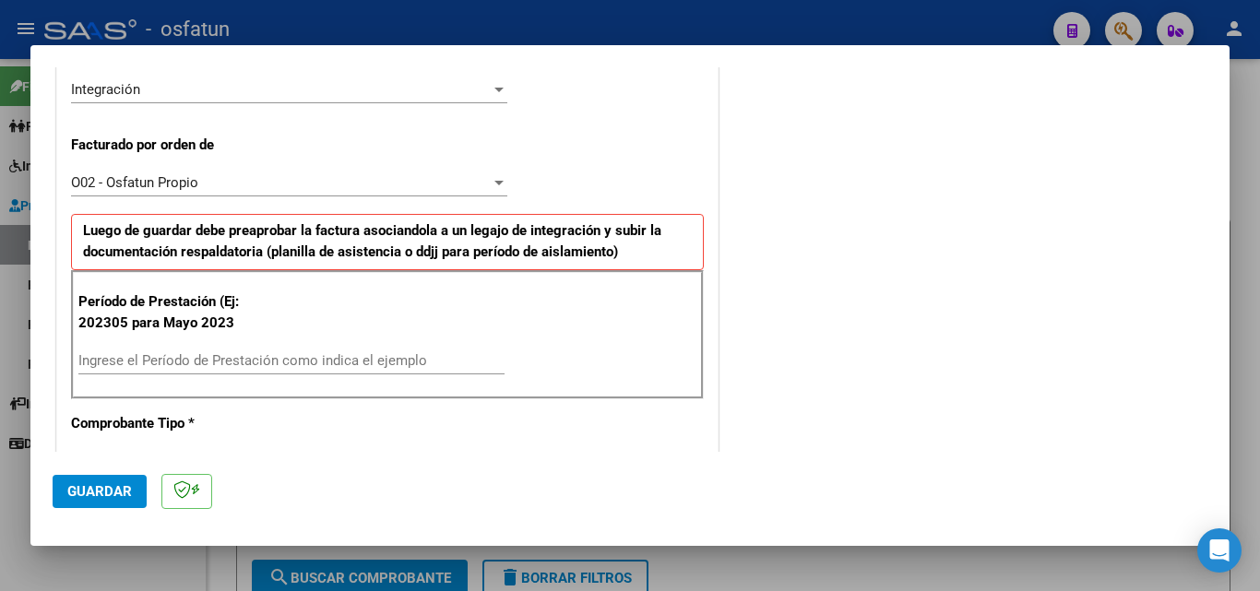
click at [192, 372] on div "Ingrese el Período de Prestación como indica el ejemplo" at bounding box center [291, 361] width 426 height 28
type input "202507"
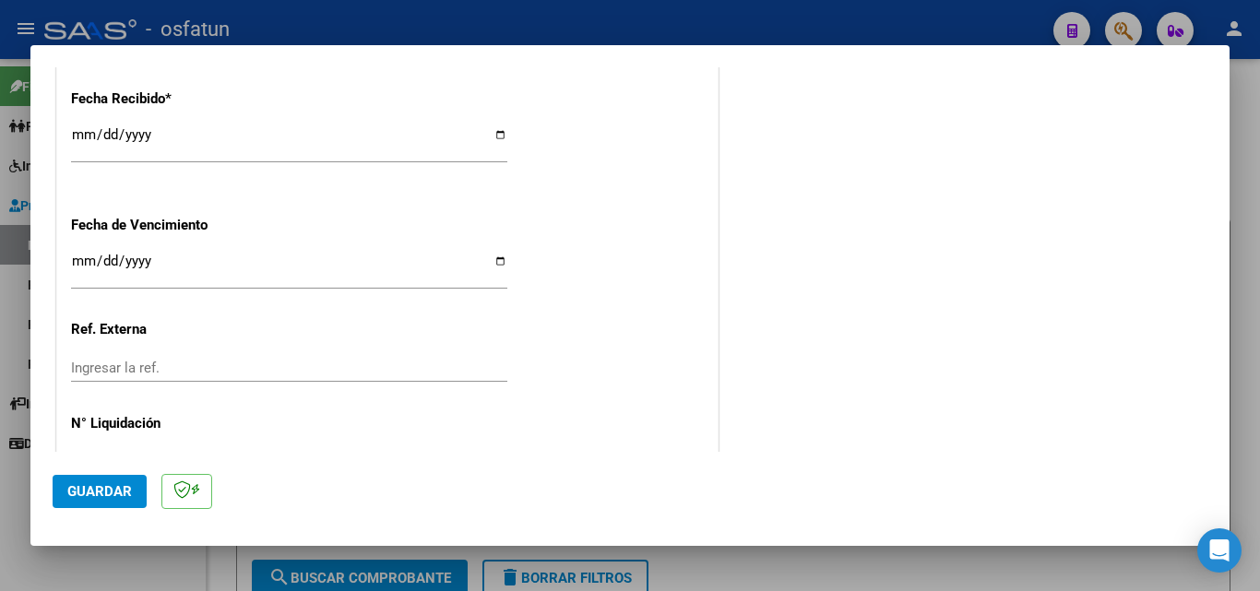
scroll to position [1384, 0]
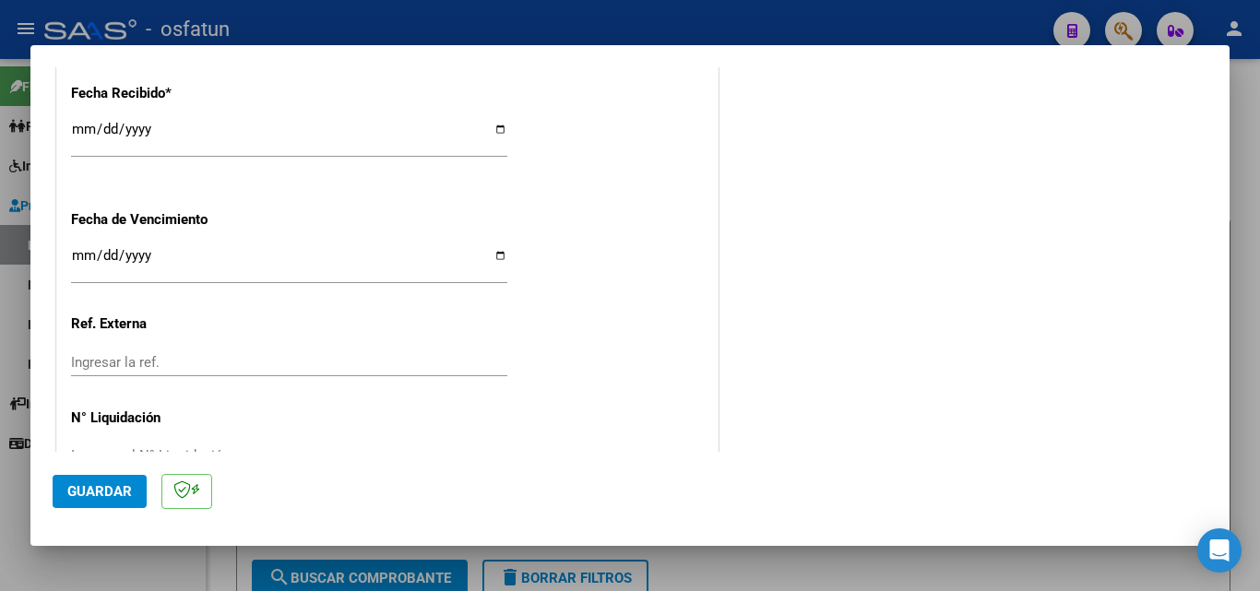
click at [80, 250] on input "Ingresar la fecha" at bounding box center [289, 263] width 436 height 30
type input "[DATE]"
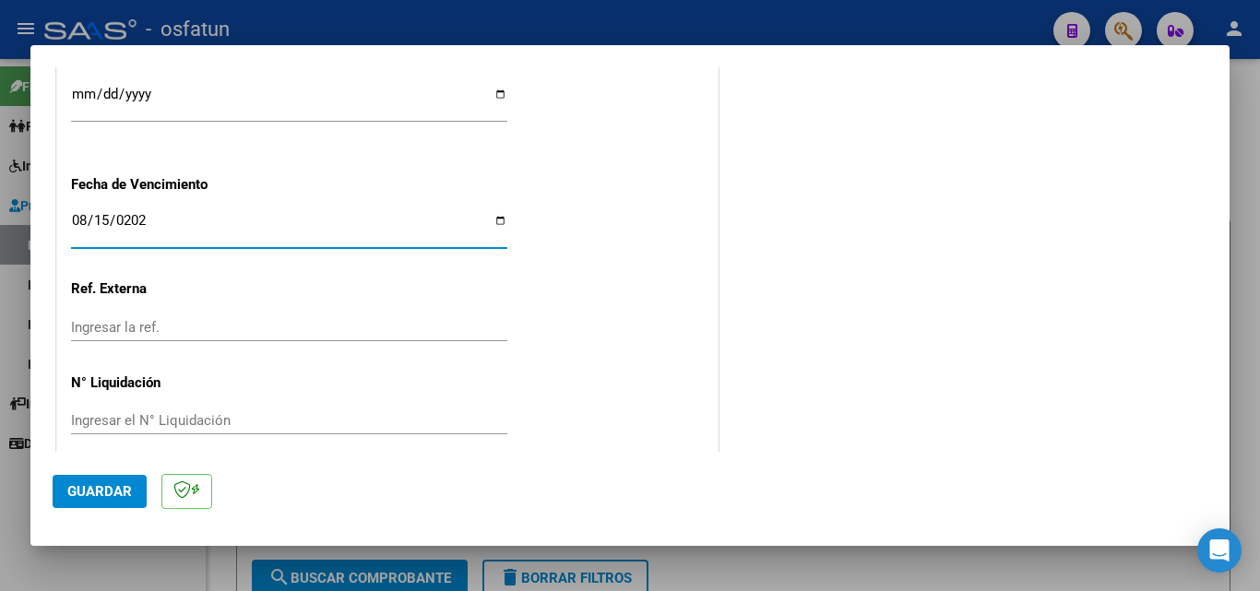
scroll to position [1437, 0]
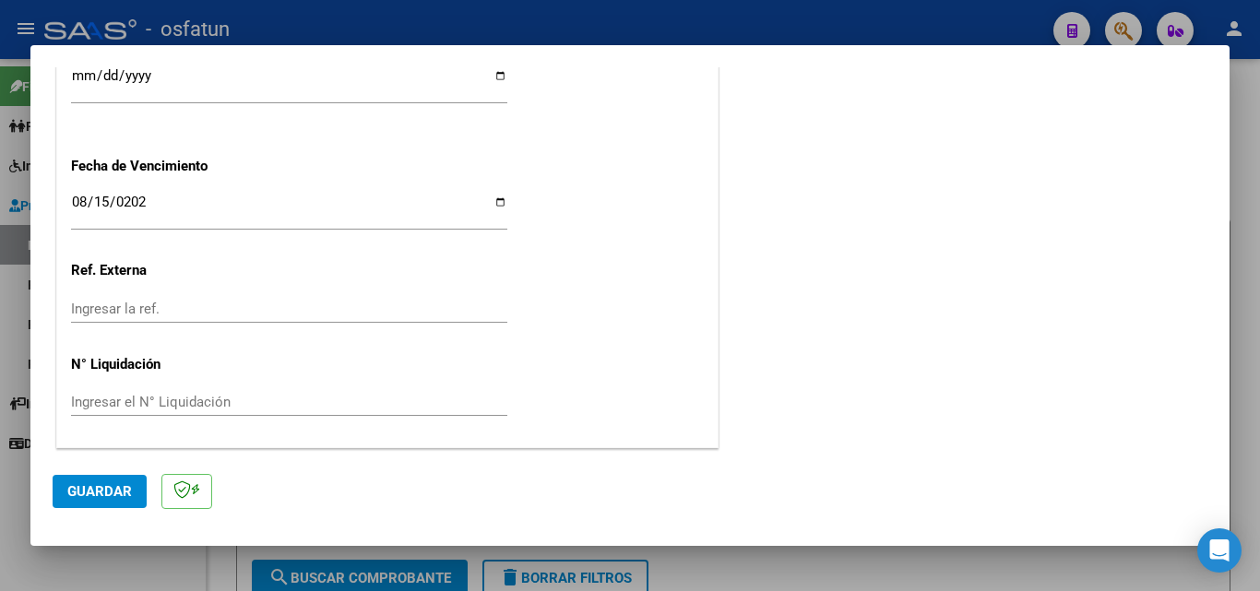
click at [117, 491] on span "Guardar" at bounding box center [99, 491] width 65 height 17
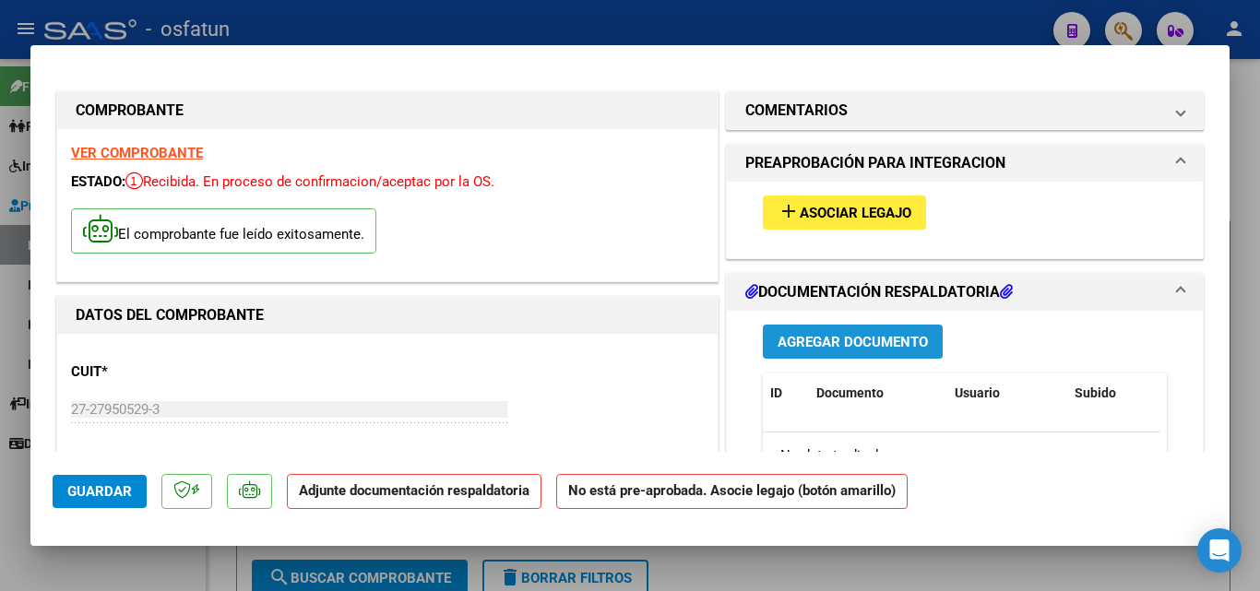
click at [800, 344] on span "Agregar Documento" at bounding box center [853, 342] width 150 height 17
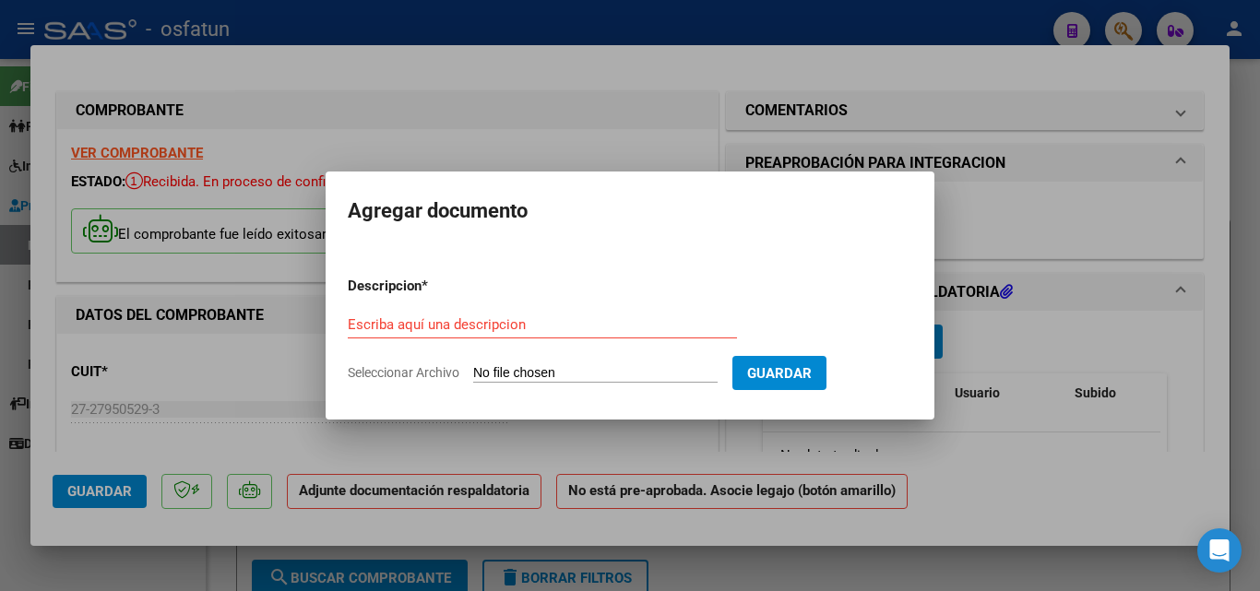
click at [429, 377] on span "Seleccionar Archivo" at bounding box center [404, 372] width 112 height 15
click at [473, 377] on input "Seleccionar Archivo" at bounding box center [595, 374] width 244 height 18
type input "C:\fakepath\Autorización [PERSON_NAME].pdf"
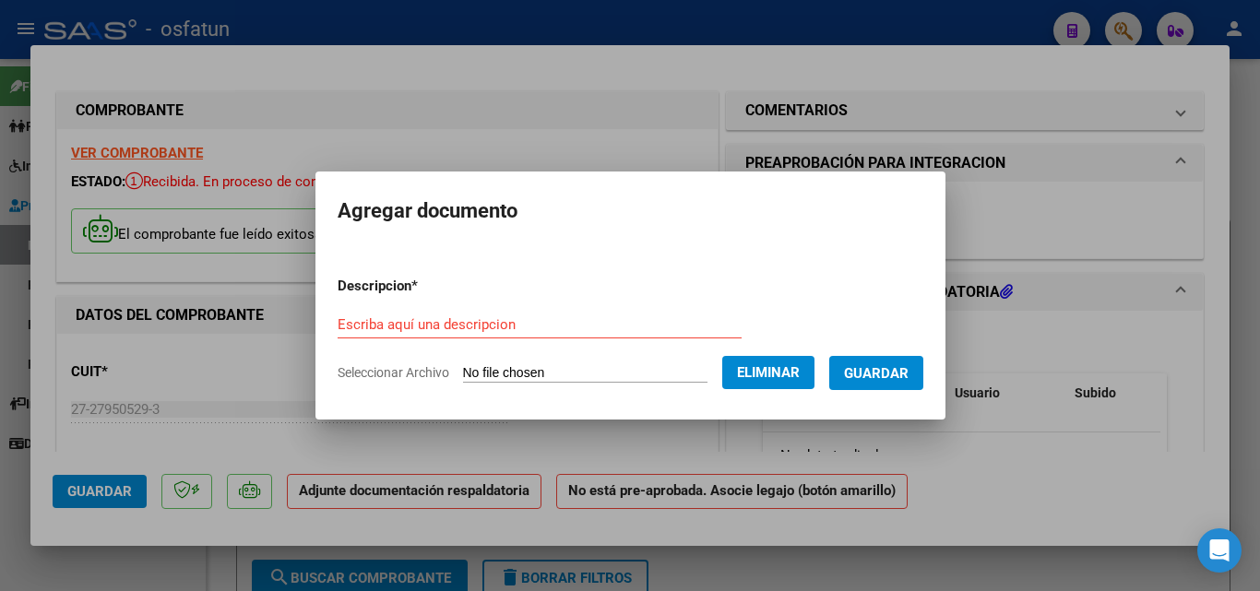
click at [457, 320] on input "Escriba aquí una descripcion" at bounding box center [540, 324] width 404 height 17
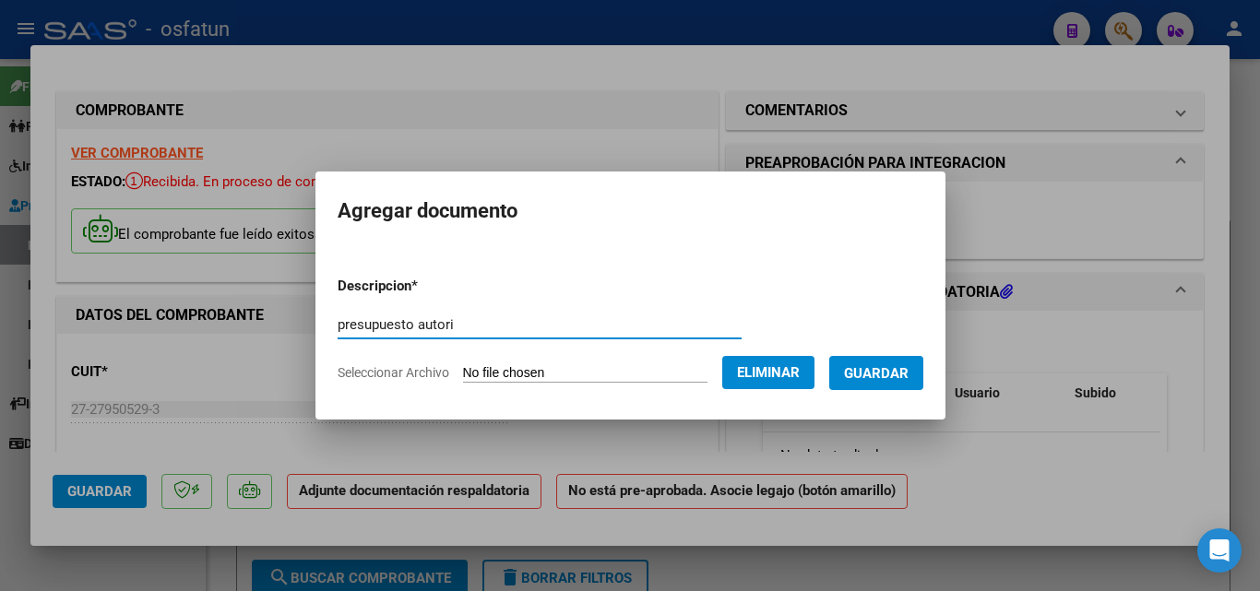
type input "presupuesto autori"
click at [977, 442] on div at bounding box center [630, 295] width 1260 height 591
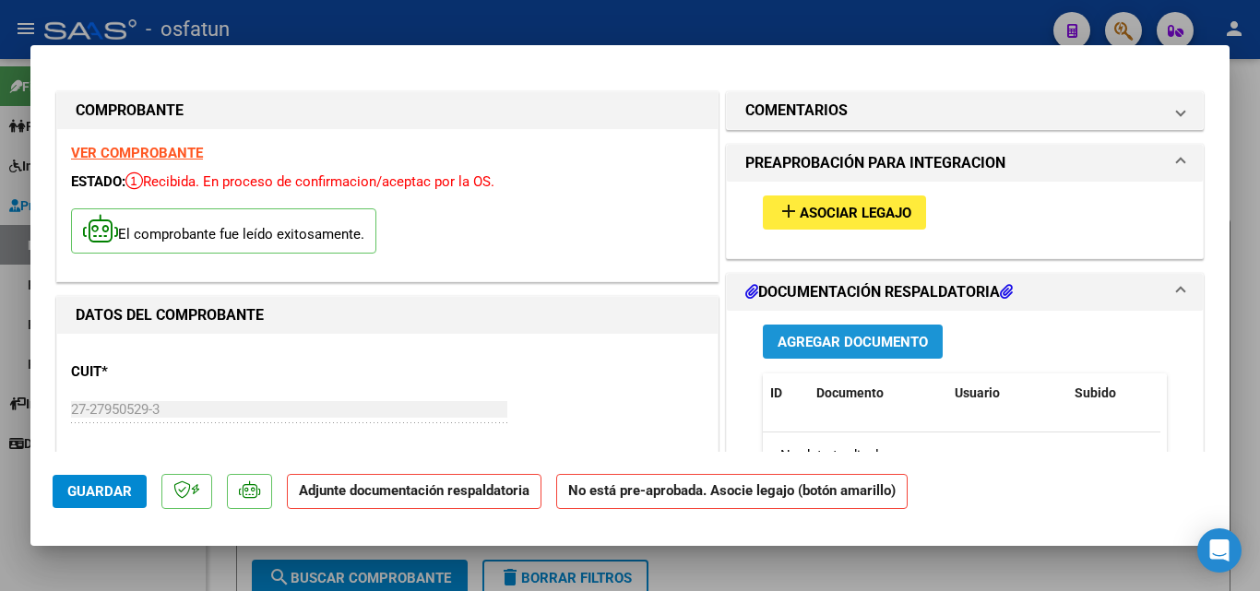
click at [829, 342] on span "Agregar Documento" at bounding box center [853, 342] width 150 height 17
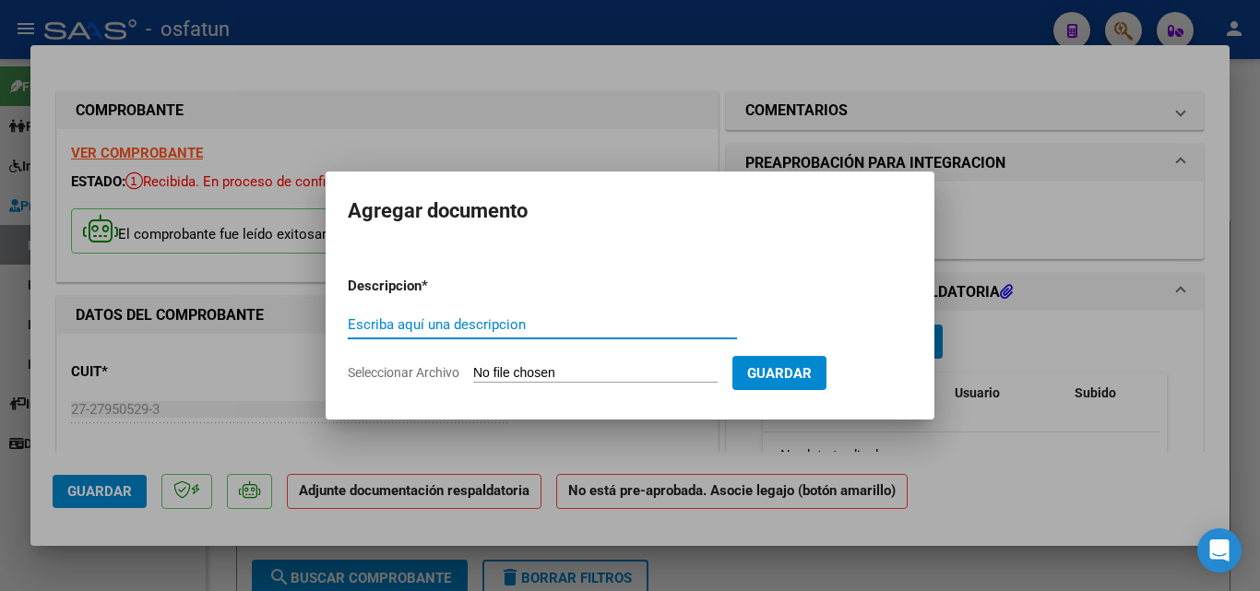
click at [999, 428] on div at bounding box center [630, 295] width 1260 height 591
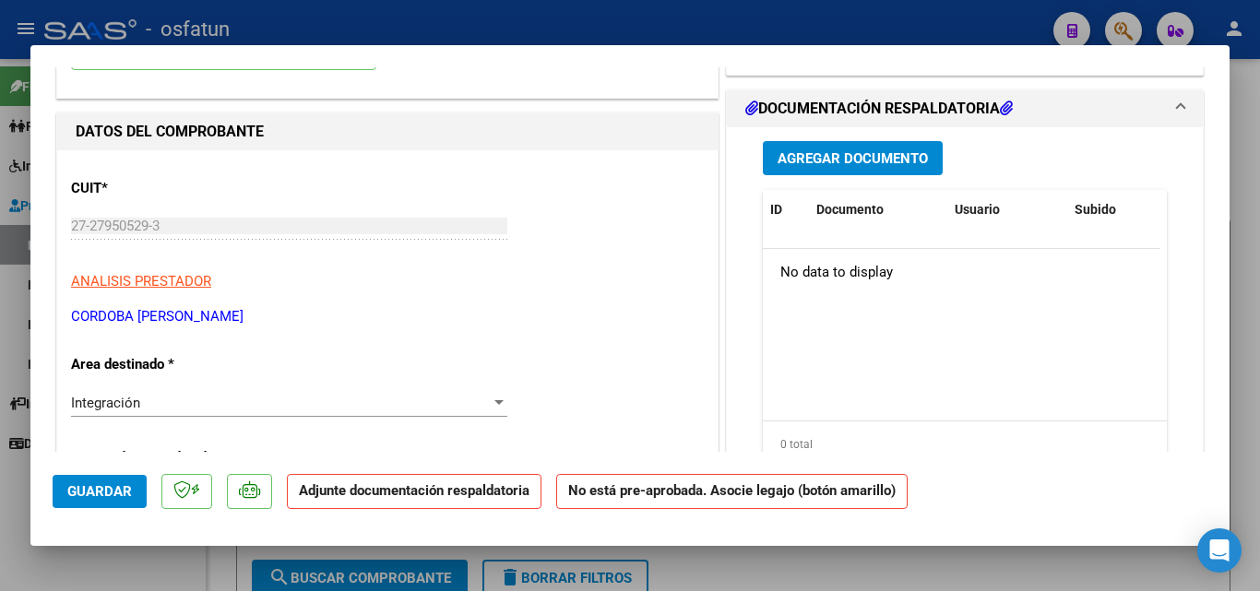
scroll to position [185, 0]
click at [842, 160] on span "Agregar Documento" at bounding box center [853, 157] width 150 height 17
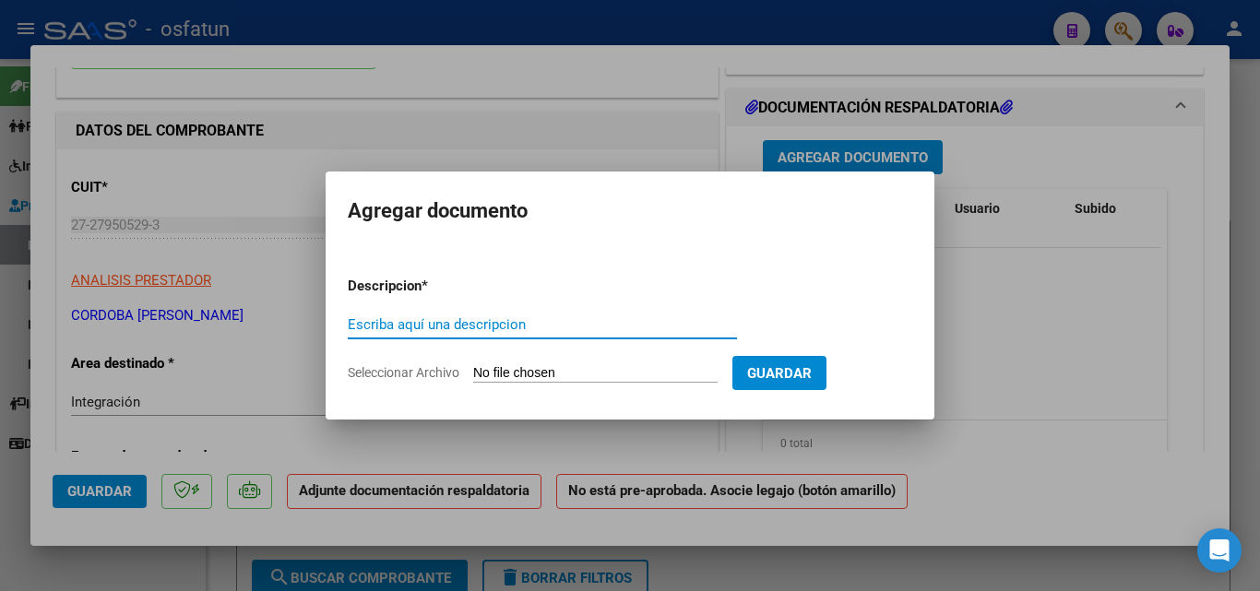
click at [414, 376] on span "Seleccionar Archivo" at bounding box center [404, 372] width 112 height 15
click at [473, 376] on input "Seleccionar Archivo" at bounding box center [595, 374] width 244 height 18
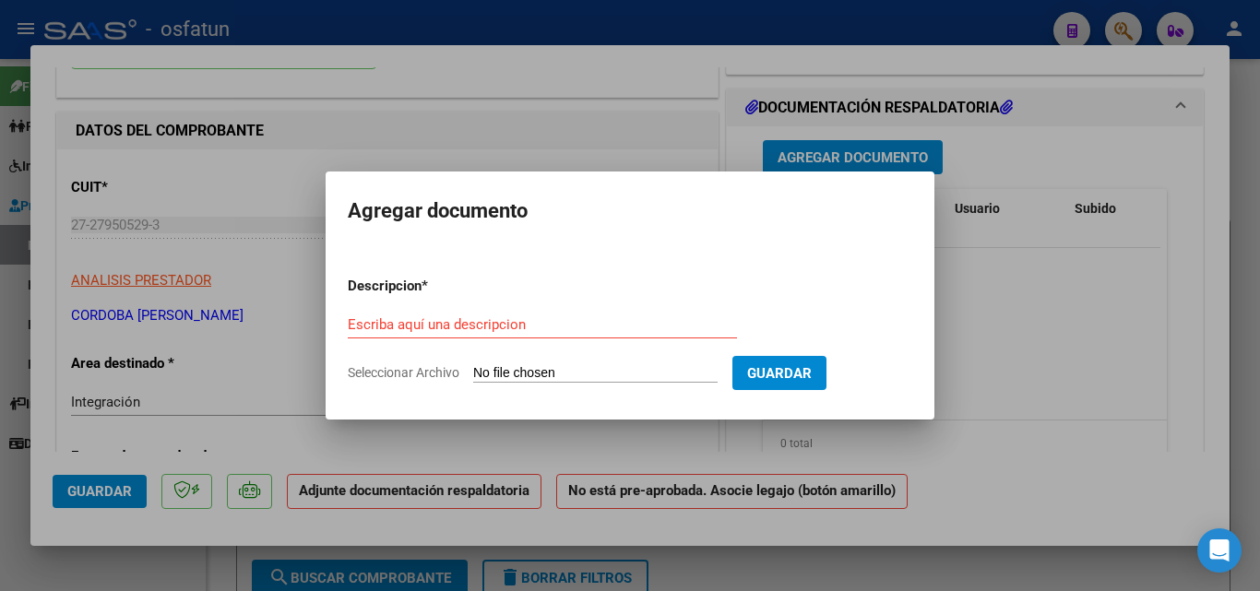
type input "C:\fakepath\Autorización [PERSON_NAME].pdf"
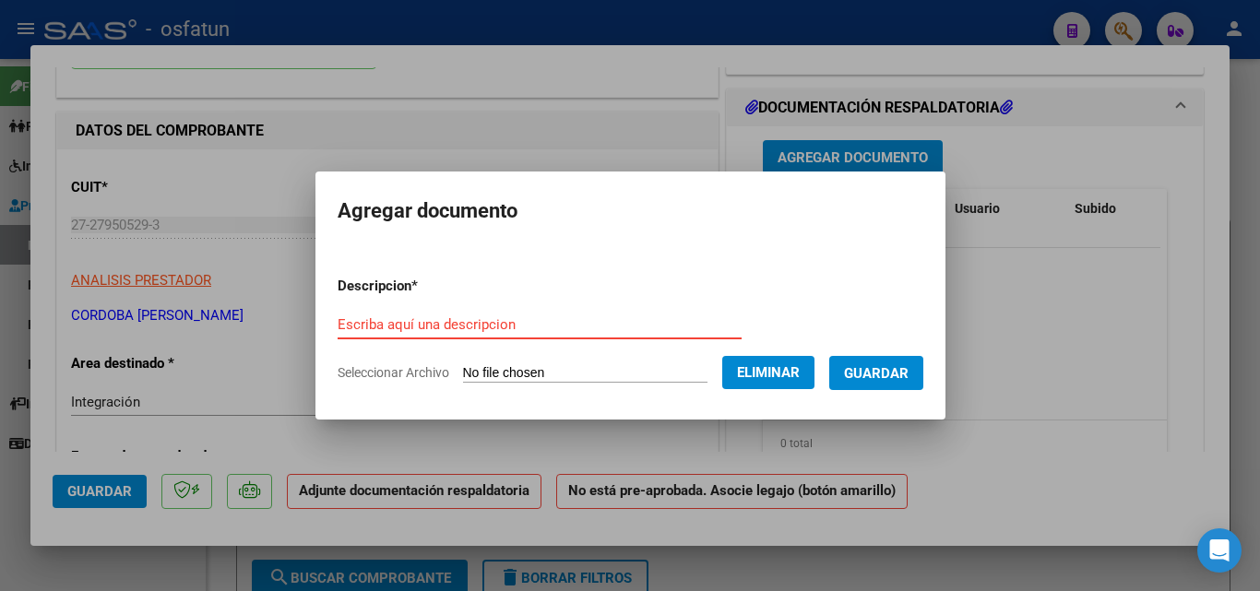
click at [442, 326] on input "Escriba aquí una descripcion" at bounding box center [540, 324] width 404 height 17
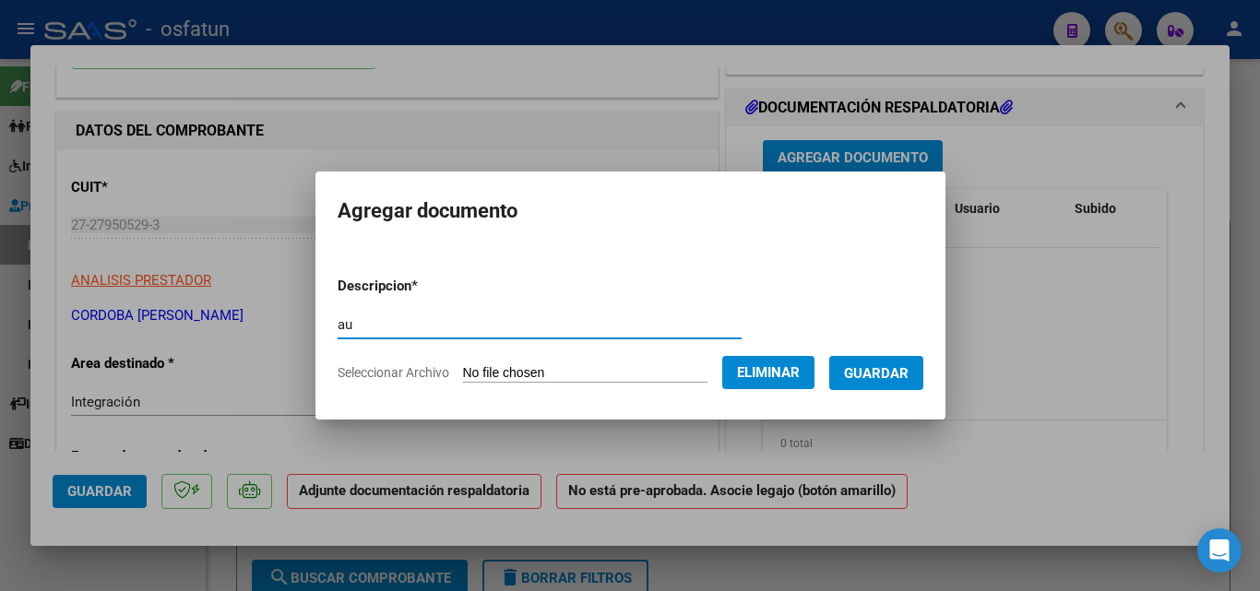
type input "a"
type input "O"
type input "PRESUPUESTO AUTORIZADO"
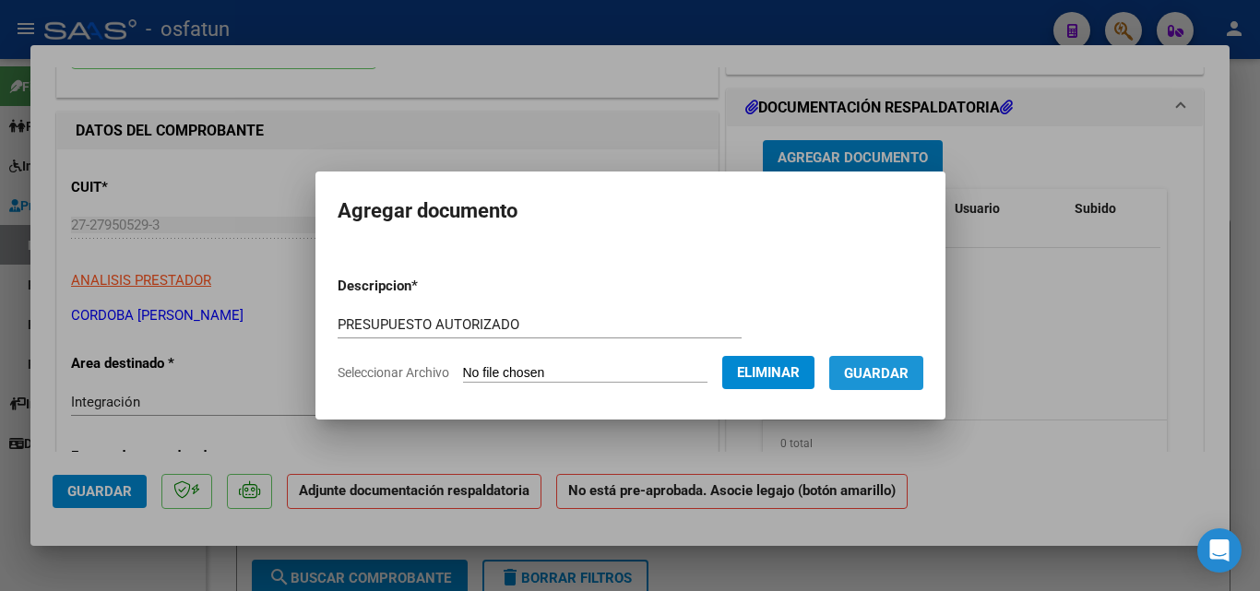
click at [903, 386] on button "Guardar" at bounding box center [876, 373] width 94 height 34
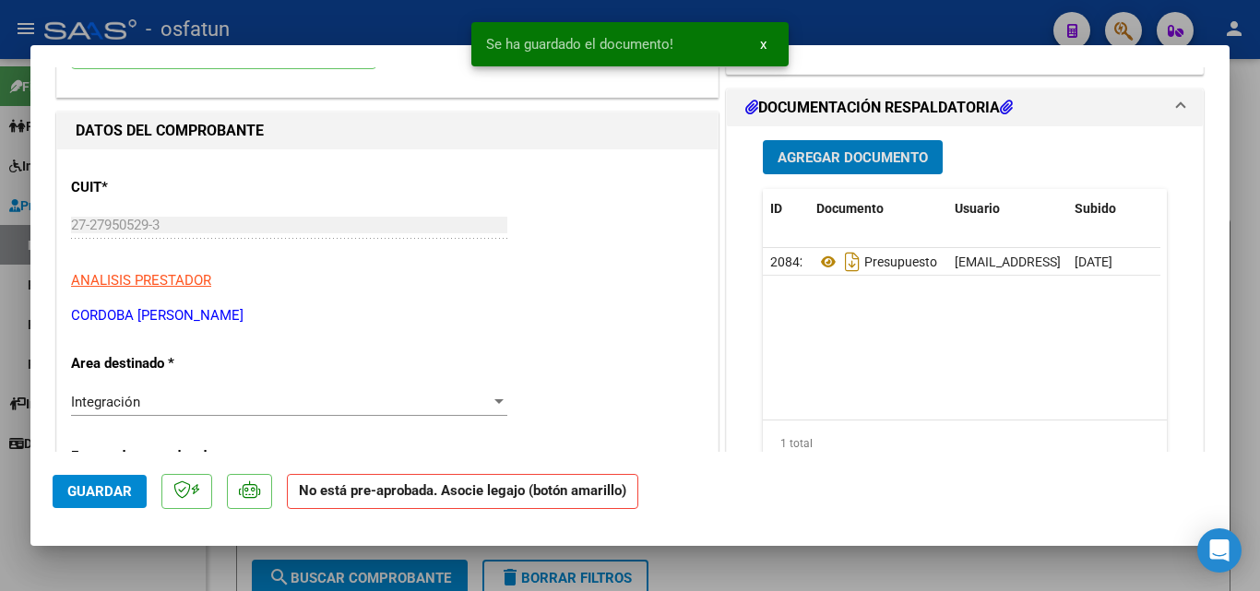
click at [900, 138] on div "Agregar Documento ID Documento Usuario Subido Acción 20842 Presupuesto Autoriza…" at bounding box center [965, 310] width 432 height 368
click at [881, 159] on span "Agregar Documento" at bounding box center [853, 157] width 150 height 17
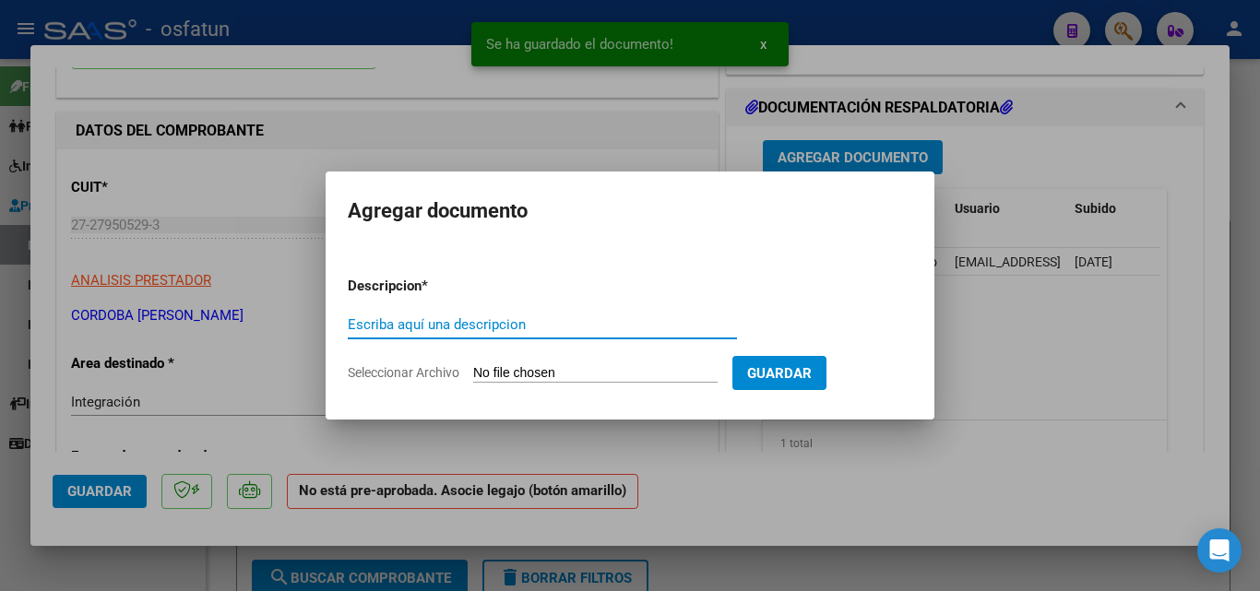
click at [428, 373] on span "Seleccionar Archivo" at bounding box center [404, 372] width 112 height 15
click at [473, 373] on input "Seleccionar Archivo" at bounding box center [595, 374] width 244 height 18
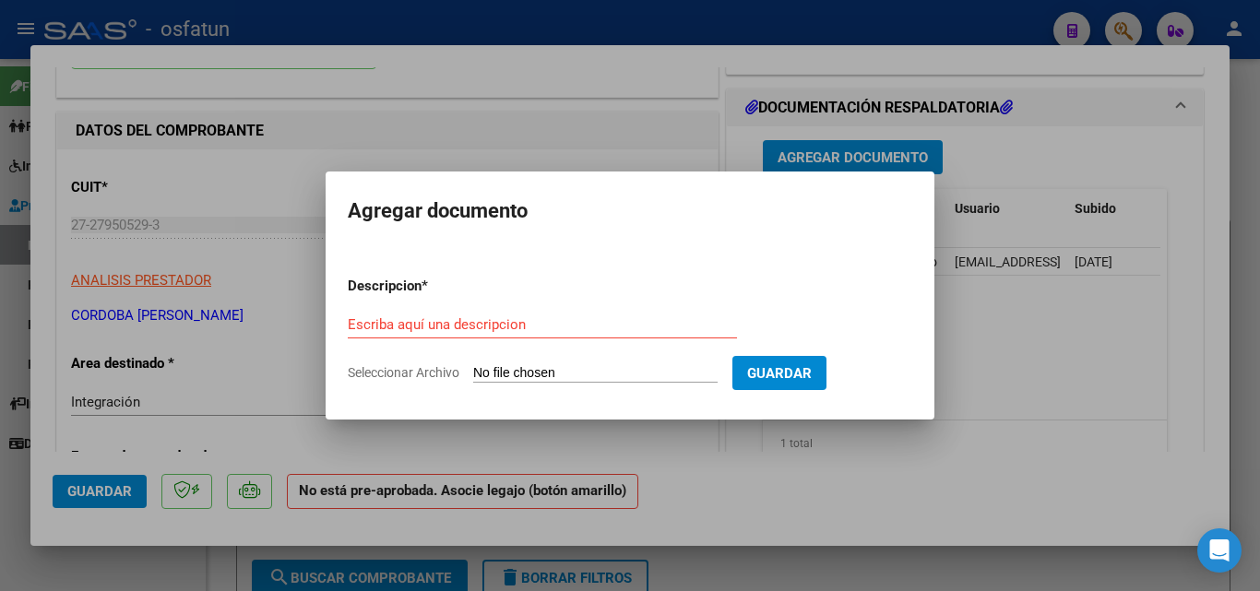
type input "C:\fakepath\P Asistencia [DATE] Diaz.pdf"
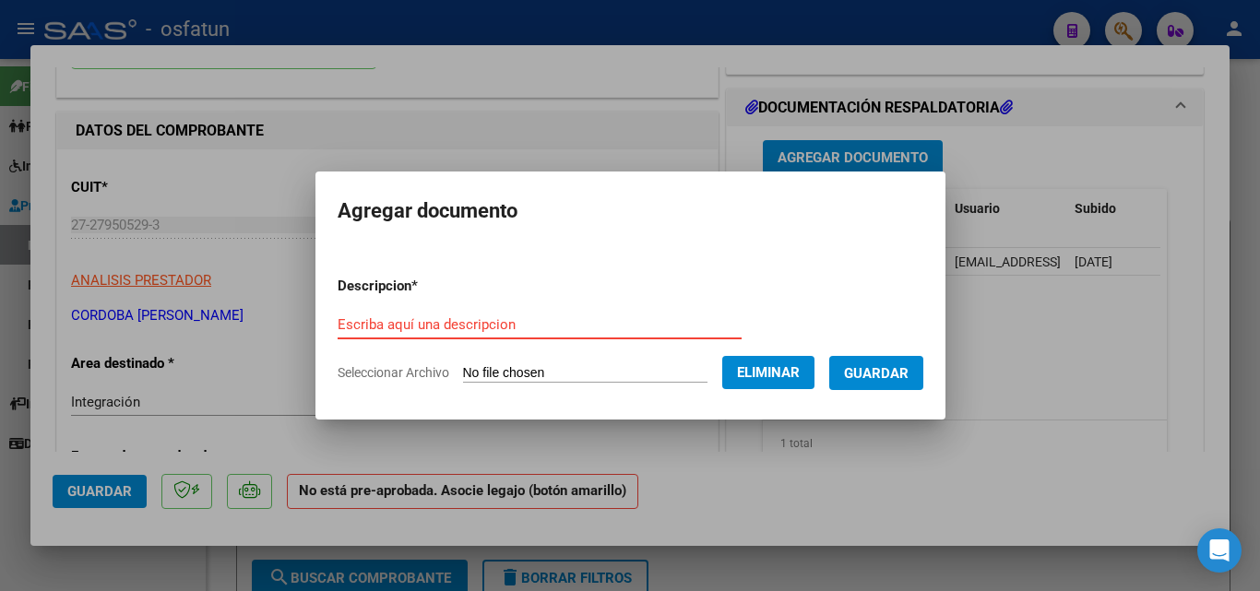
click at [477, 327] on input "Escriba aquí una descripcion" at bounding box center [540, 324] width 404 height 17
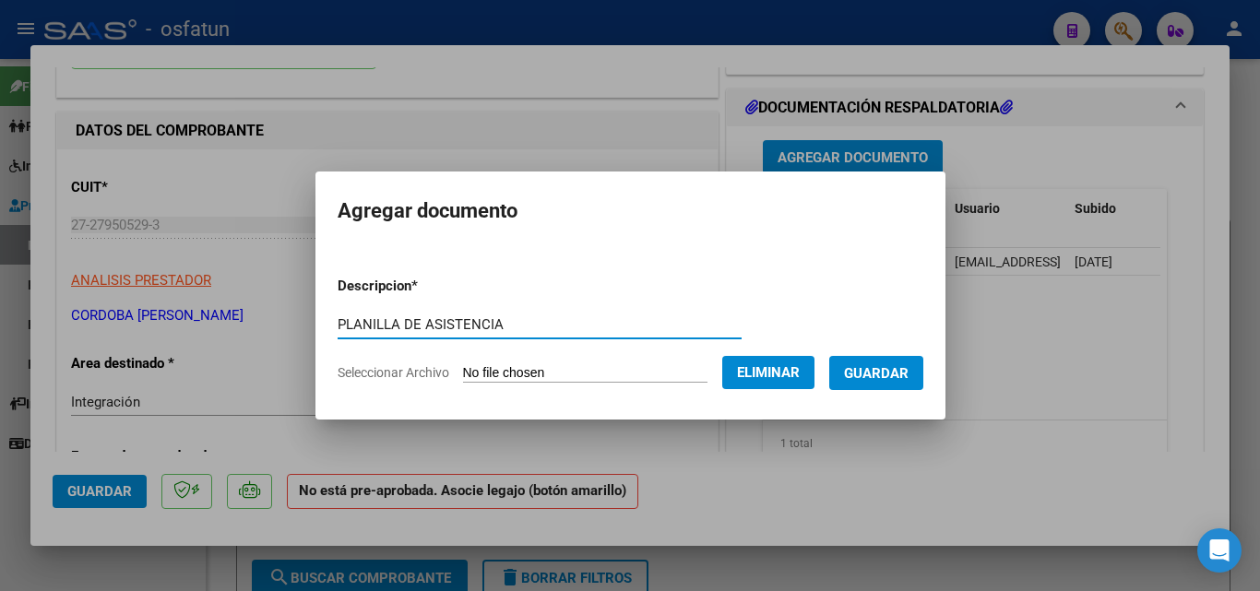
type input "PLANILLA DE ASISTENCIA"
click at [891, 390] on form "Descripcion * PLANILLA DE ASISTENCIA Escriba aquí una descripcion Seleccionar A…" at bounding box center [631, 329] width 586 height 135
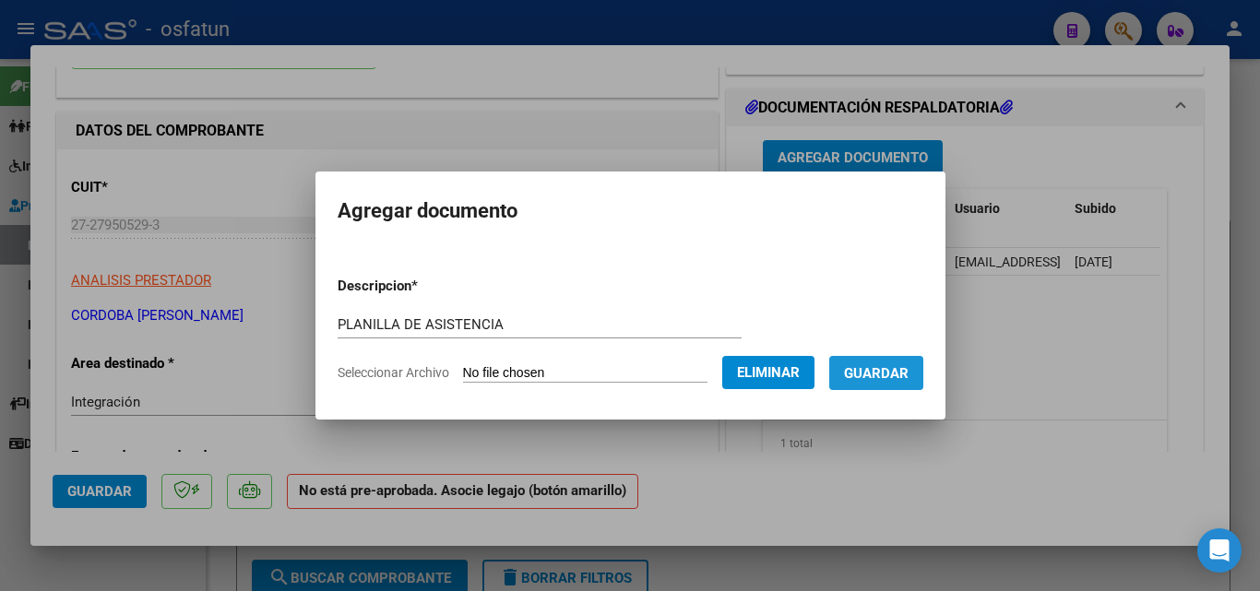
click at [889, 387] on button "Guardar" at bounding box center [876, 373] width 94 height 34
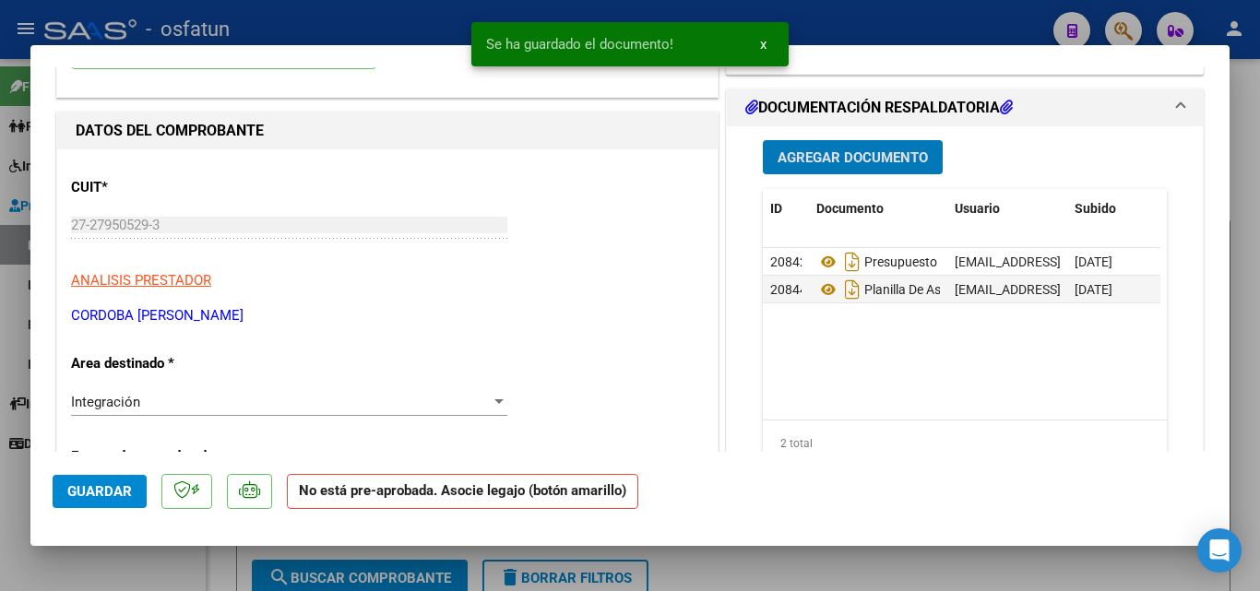
click at [847, 153] on span "Agregar Documento" at bounding box center [853, 157] width 150 height 17
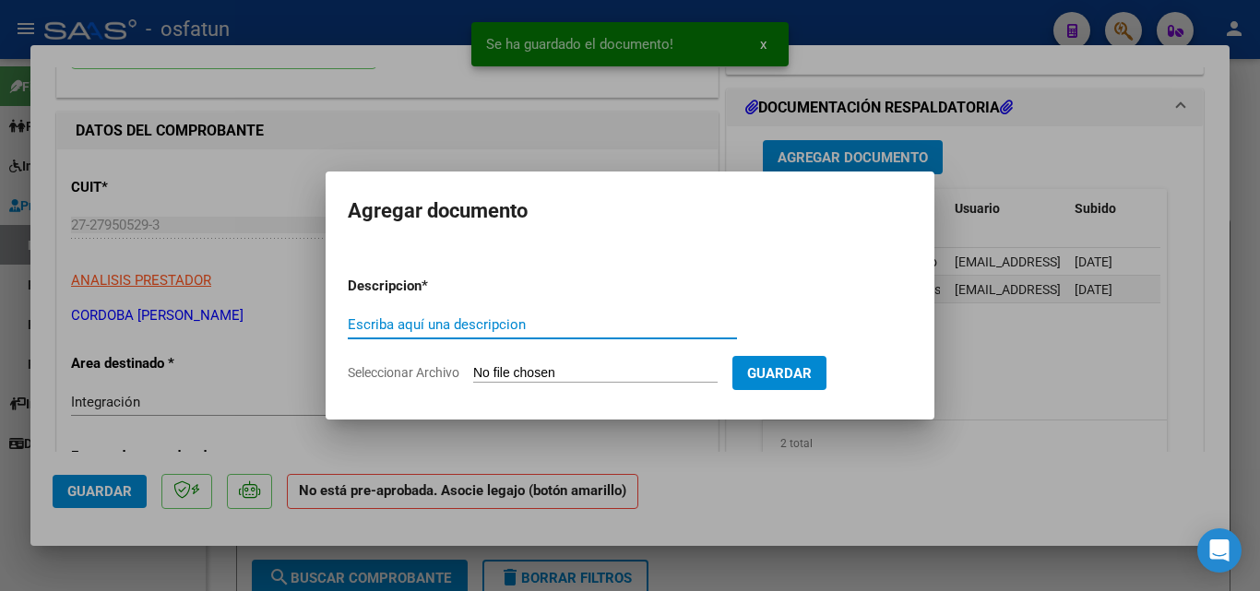
click at [1004, 376] on div at bounding box center [630, 295] width 1260 height 591
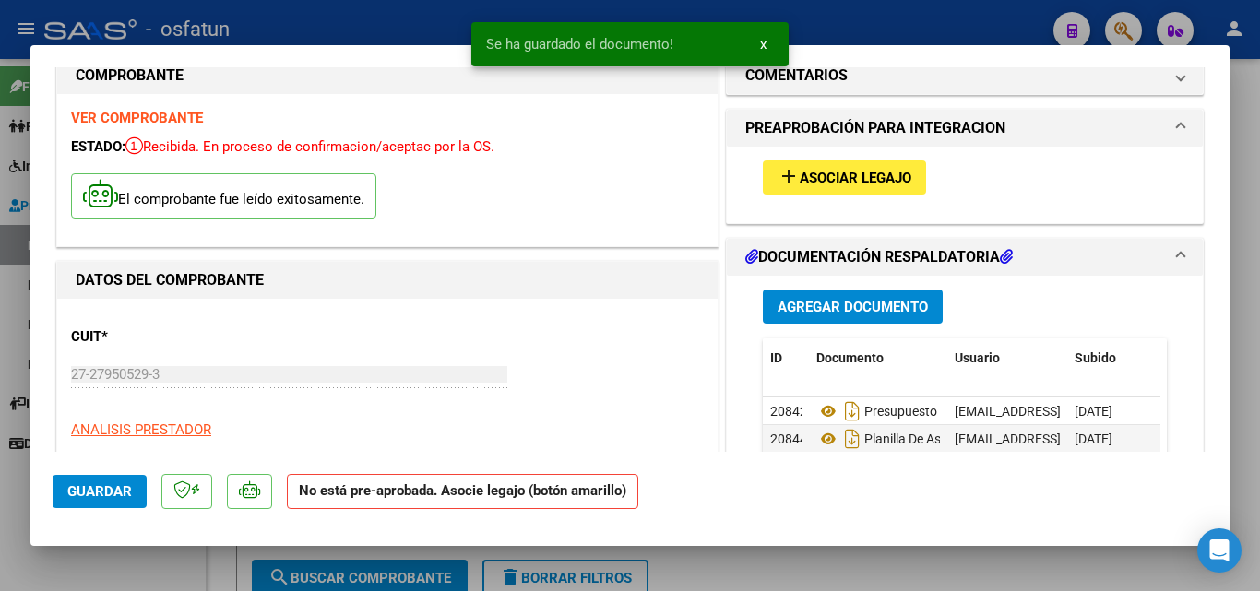
scroll to position [0, 0]
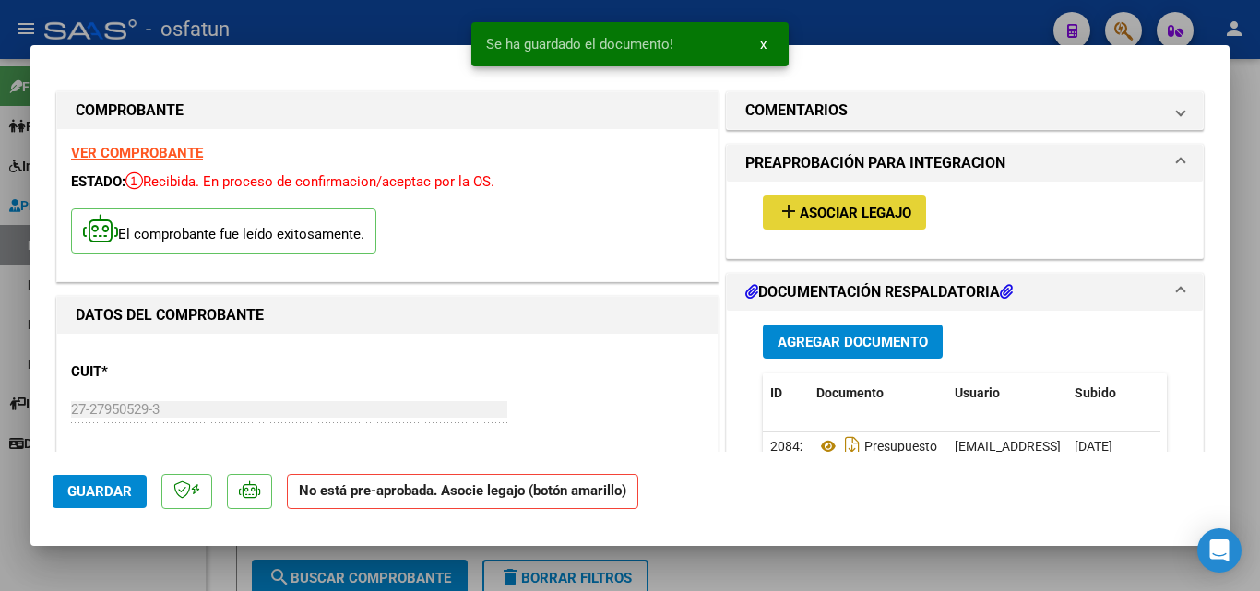
click at [805, 199] on button "add Asociar Legajo" at bounding box center [844, 213] width 163 height 34
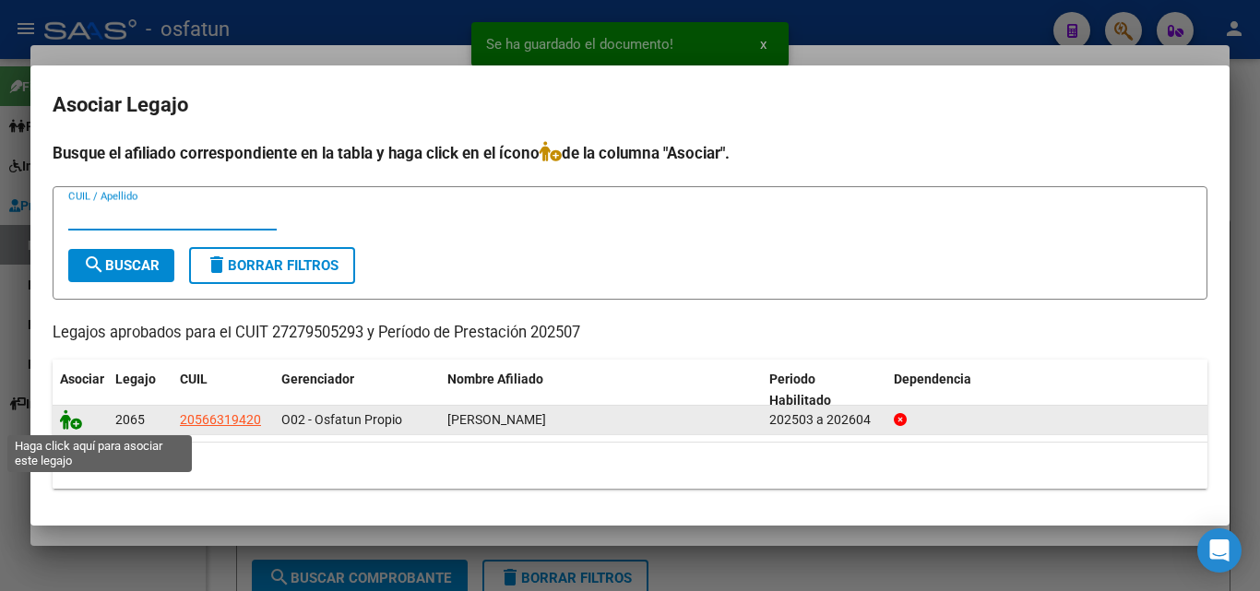
click at [71, 422] on icon at bounding box center [71, 420] width 22 height 20
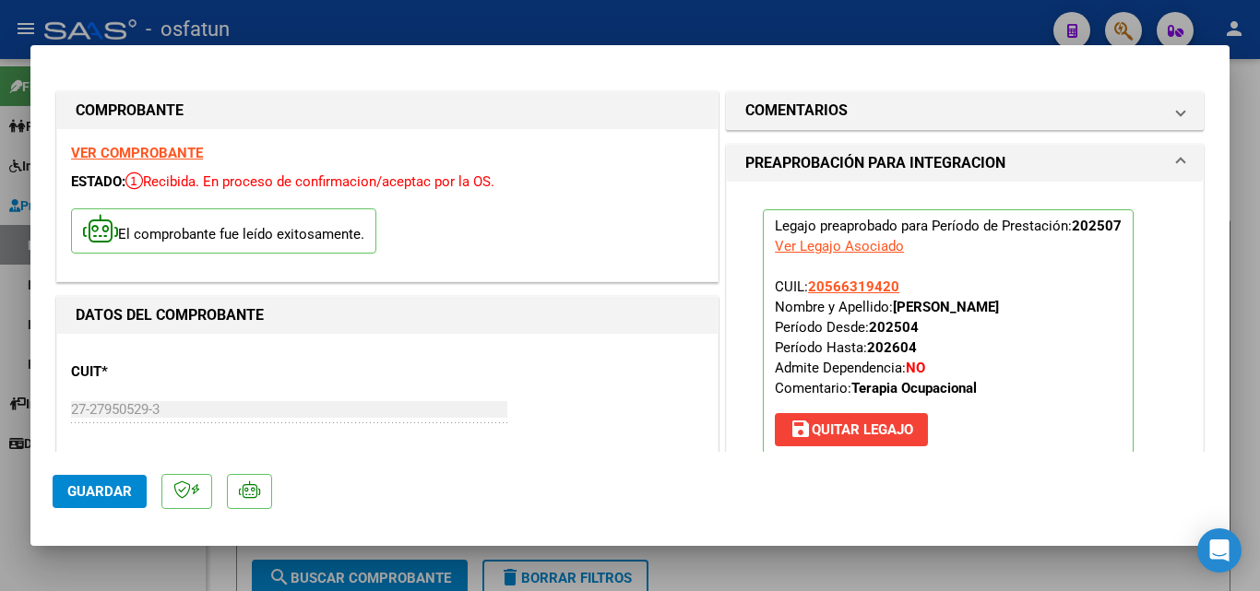
click at [105, 496] on span "Guardar" at bounding box center [99, 491] width 65 height 17
click at [114, 491] on span "Guardar" at bounding box center [99, 491] width 65 height 17
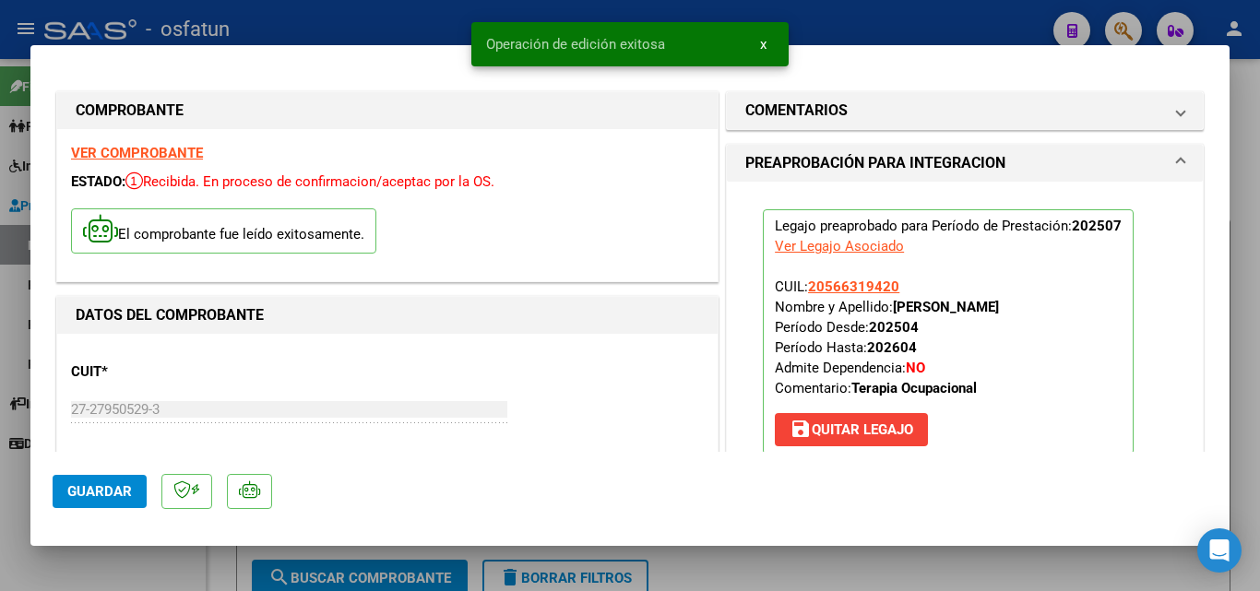
click at [195, 564] on div at bounding box center [630, 295] width 1260 height 591
type input "$ 0,00"
